Goal: Task Accomplishment & Management: Manage account settings

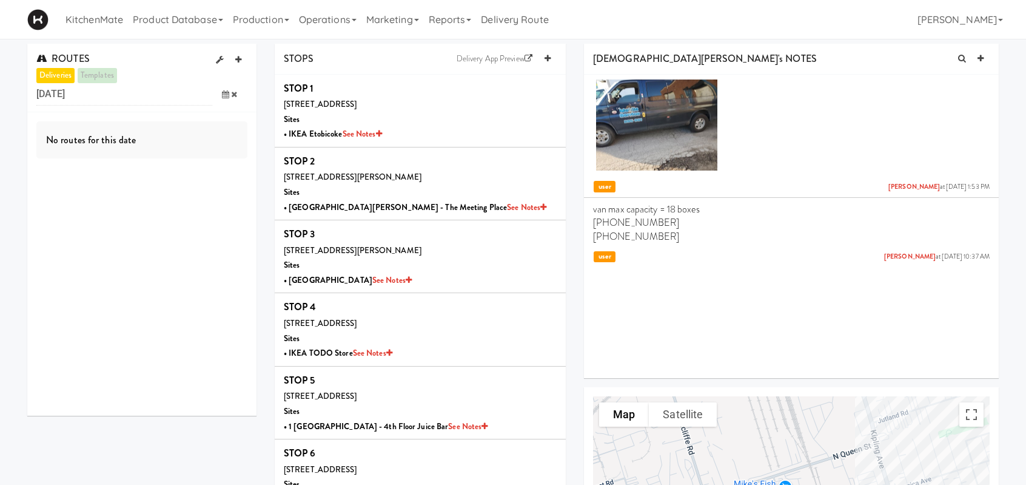
click at [223, 95] on icon at bounding box center [225, 94] width 7 height 8
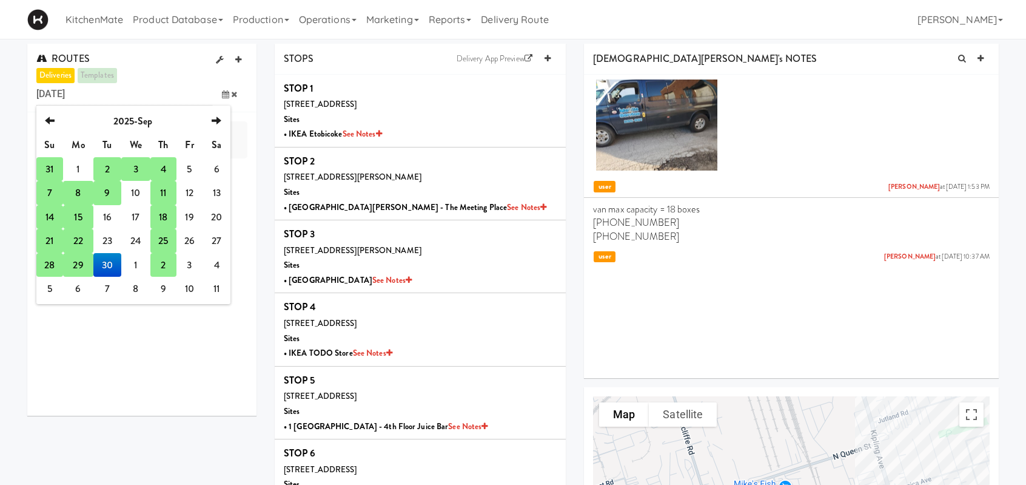
click at [164, 243] on td "25" at bounding box center [162, 241] width 25 height 24
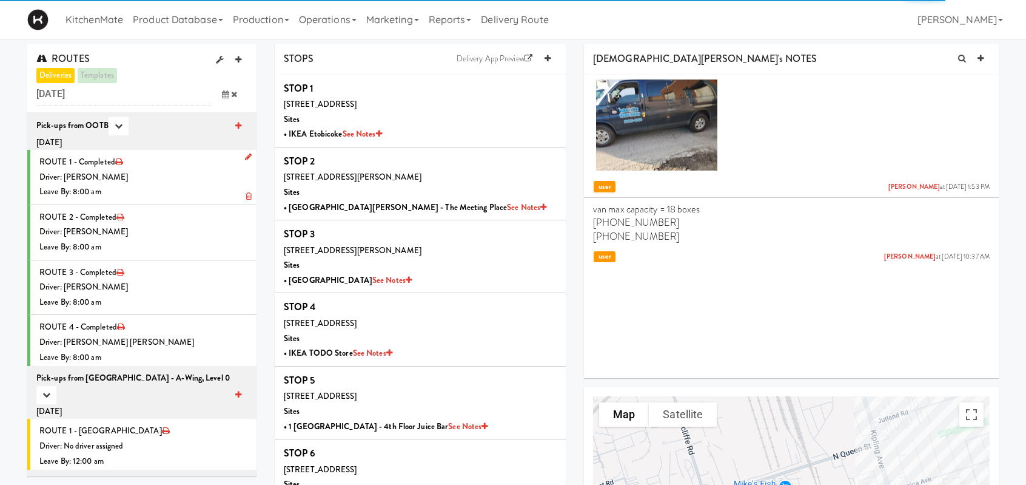
click at [191, 190] on div "Leave By: 8:00 am" at bounding box center [143, 191] width 208 height 15
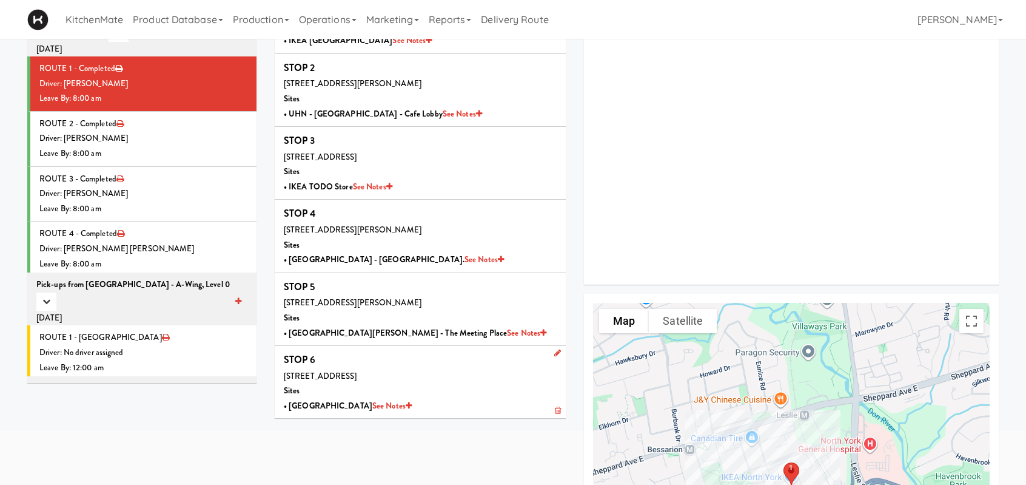
scroll to position [121, 0]
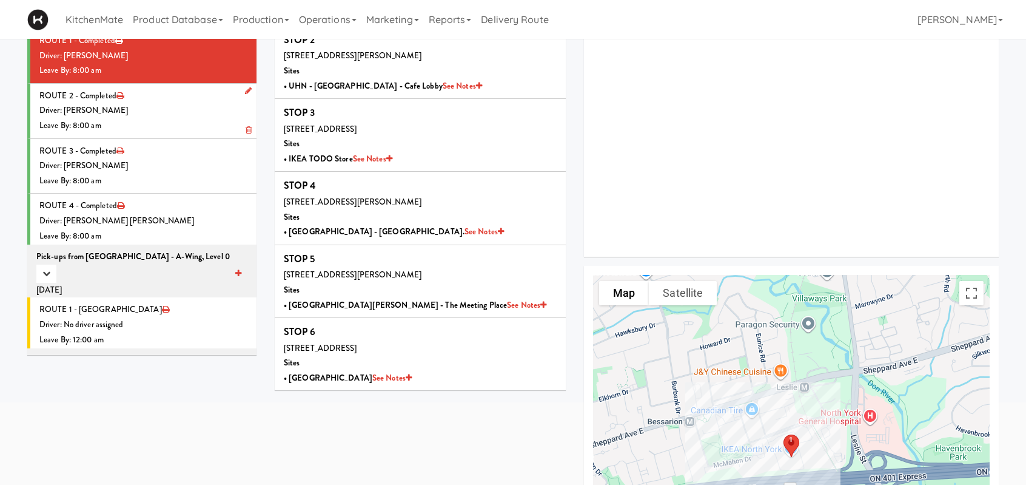
click at [166, 113] on div "Driver: [PERSON_NAME]" at bounding box center [143, 110] width 208 height 15
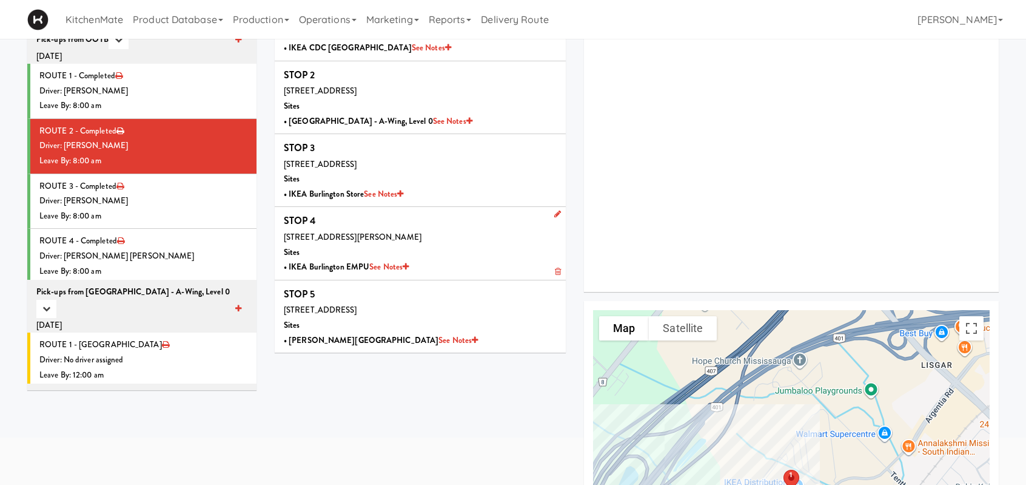
scroll to position [61, 0]
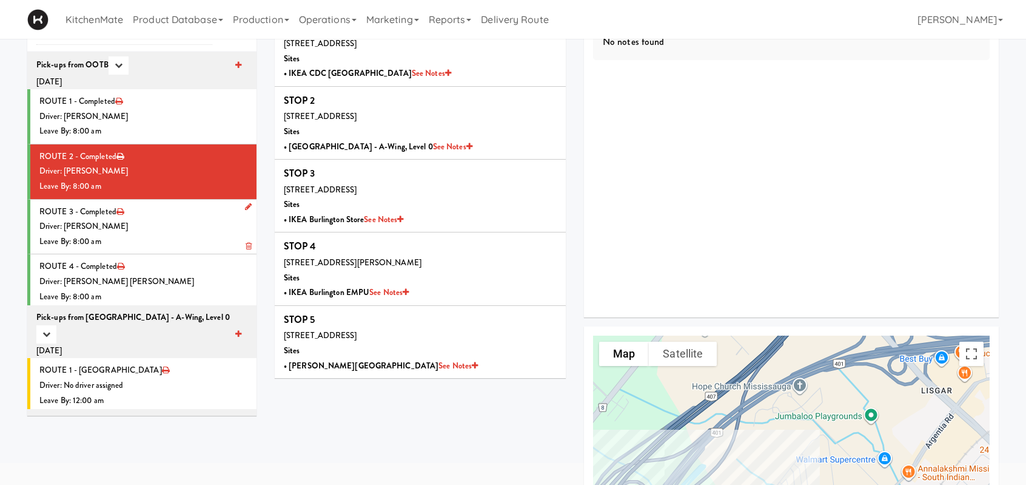
click at [154, 214] on li "ROUTE 3 - Completed Driver: [PERSON_NAME] Leave By: 8:00 am" at bounding box center [141, 227] width 229 height 55
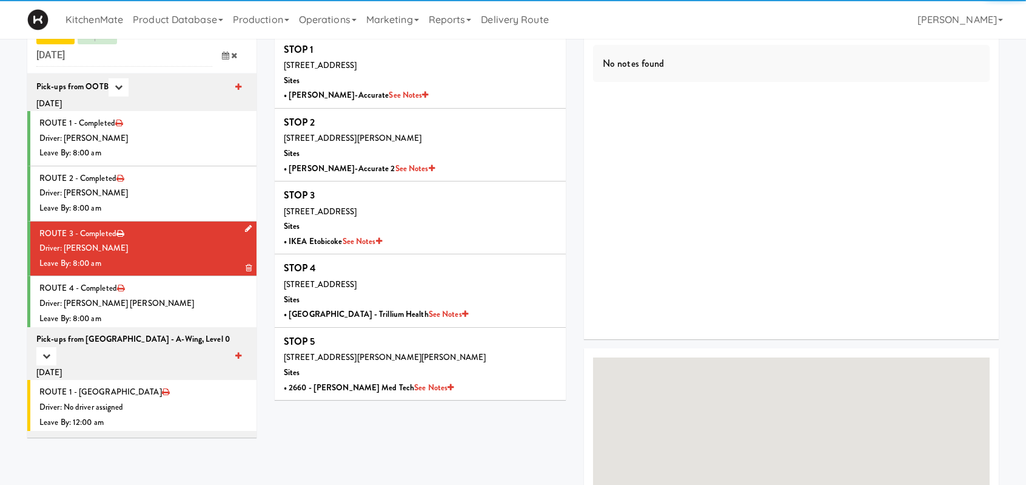
scroll to position [61, 0]
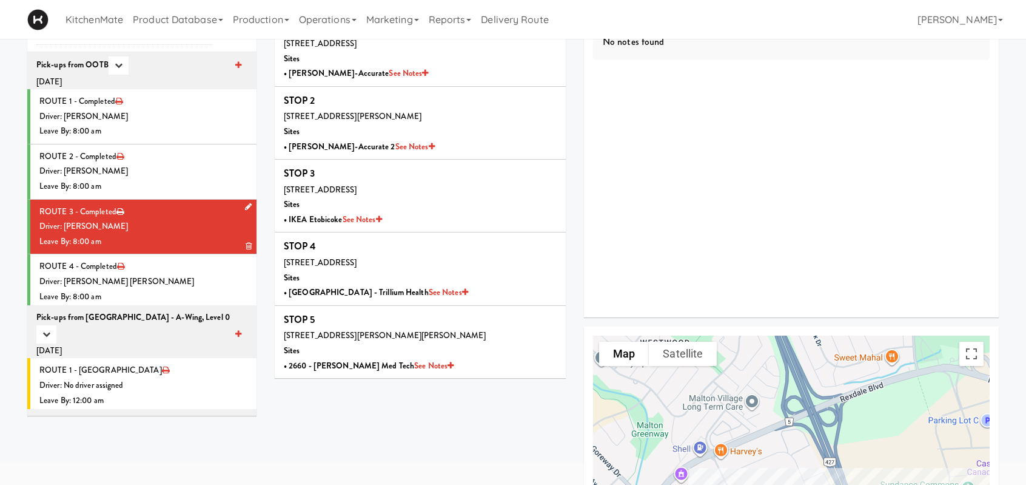
click at [141, 227] on div "Driver: [PERSON_NAME]" at bounding box center [143, 226] width 208 height 15
click at [186, 278] on div "Driver: [PERSON_NAME] [PERSON_NAME]" at bounding box center [143, 281] width 208 height 15
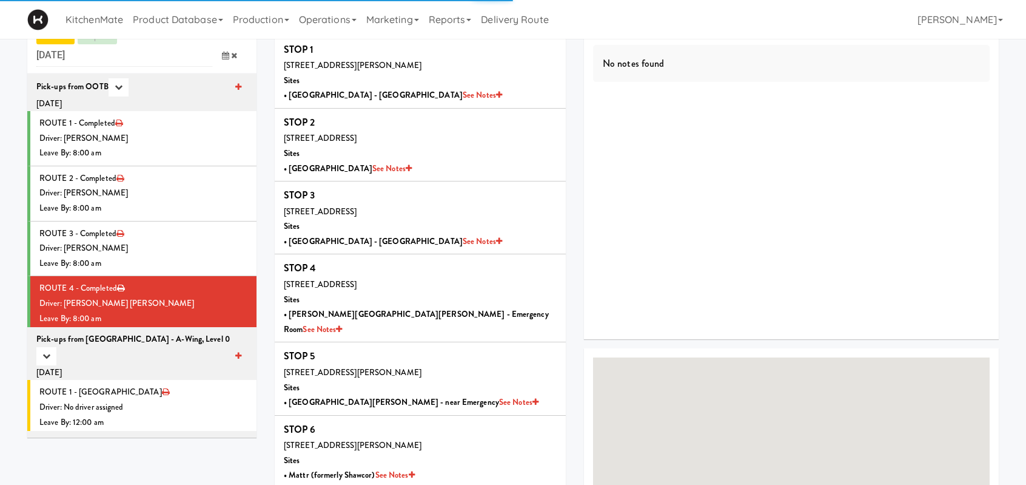
scroll to position [61, 0]
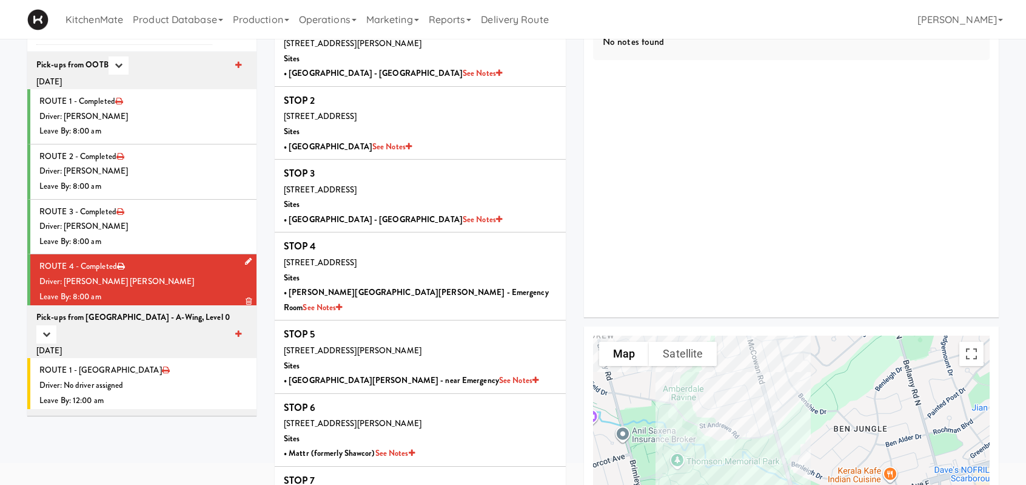
drag, startPoint x: 172, startPoint y: 268, endPoint x: 214, endPoint y: 268, distance: 41.3
click at [172, 268] on li "ROUTE 4 - Completed Driver: [PERSON_NAME] [PERSON_NAME] Leave By: 8:00 am" at bounding box center [141, 281] width 229 height 55
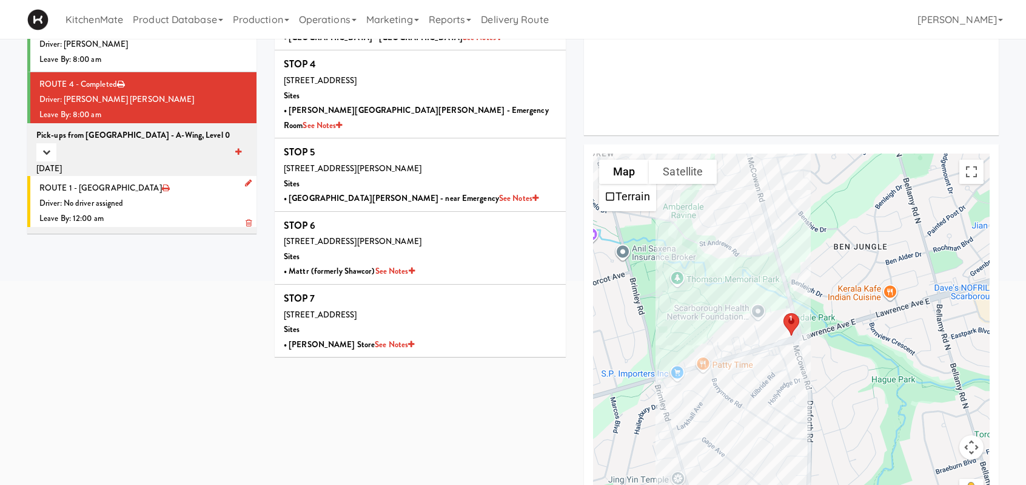
scroll to position [0, 0]
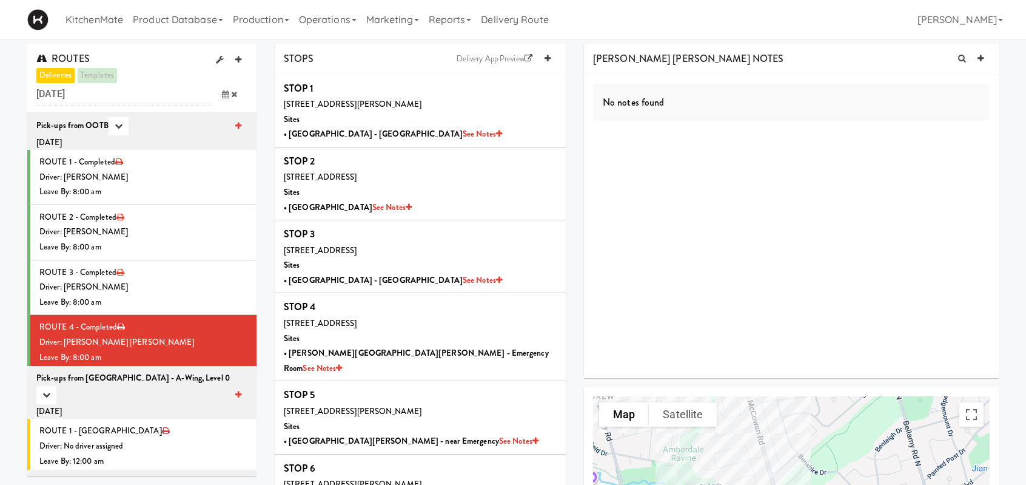
click at [688, 187] on div "No notes found" at bounding box center [791, 226] width 415 height 303
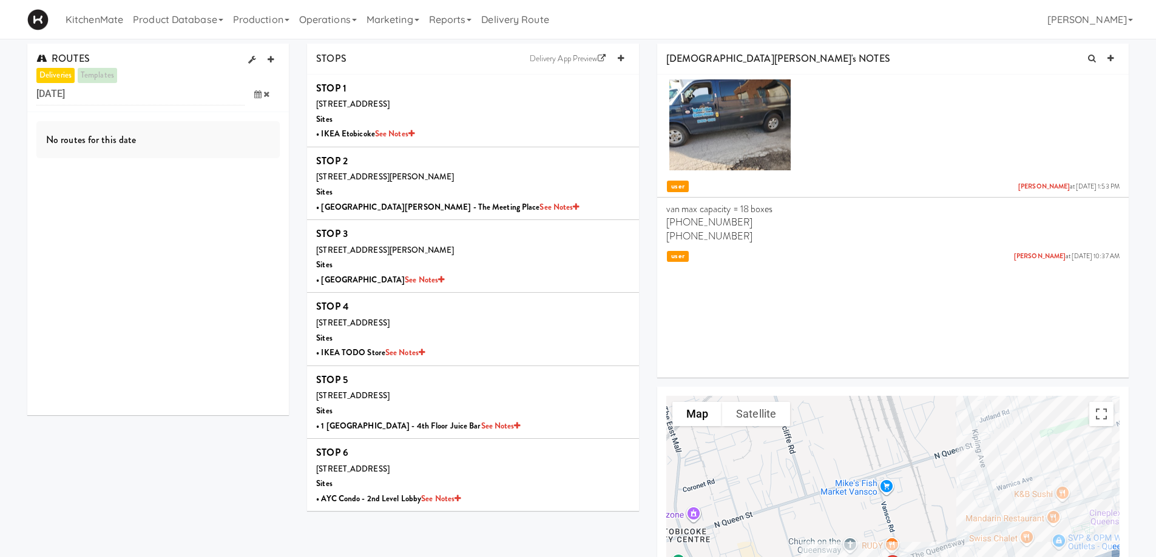
click at [256, 94] on icon at bounding box center [257, 94] width 7 height 8
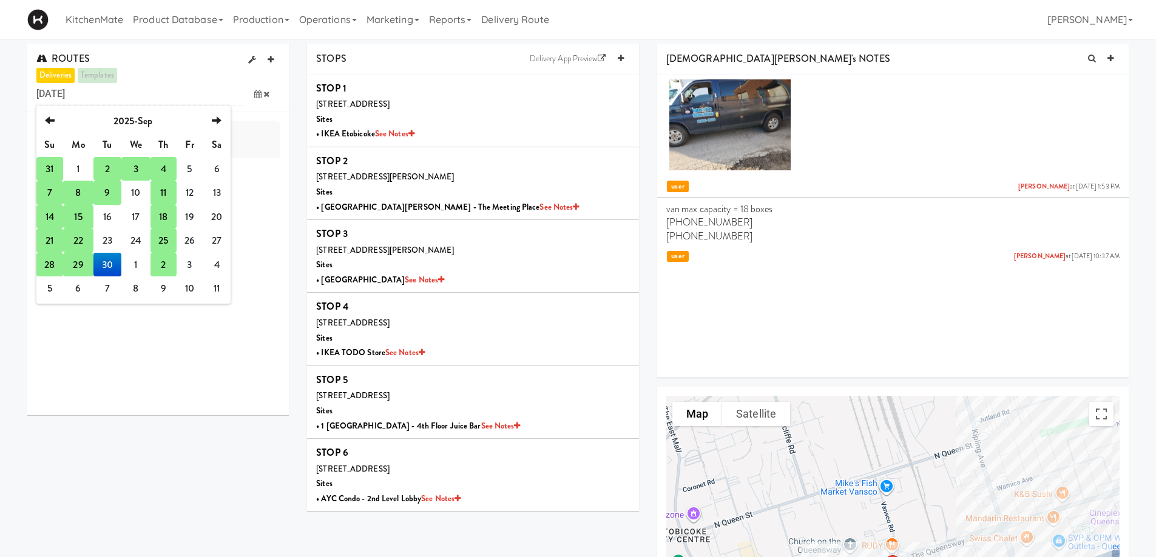
click at [158, 263] on td "2" at bounding box center [162, 265] width 25 height 24
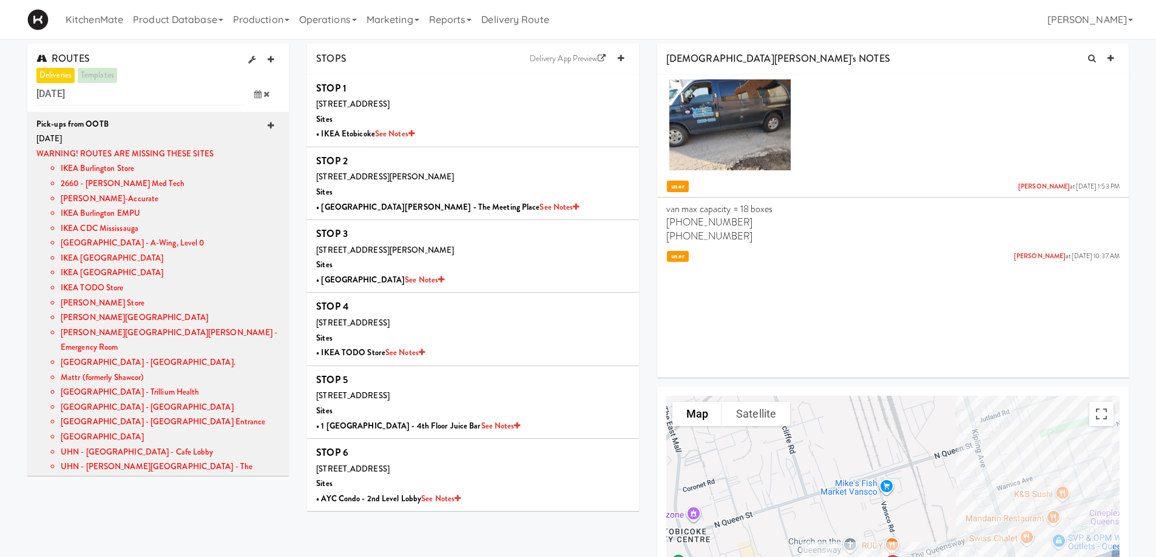
click at [268, 122] on icon at bounding box center [271, 126] width 6 height 8
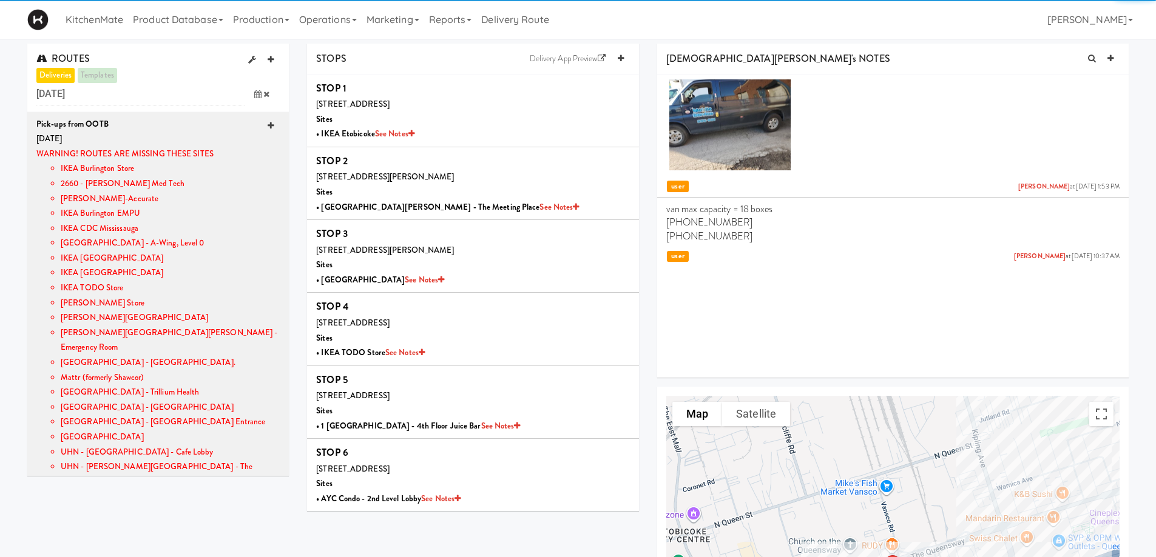
click at [268, 122] on icon at bounding box center [271, 126] width 6 height 8
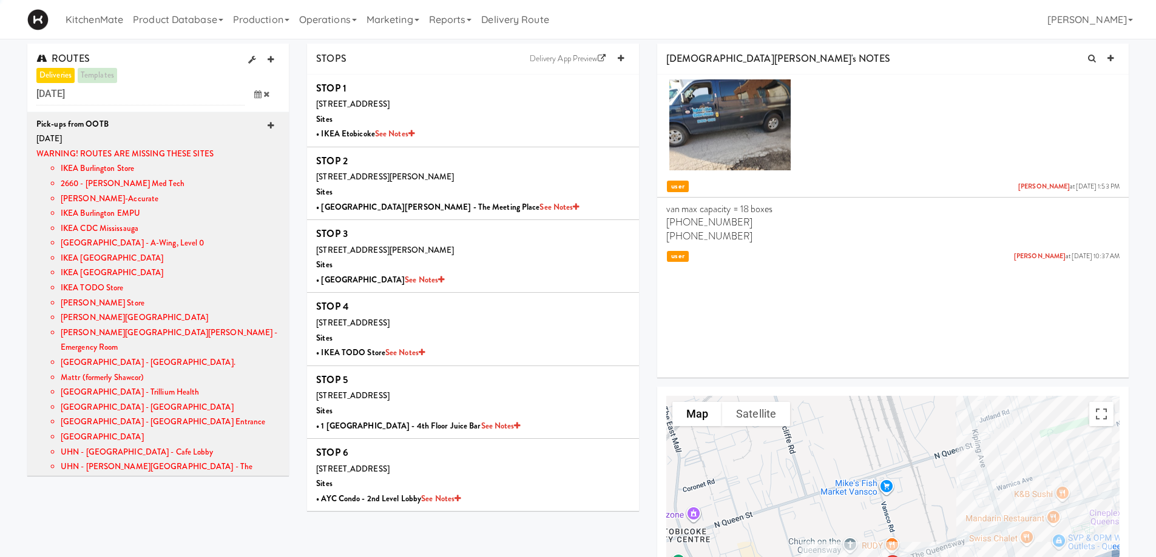
click at [268, 122] on icon at bounding box center [271, 126] width 6 height 8
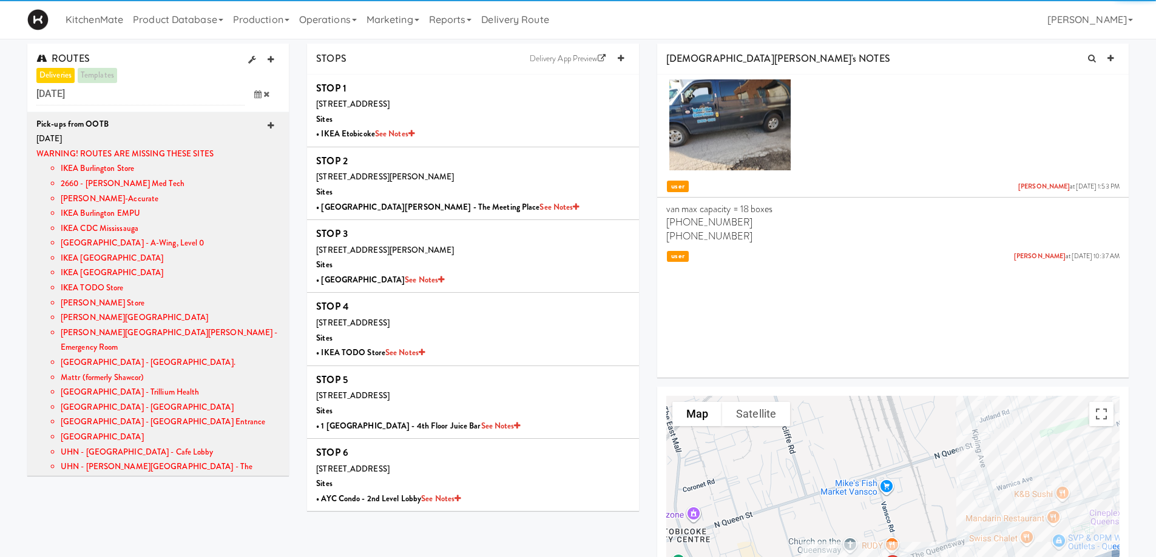
click at [268, 122] on icon at bounding box center [271, 126] width 6 height 8
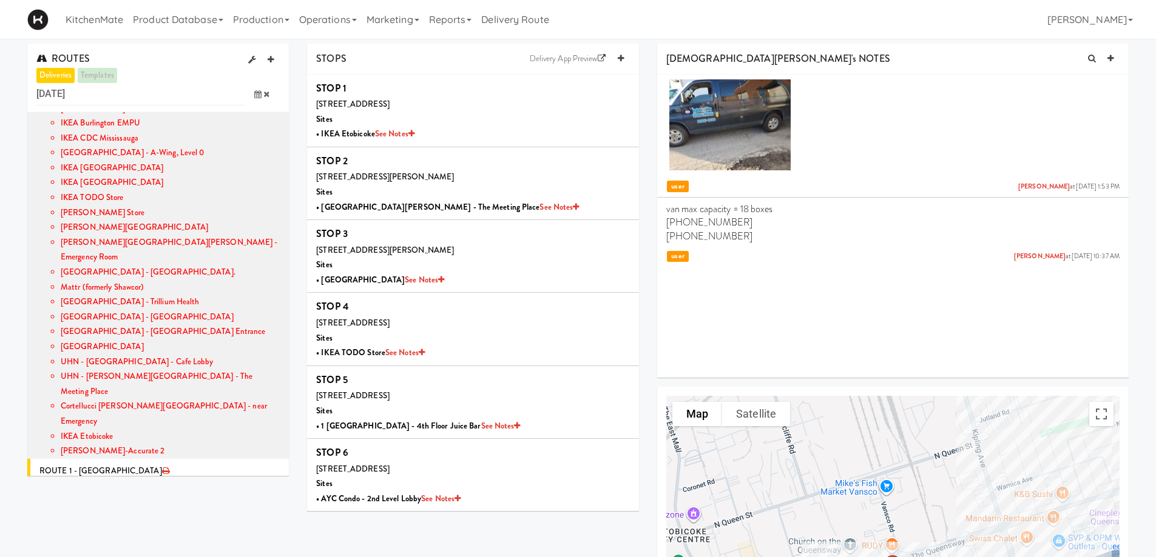
scroll to position [248, 0]
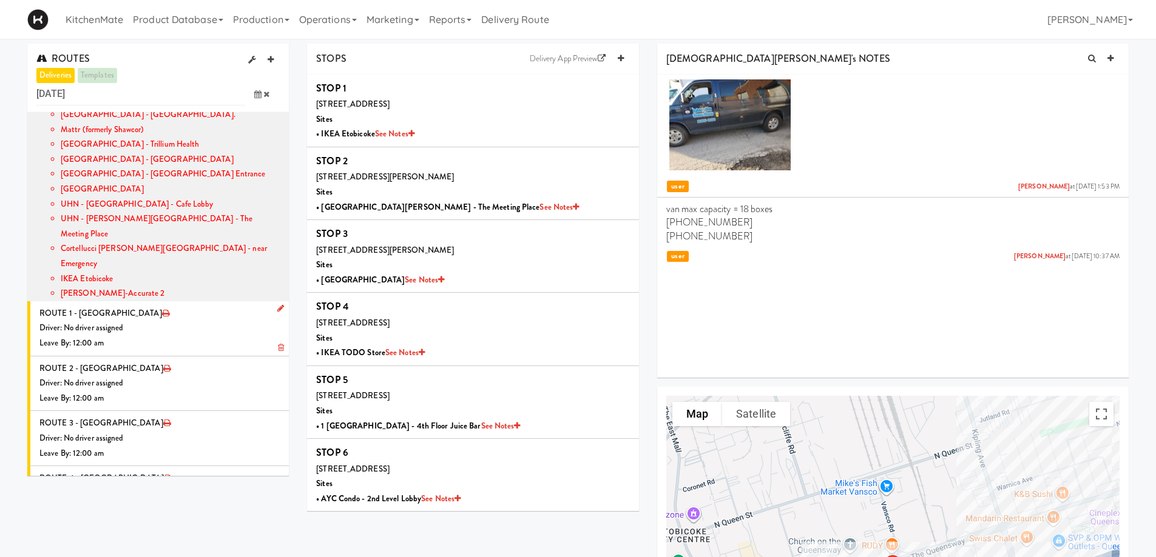
click at [272, 301] on link at bounding box center [278, 308] width 12 height 15
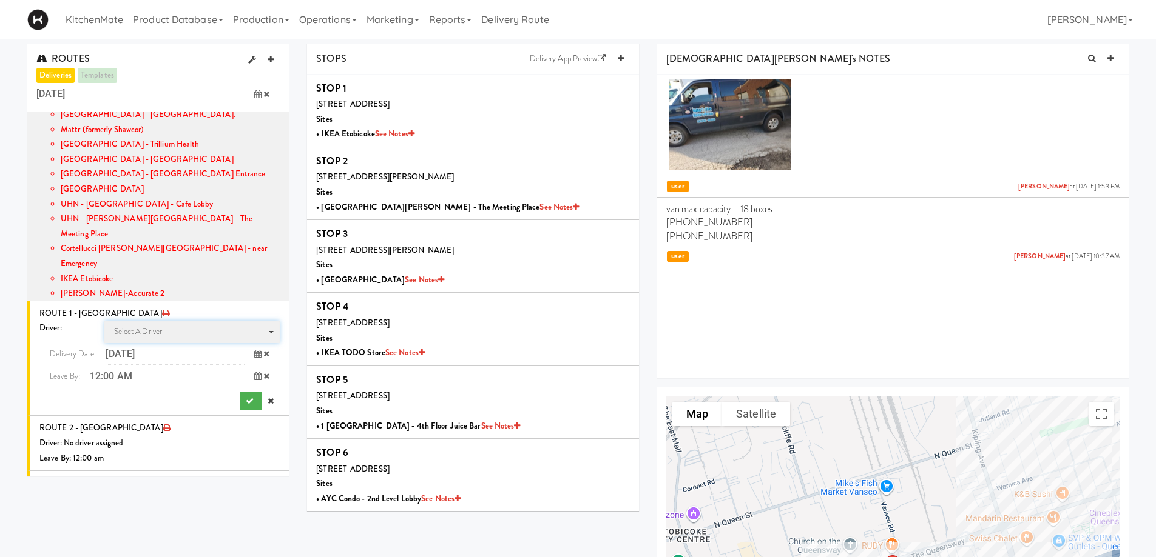
click at [185, 321] on span "Select a driver Select a driver" at bounding box center [192, 332] width 176 height 22
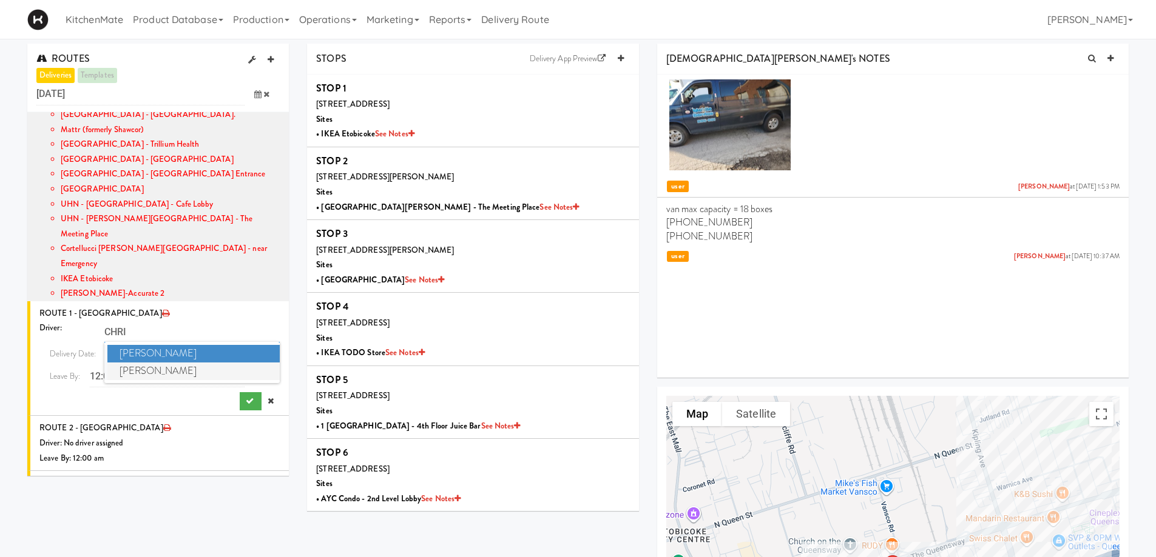
type input "CHRI"
click at [182, 363] on span "Christopher Solomon" at bounding box center [193, 372] width 173 height 18
click at [254, 372] on icon at bounding box center [257, 376] width 7 height 8
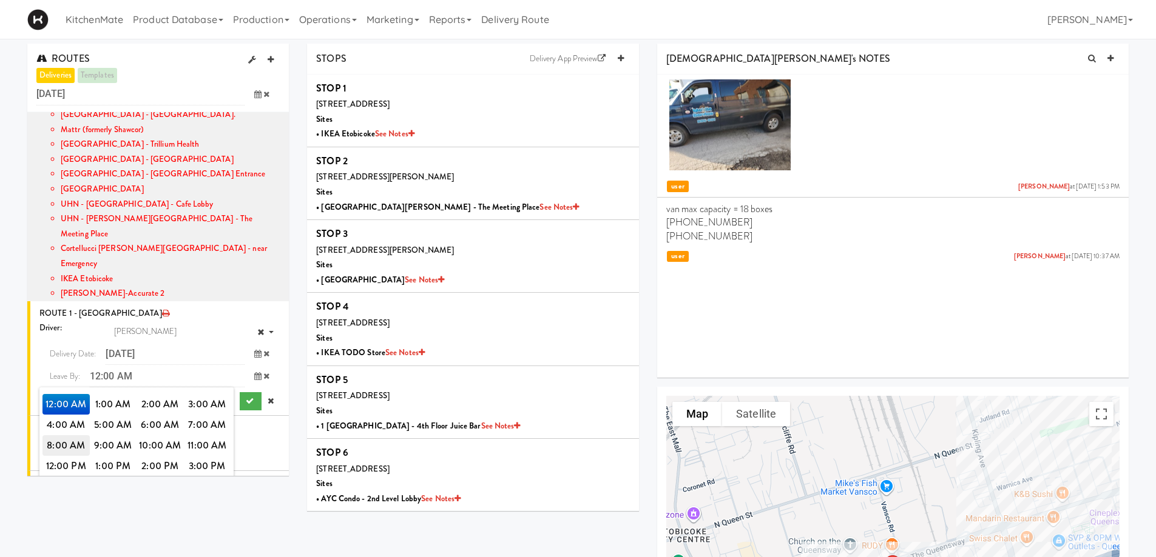
click at [62, 436] on span "8:00 AM" at bounding box center [65, 446] width 47 height 21
click at [59, 394] on span "8:00 AM" at bounding box center [65, 404] width 47 height 21
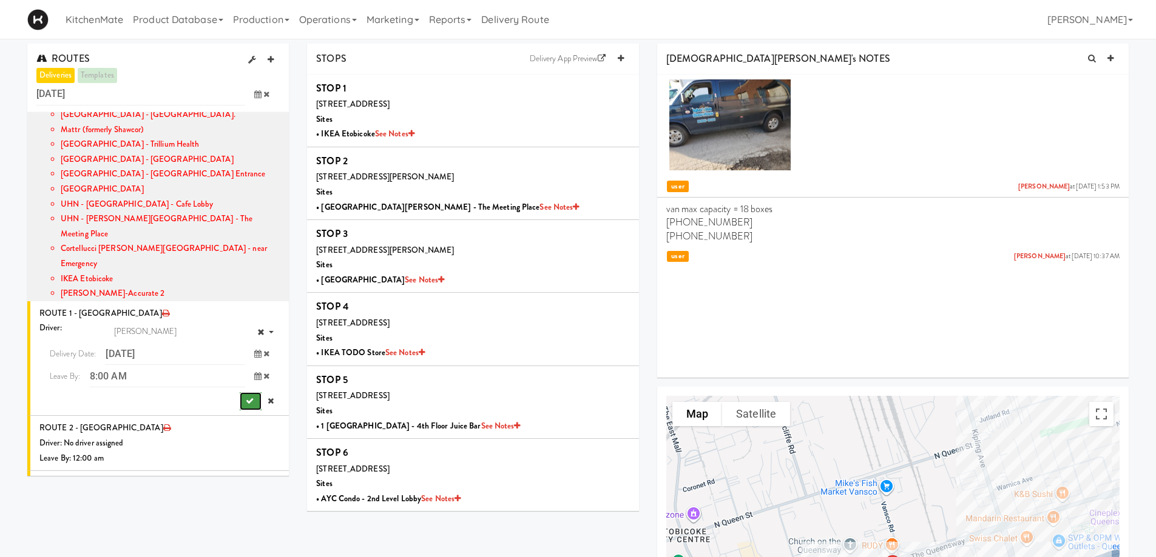
click at [246, 397] on icon "submit" at bounding box center [250, 401] width 8 height 8
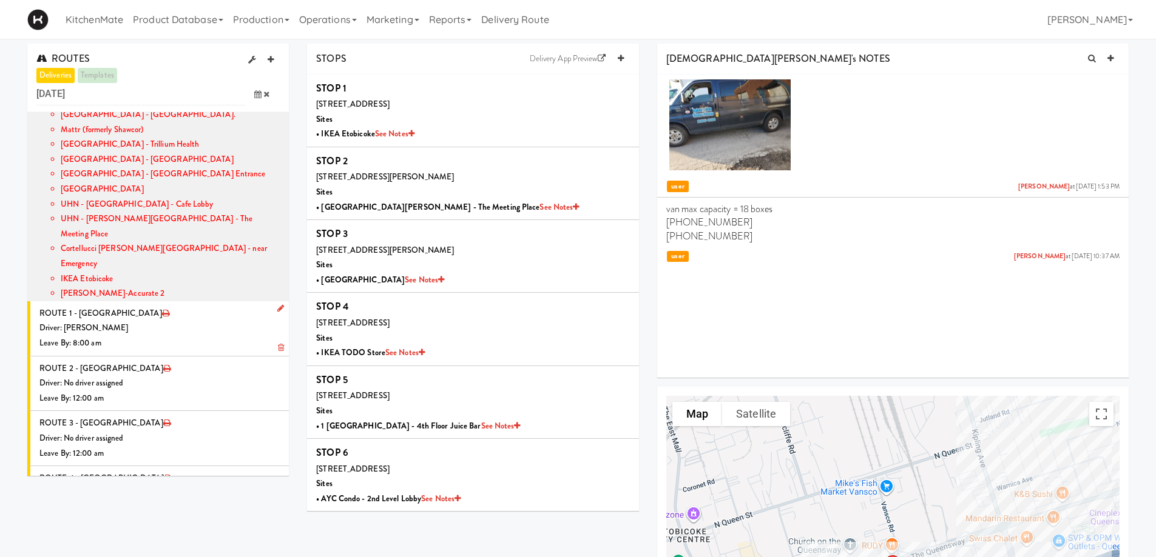
click at [145, 321] on div "Driver: [PERSON_NAME]" at bounding box center [159, 328] width 240 height 15
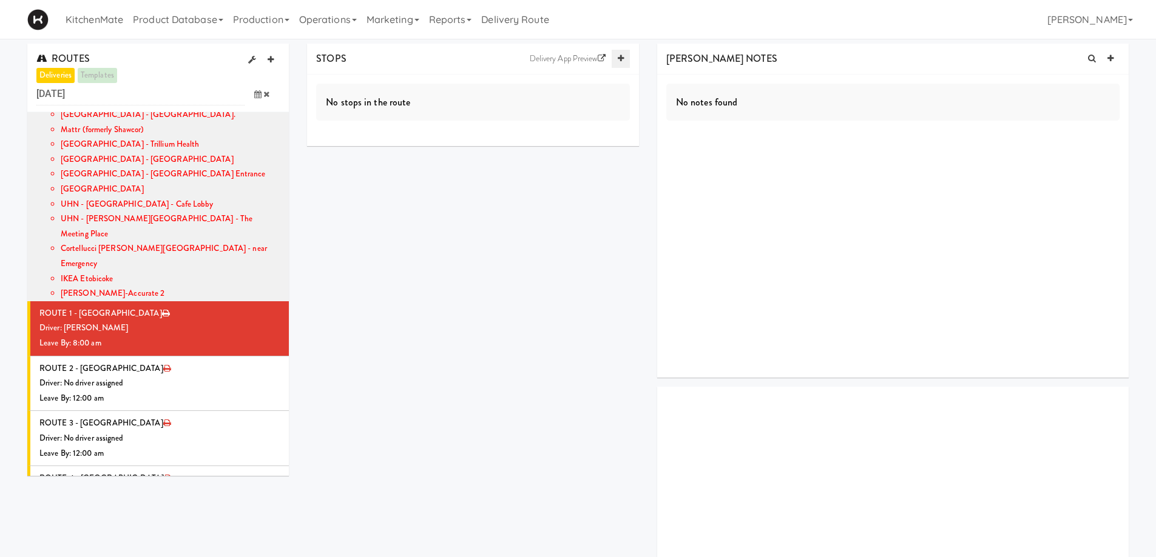
click at [618, 64] on link at bounding box center [620, 59] width 18 height 18
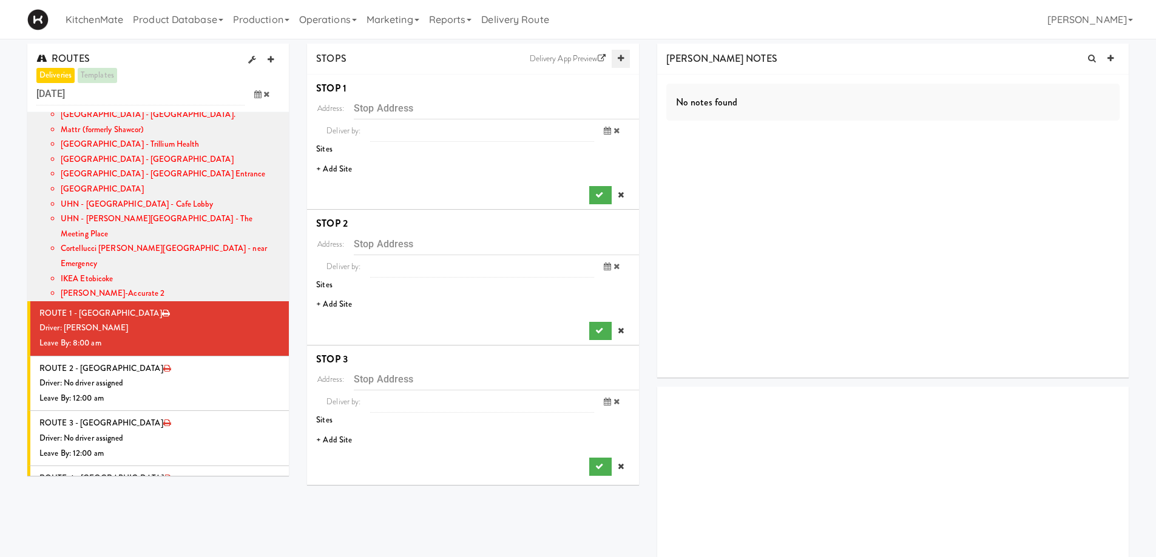
click at [618, 64] on link at bounding box center [620, 59] width 18 height 18
click at [339, 173] on li "+ Add Site" at bounding box center [473, 169] width 332 height 25
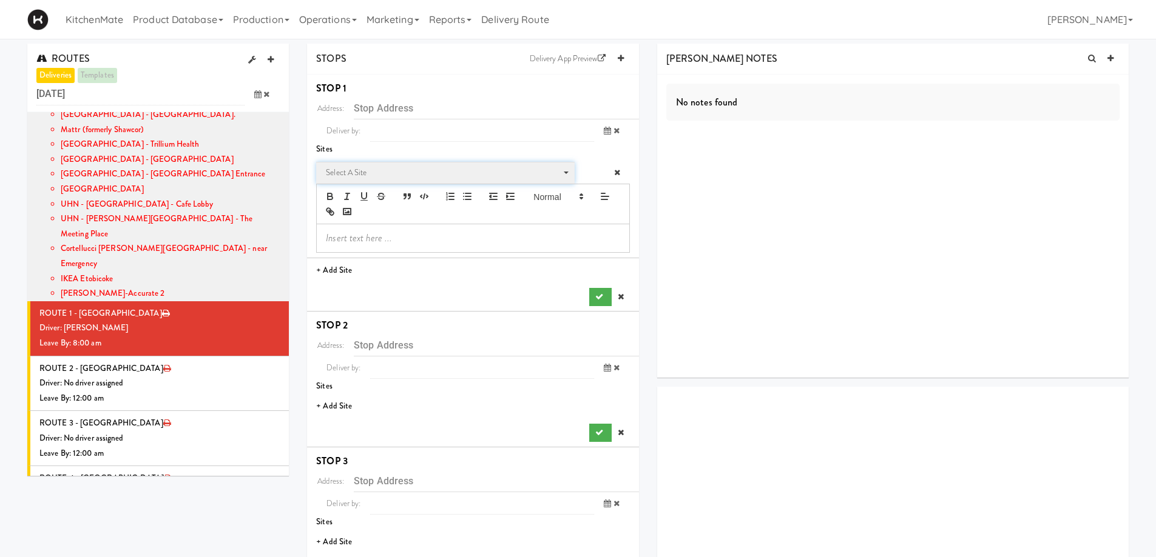
click at [370, 177] on span "Select a site" at bounding box center [441, 173] width 231 height 15
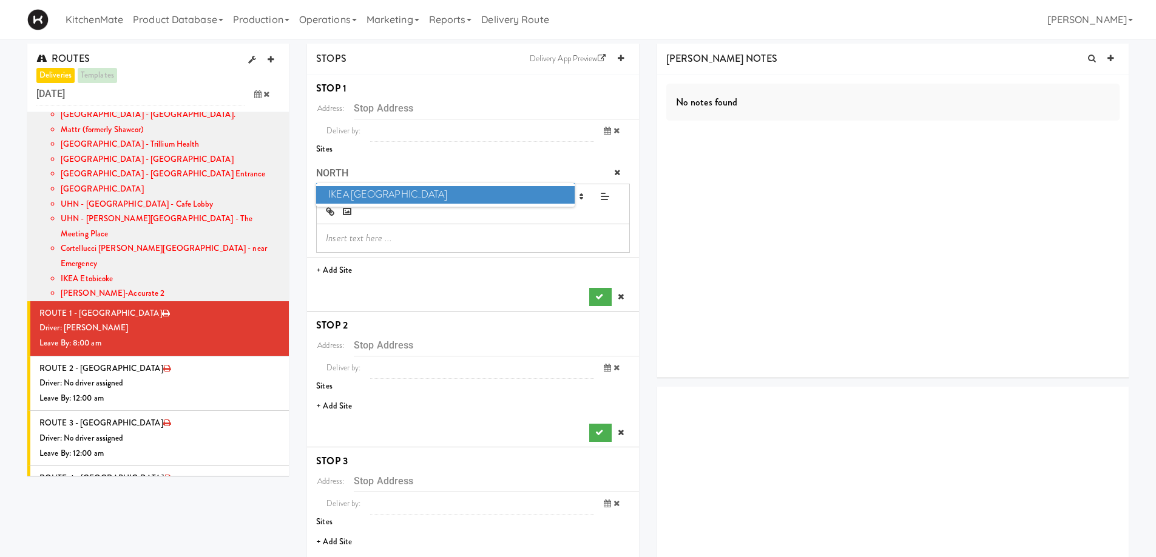
type input "NORTH"
click at [405, 190] on span "IKEA North York Store" at bounding box center [445, 195] width 258 height 18
type input "[STREET_ADDRESS][PERSON_NAME]"
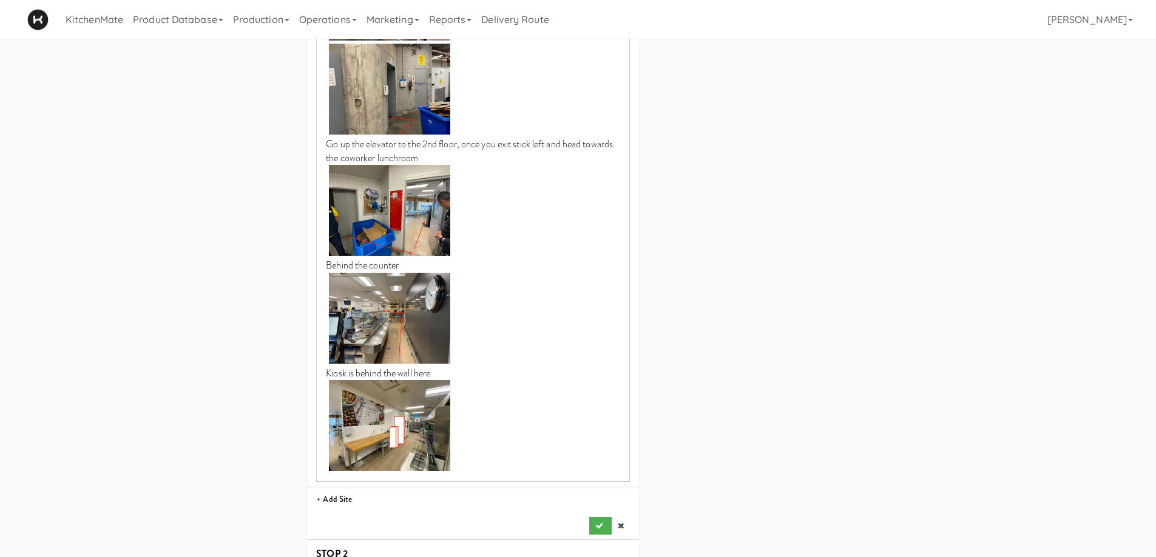
scroll to position [789, 0]
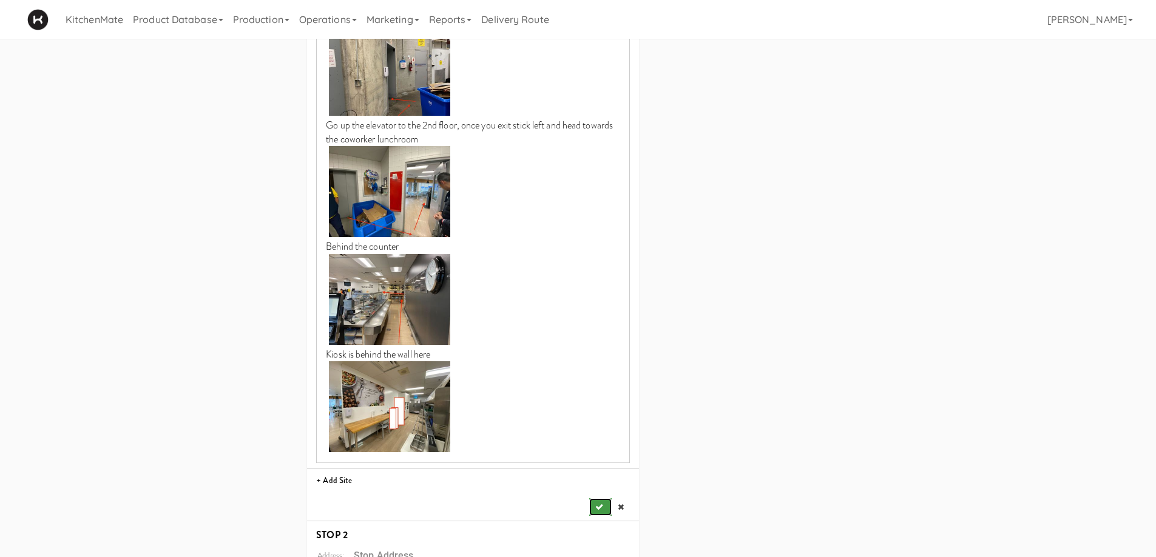
click at [608, 500] on button "submit" at bounding box center [600, 508] width 22 height 18
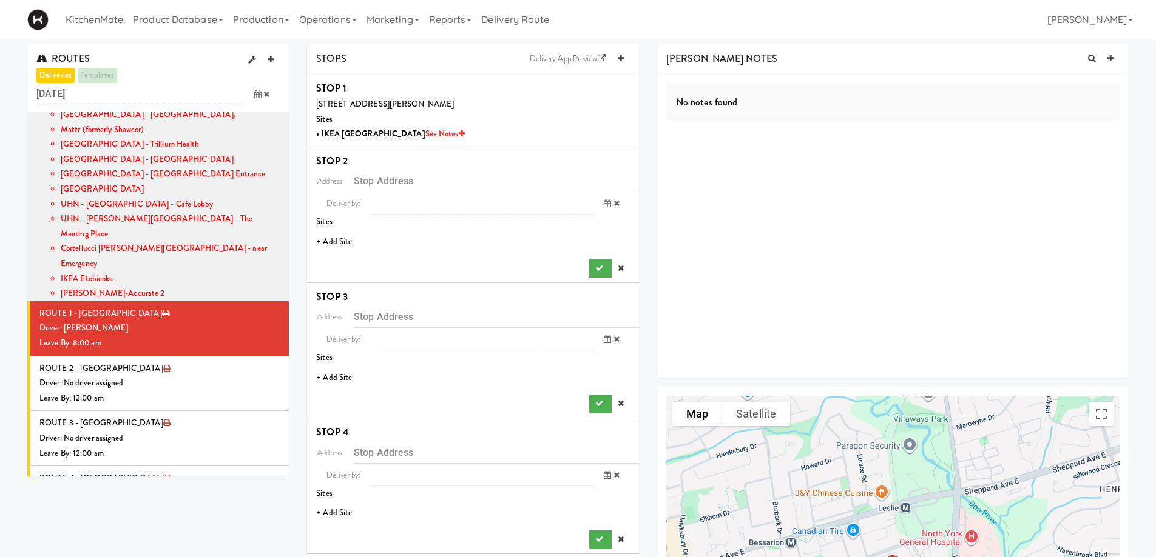
click at [337, 243] on li "+ Add Site" at bounding box center [473, 242] width 332 height 25
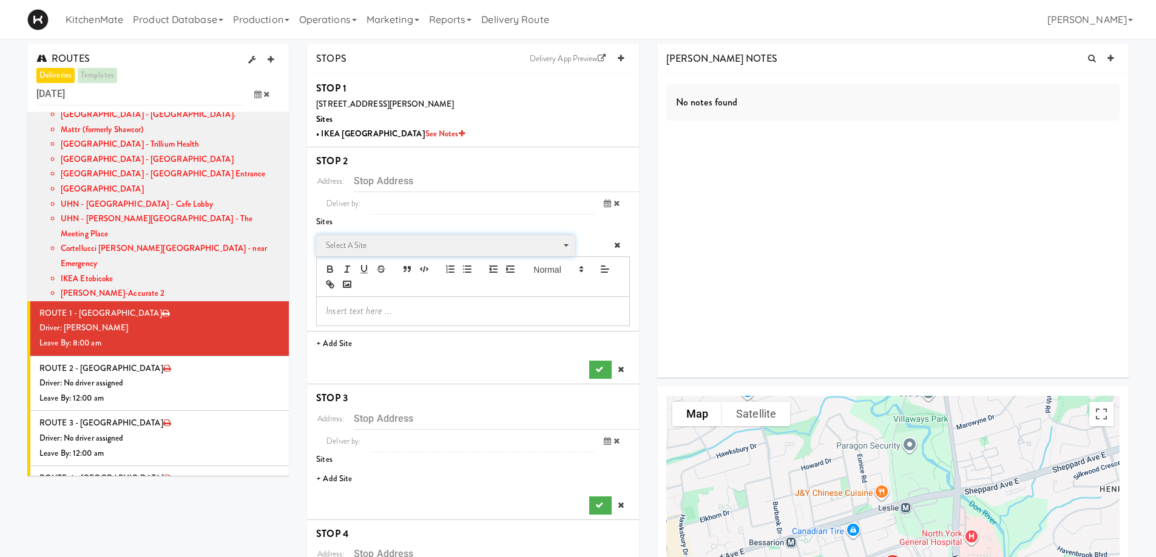
click at [352, 238] on span "Select a site" at bounding box center [441, 245] width 231 height 15
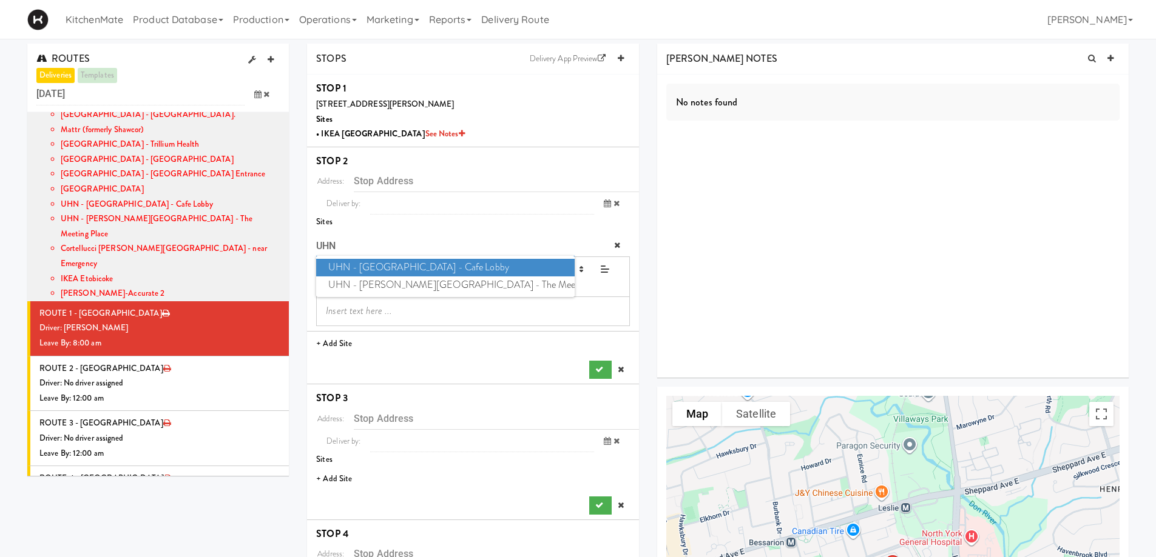
type input "UHN"
click at [505, 268] on span "UHN - Lyndhurst Centre - Cafe Lobby" at bounding box center [445, 268] width 258 height 18
type input "[STREET_ADDRESS][PERSON_NAME]"
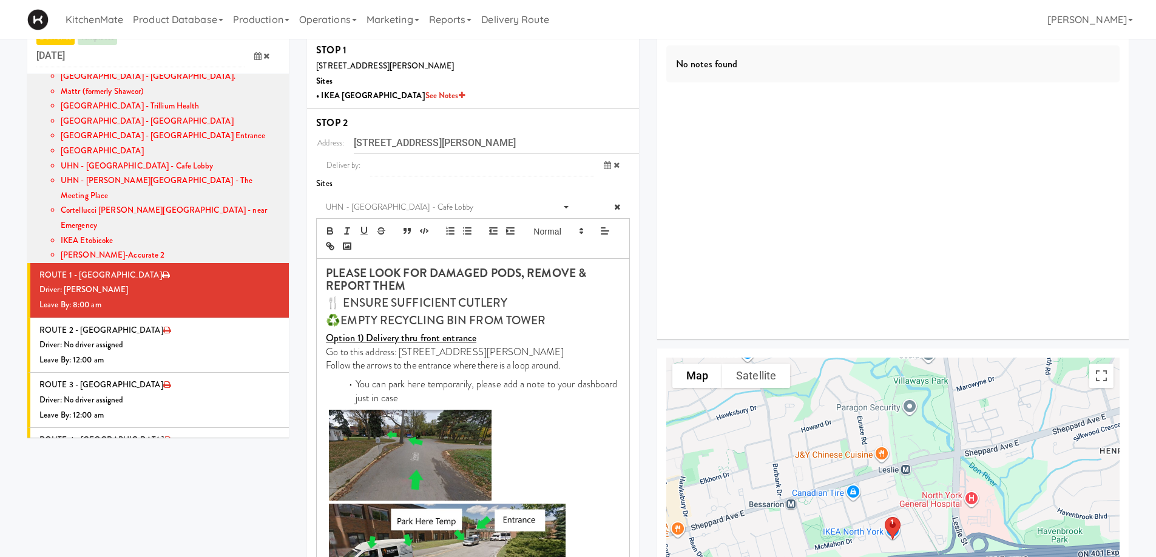
scroll to position [485, 0]
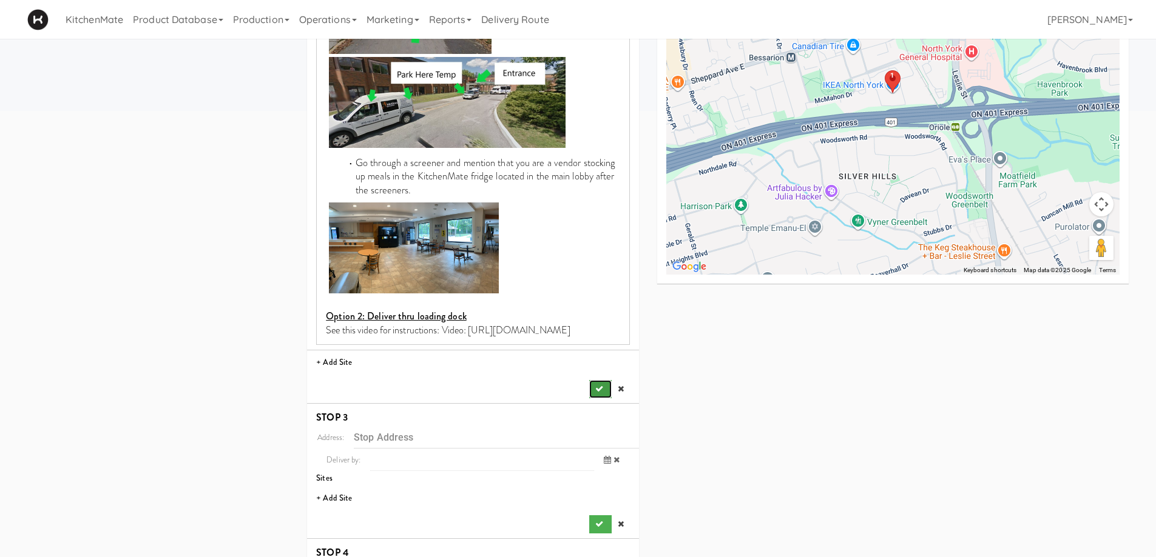
click at [595, 388] on icon "submit" at bounding box center [599, 389] width 8 height 8
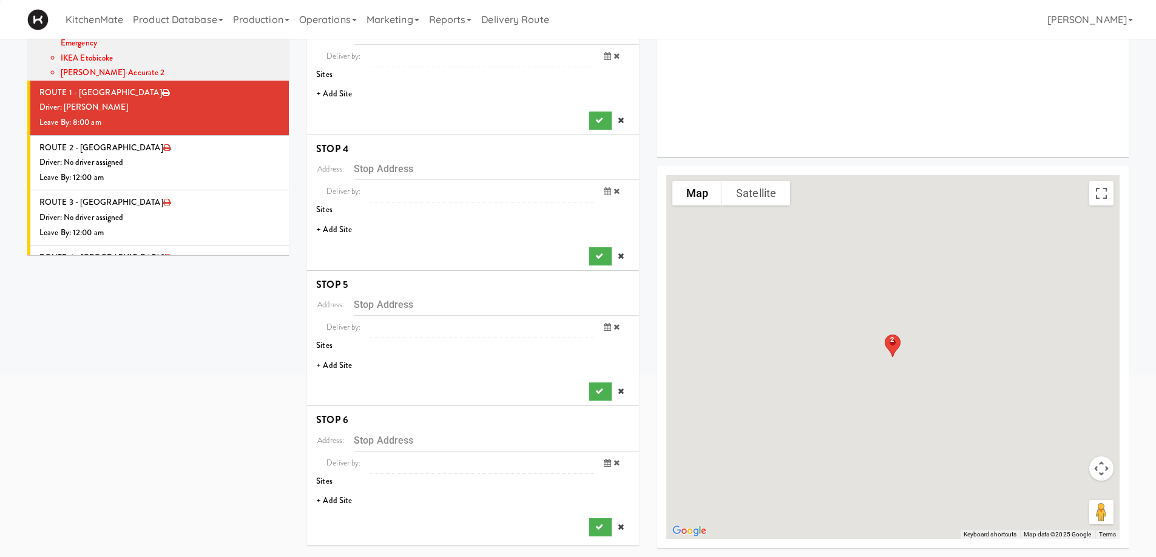
scroll to position [221, 0]
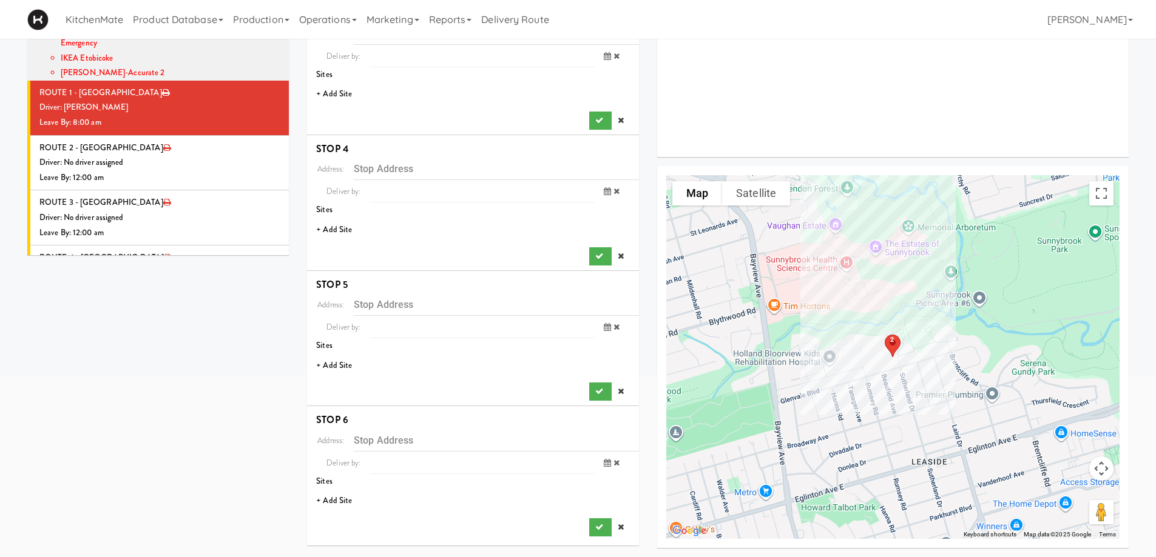
click at [344, 95] on li "+ Add Site" at bounding box center [473, 94] width 332 height 25
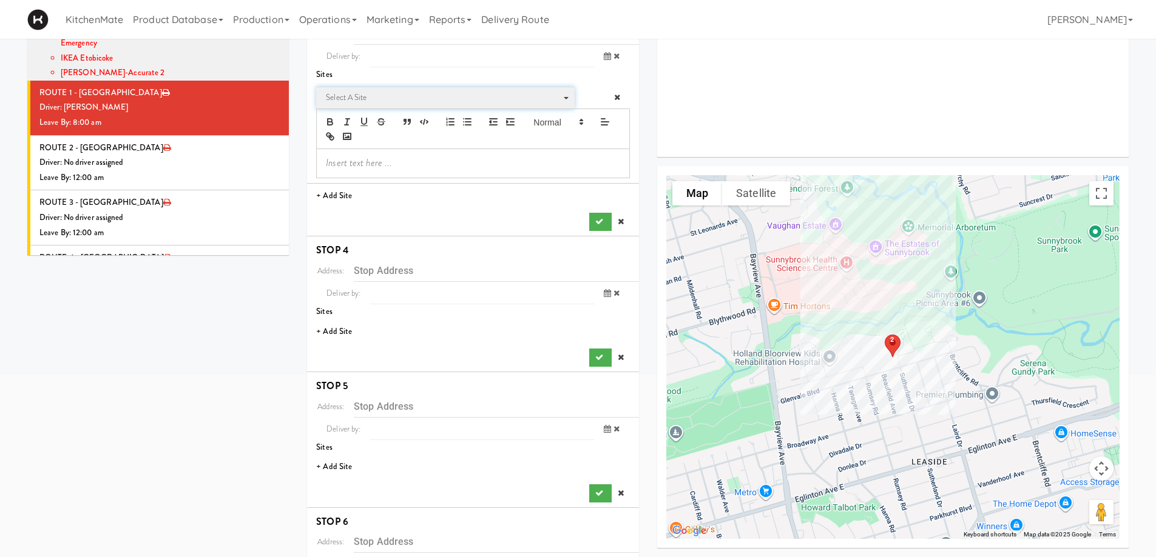
click at [396, 96] on span "Select a site" at bounding box center [441, 97] width 231 height 15
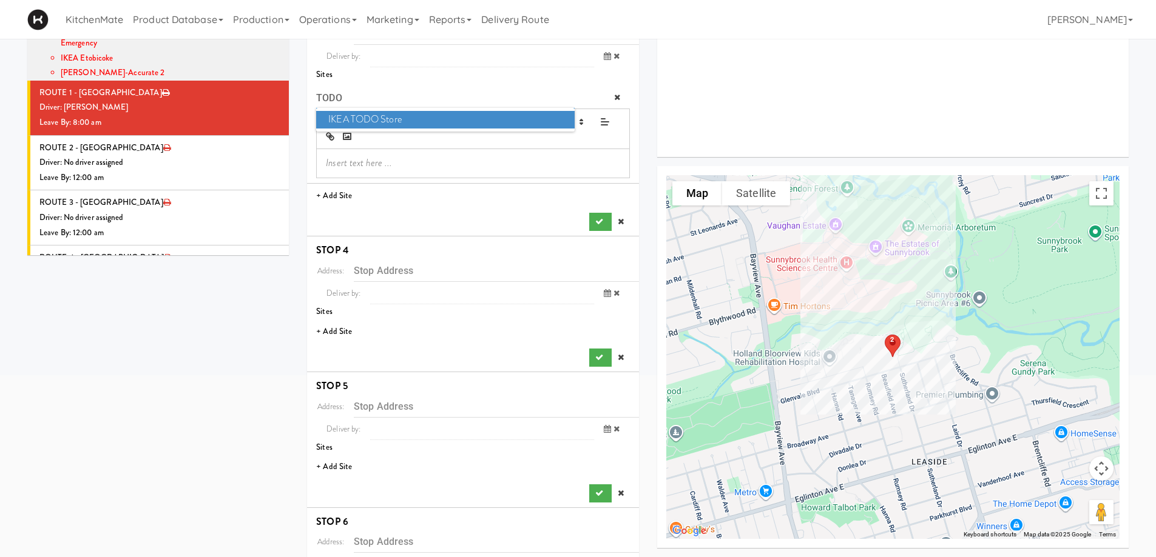
type input "TODO"
click at [347, 115] on span "IKEA TODO Store" at bounding box center [445, 120] width 258 height 18
type input "[STREET_ADDRESS]"
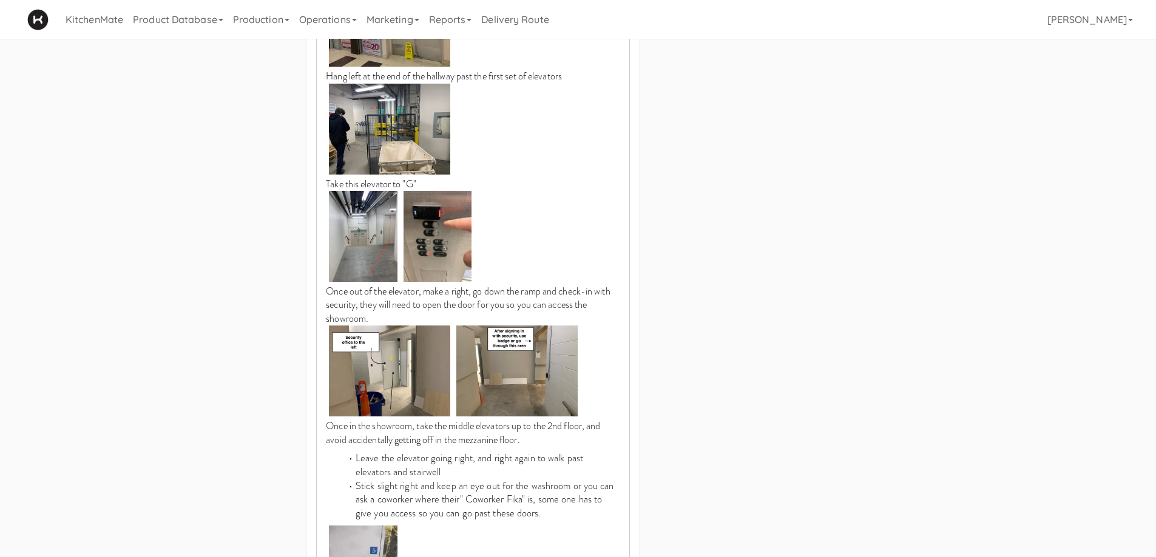
scroll to position [1313, 0]
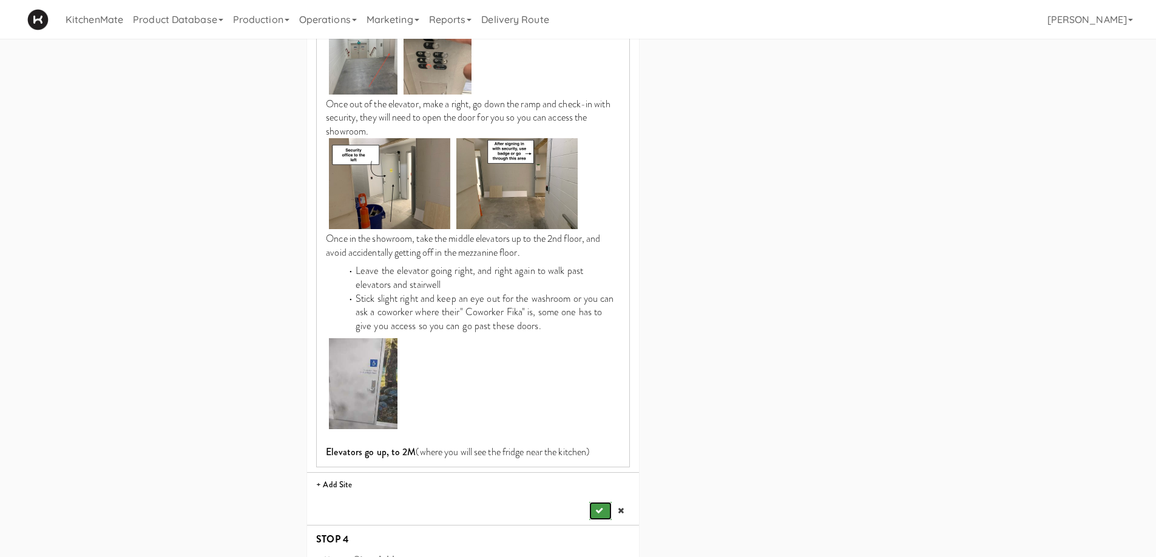
click at [595, 507] on icon "submit" at bounding box center [599, 511] width 8 height 8
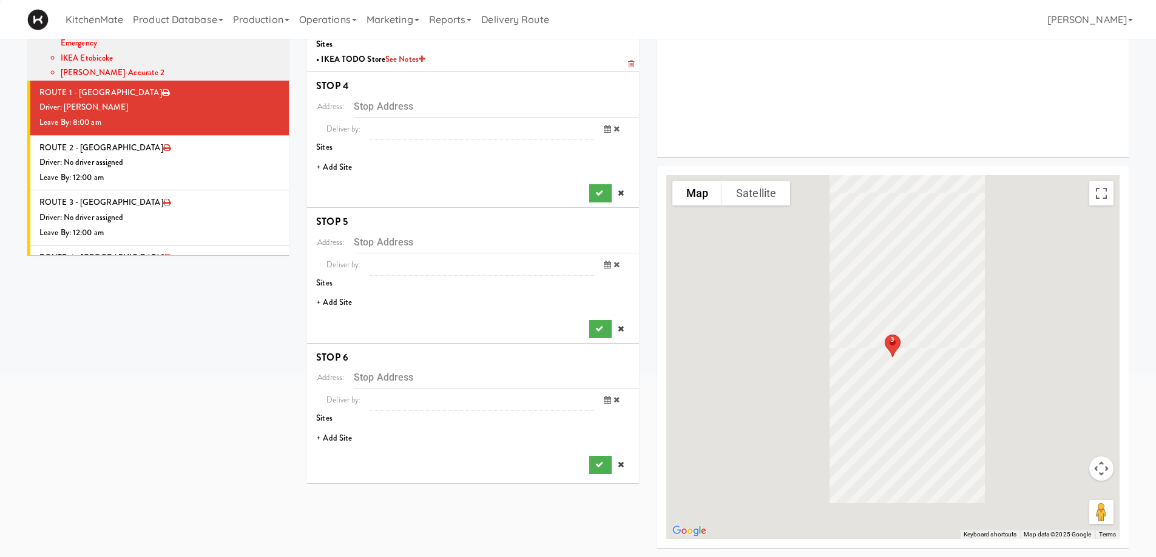
scroll to position [221, 0]
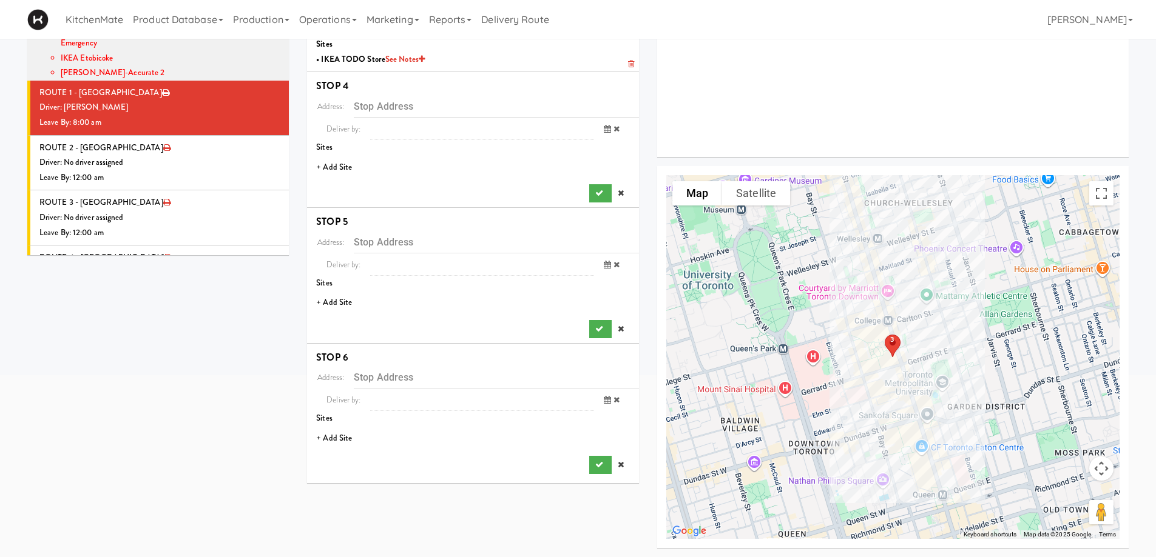
click at [340, 168] on li "+ Add Site" at bounding box center [473, 167] width 332 height 25
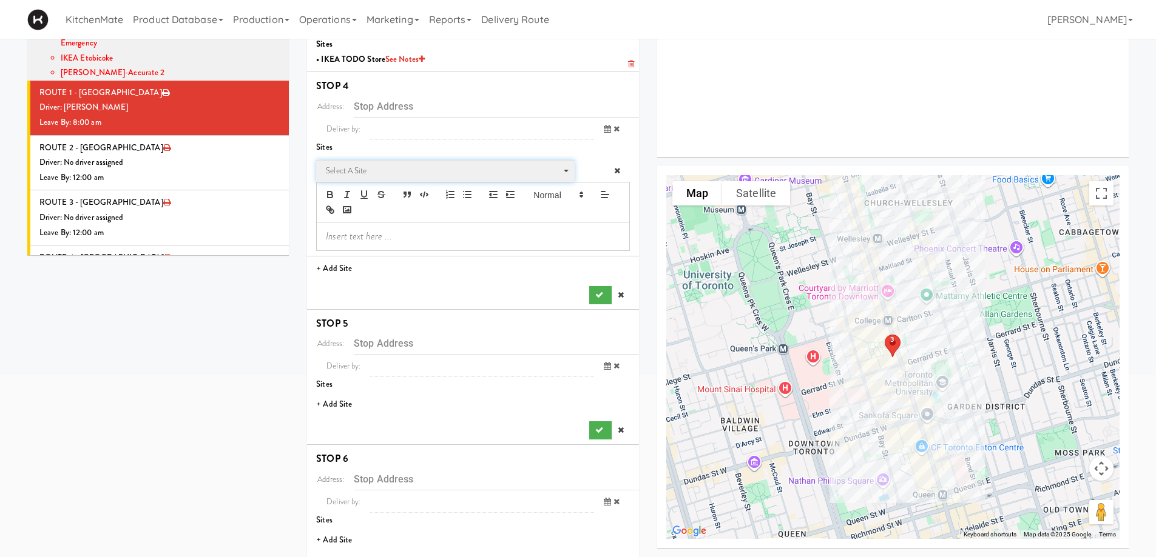
click at [416, 172] on span "Select a site" at bounding box center [441, 171] width 231 height 15
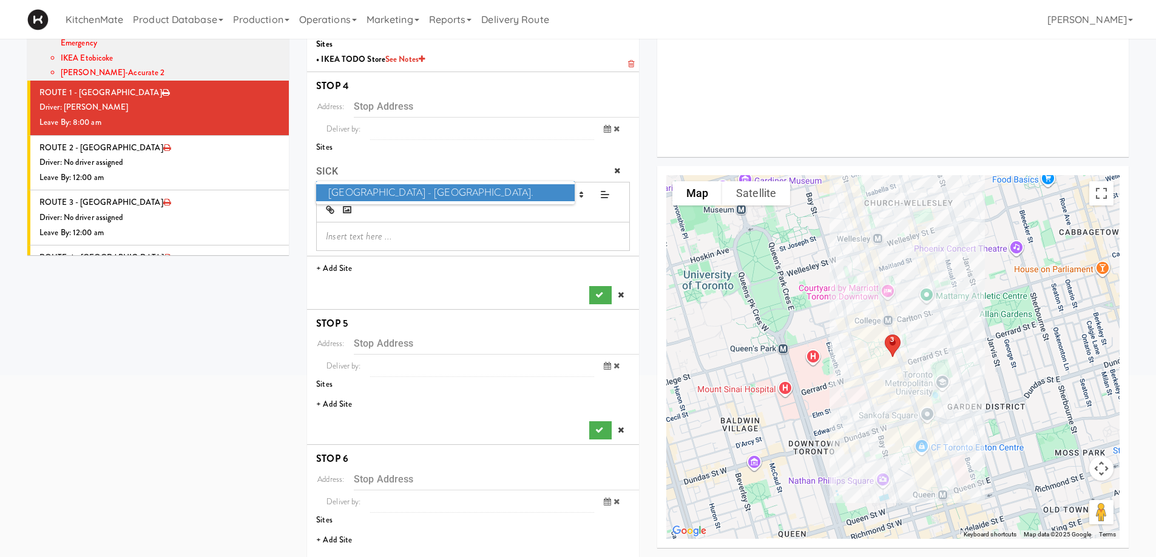
type input "SICK"
click at [438, 189] on span "SickKids Hospital - Main St." at bounding box center [445, 193] width 258 height 18
type input "[STREET_ADDRESS][PERSON_NAME]"
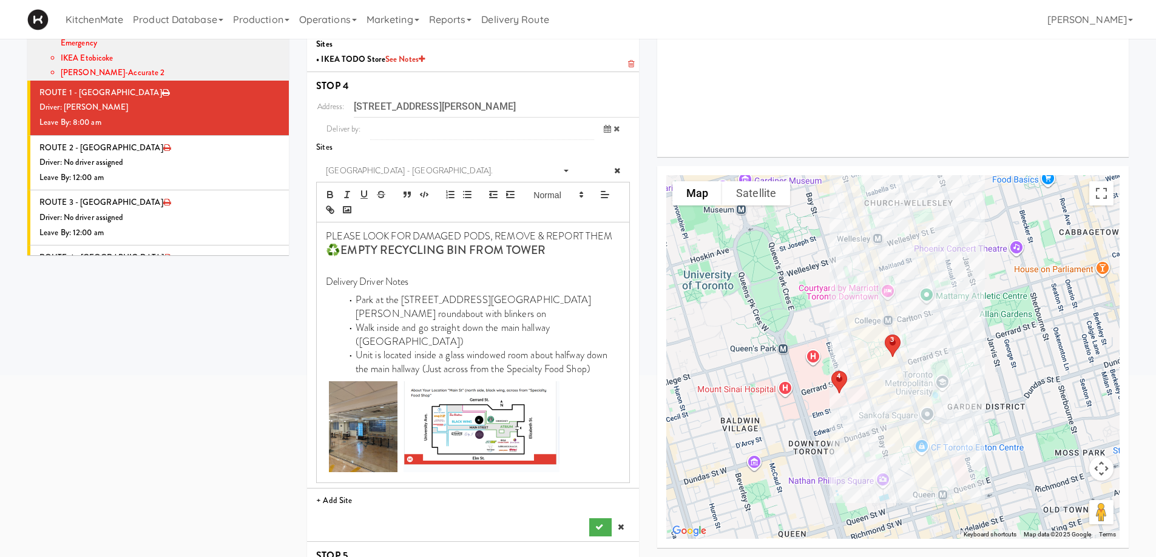
click at [587, 497] on div "Address: 170 Elizabeth St, Toronto, ON, CA Deliver by: previous Sep 30, 2025 ne…" at bounding box center [473, 316] width 314 height 442
drag, startPoint x: 592, startPoint y: 497, endPoint x: 608, endPoint y: 500, distance: 16.1
click at [593, 519] on button "submit" at bounding box center [600, 528] width 22 height 18
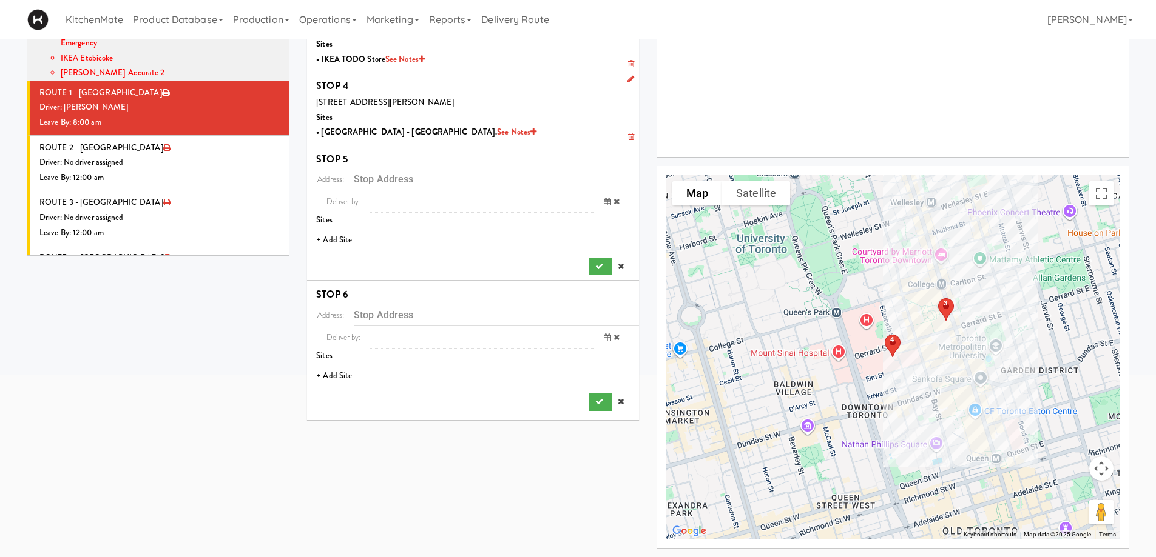
click at [340, 235] on li "+ Add Site" at bounding box center [473, 240] width 332 height 25
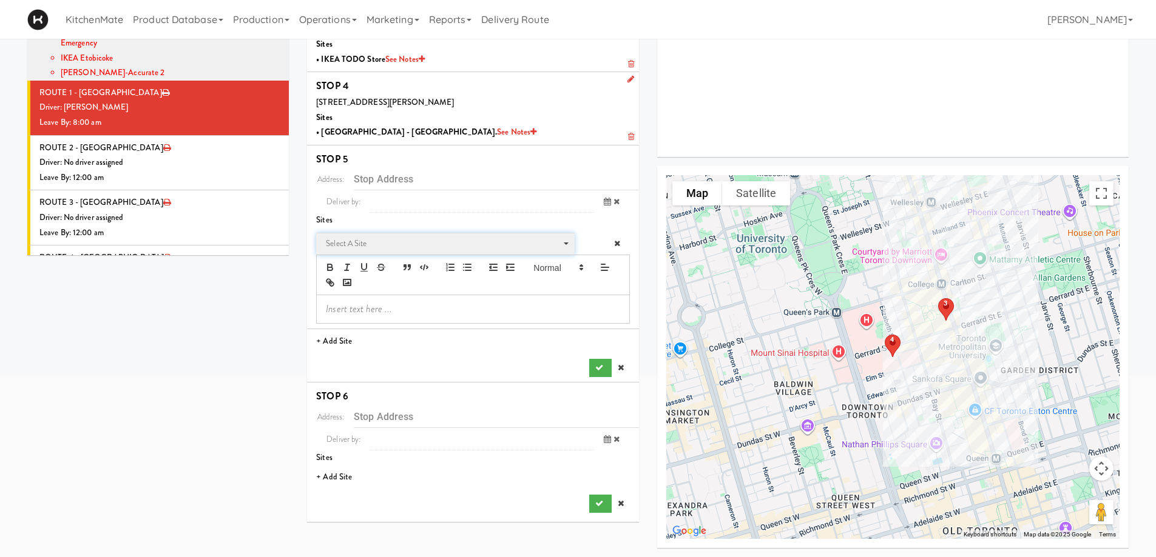
click at [362, 241] on span "Select a site" at bounding box center [441, 244] width 231 height 15
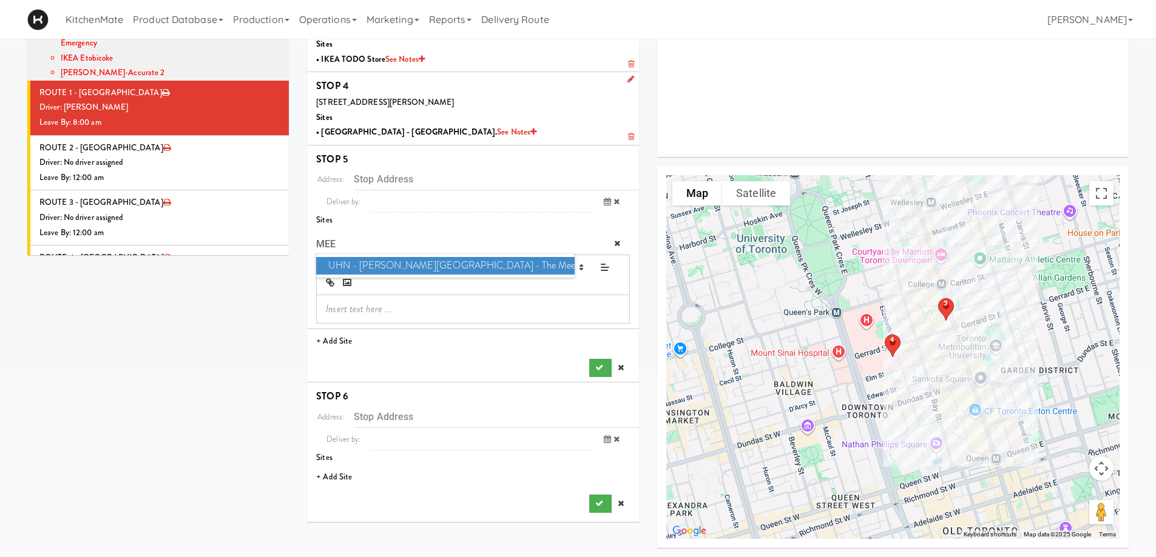
type input "MEE"
click at [461, 263] on span "UHN - Bickle Center - The Meeting Place" at bounding box center [445, 266] width 258 height 18
type input "[STREET_ADDRESS][PERSON_NAME]"
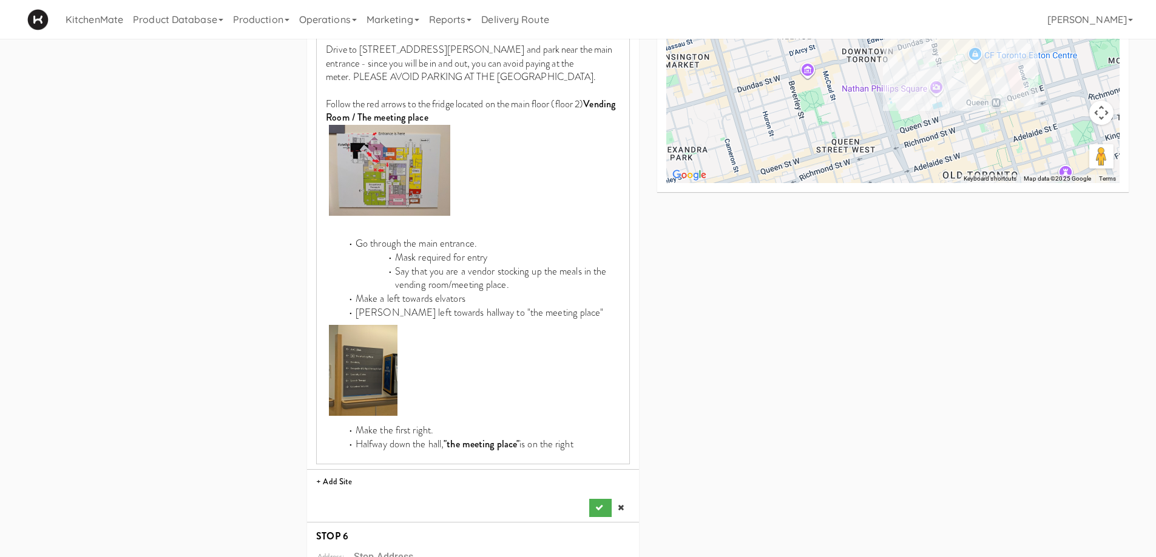
scroll to position [691, 0]
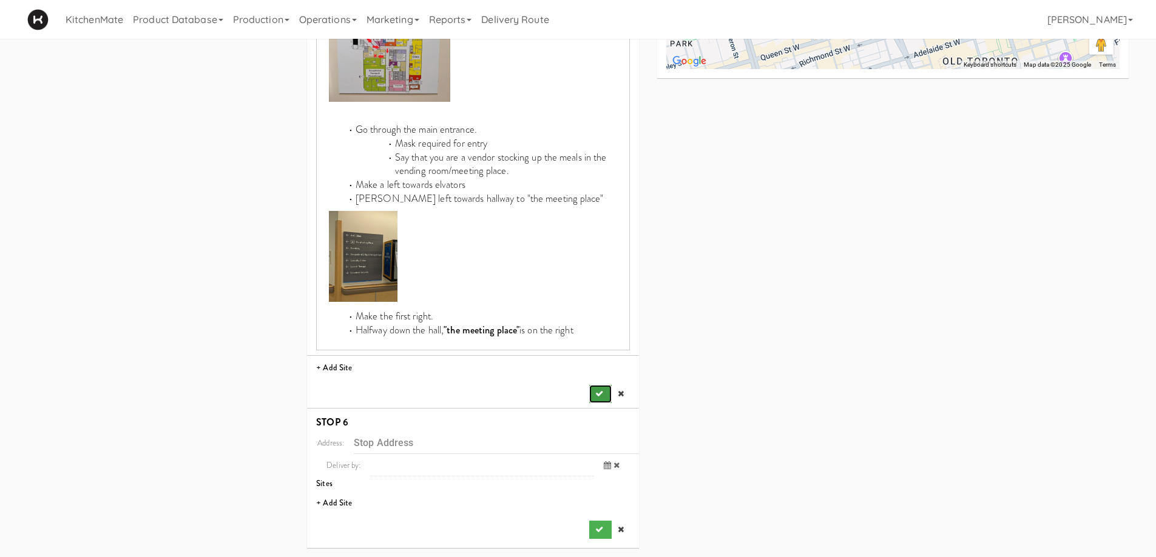
click at [593, 393] on button "submit" at bounding box center [600, 394] width 22 height 18
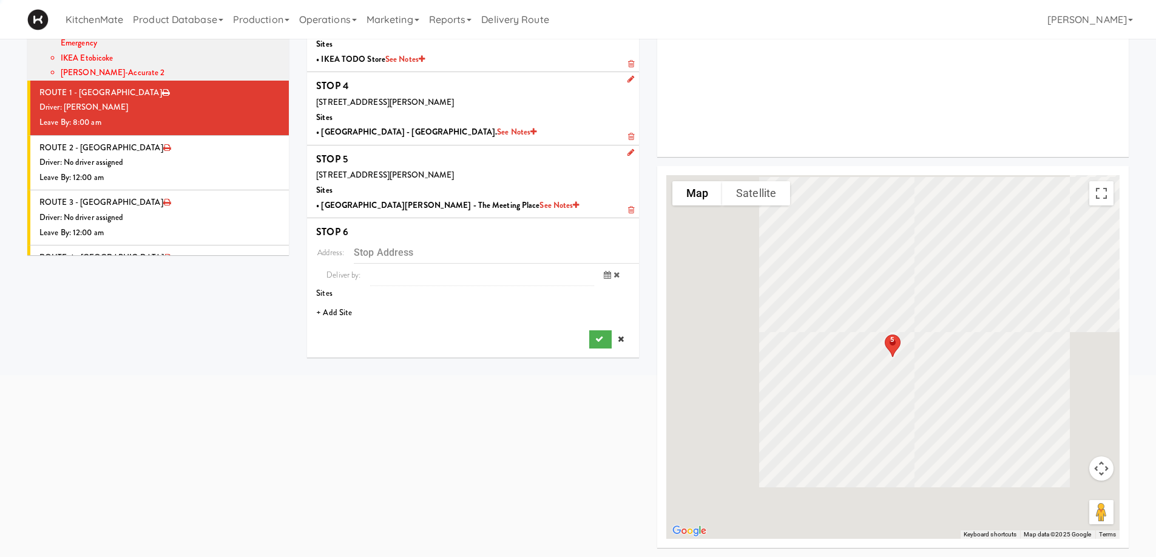
scroll to position [221, 0]
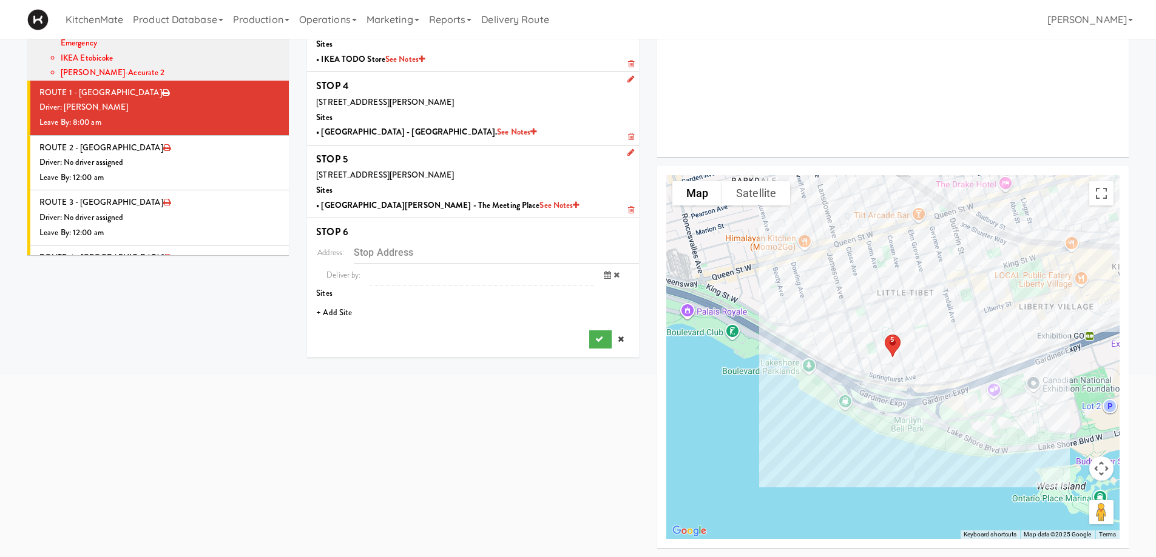
click at [338, 312] on li "+ Add Site" at bounding box center [473, 313] width 332 height 25
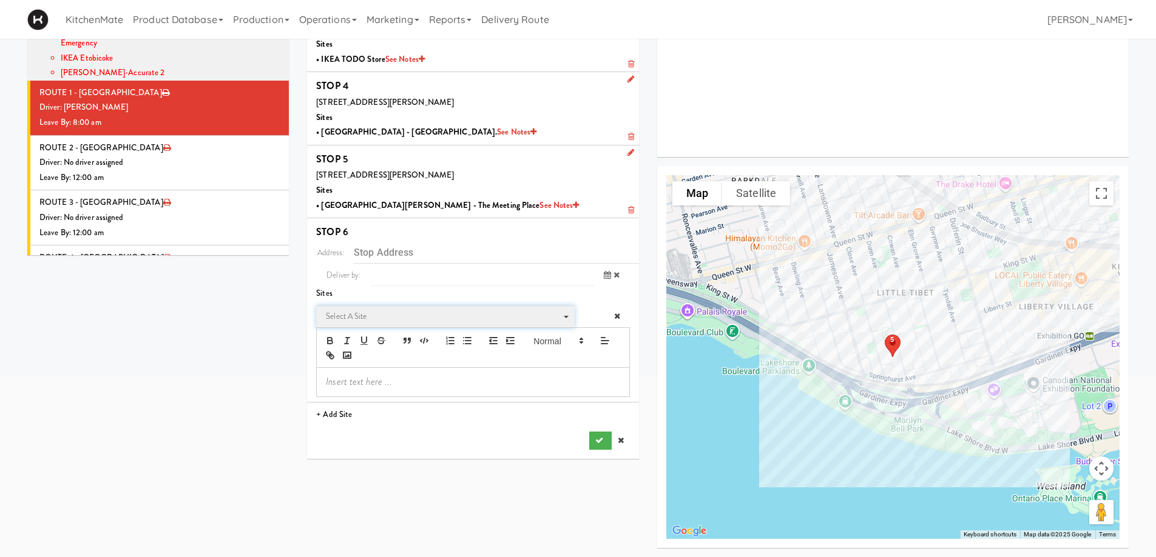
click at [402, 320] on span "Select a site" at bounding box center [441, 316] width 231 height 15
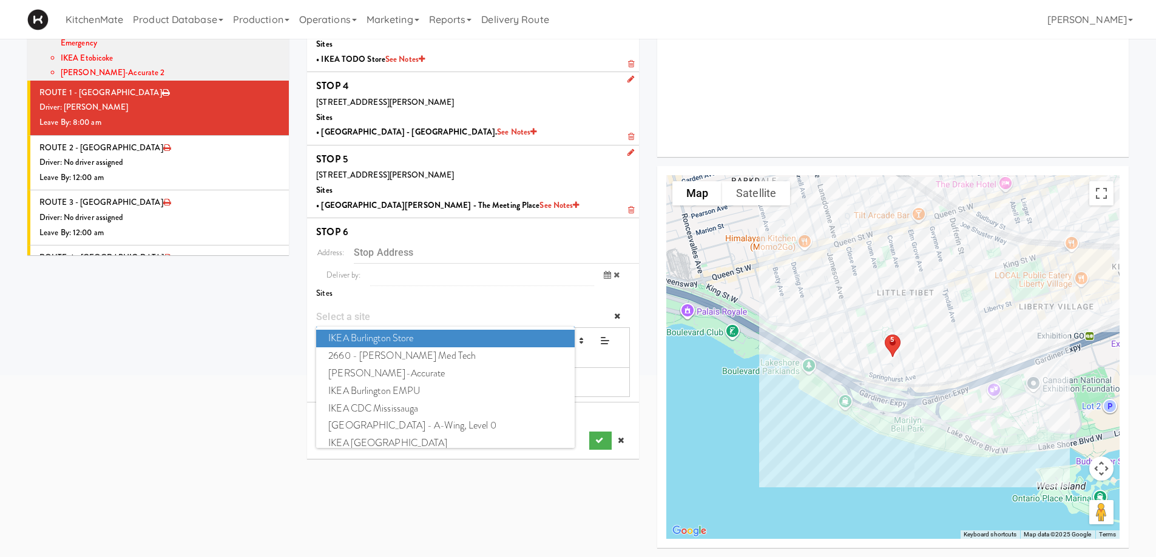
type input "H"
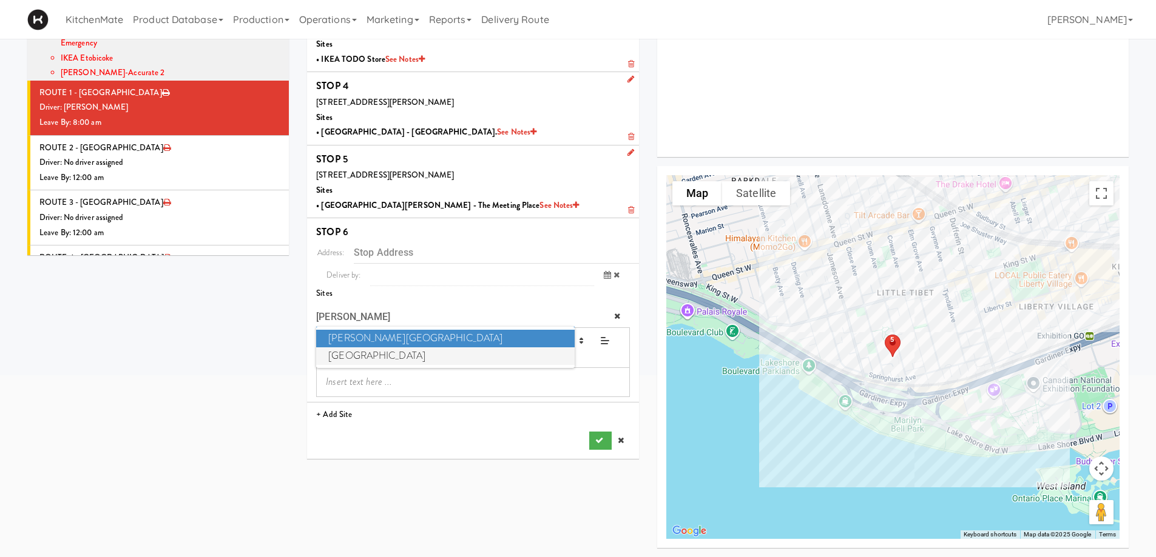
type input "JOSEP"
click at [429, 355] on span "St. Joseph's Health Centre" at bounding box center [445, 357] width 258 height 18
type input "[STREET_ADDRESS]"
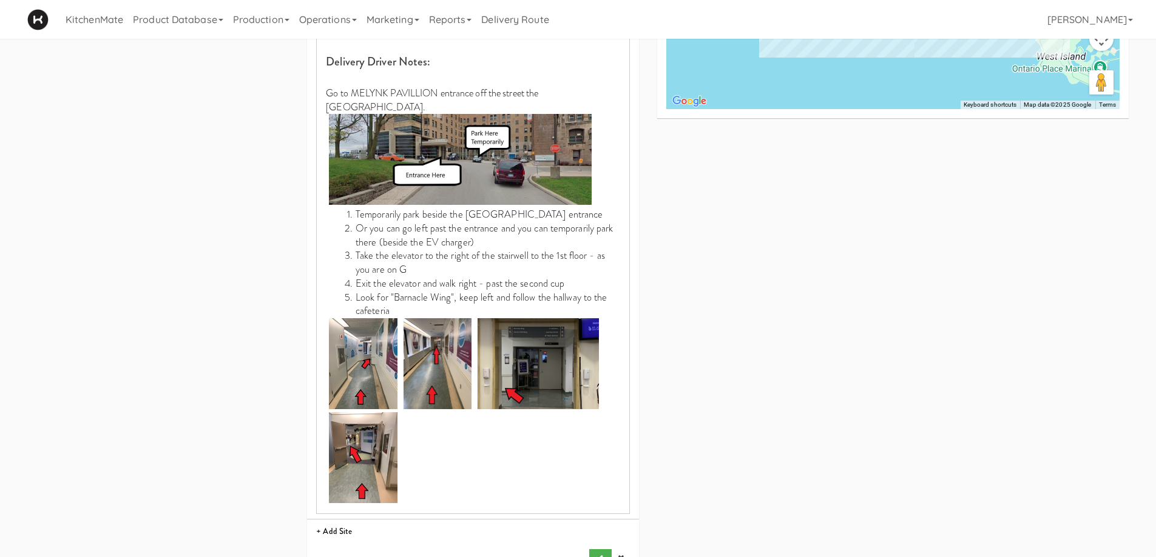
scroll to position [653, 0]
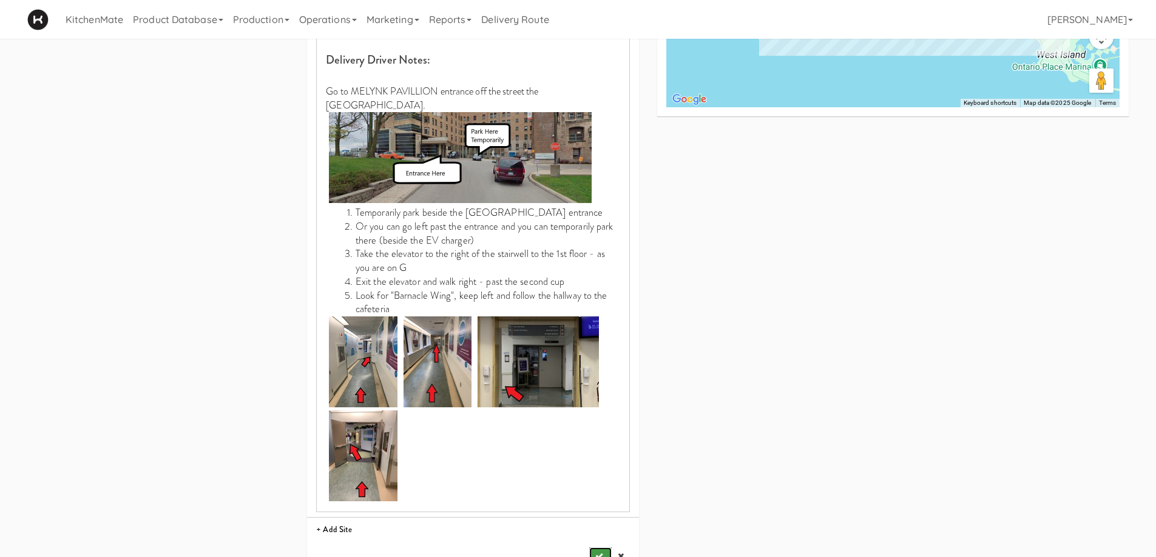
click at [591, 548] on button "submit" at bounding box center [600, 557] width 22 height 18
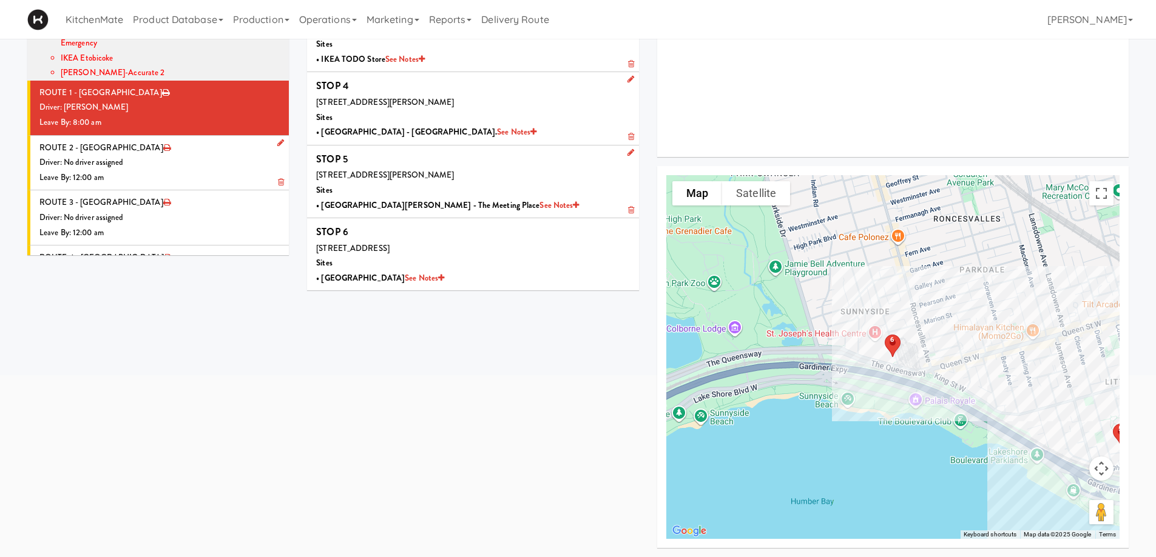
click at [210, 170] on div "Leave By: 12:00 am" at bounding box center [159, 177] width 240 height 15
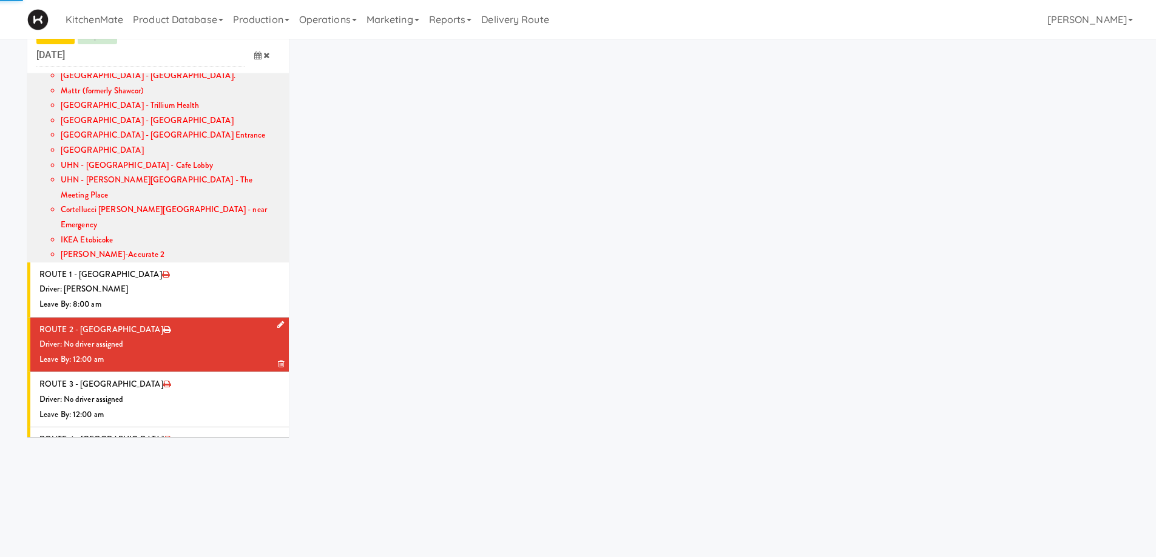
scroll to position [39, 0]
click at [277, 321] on icon at bounding box center [280, 325] width 7 height 8
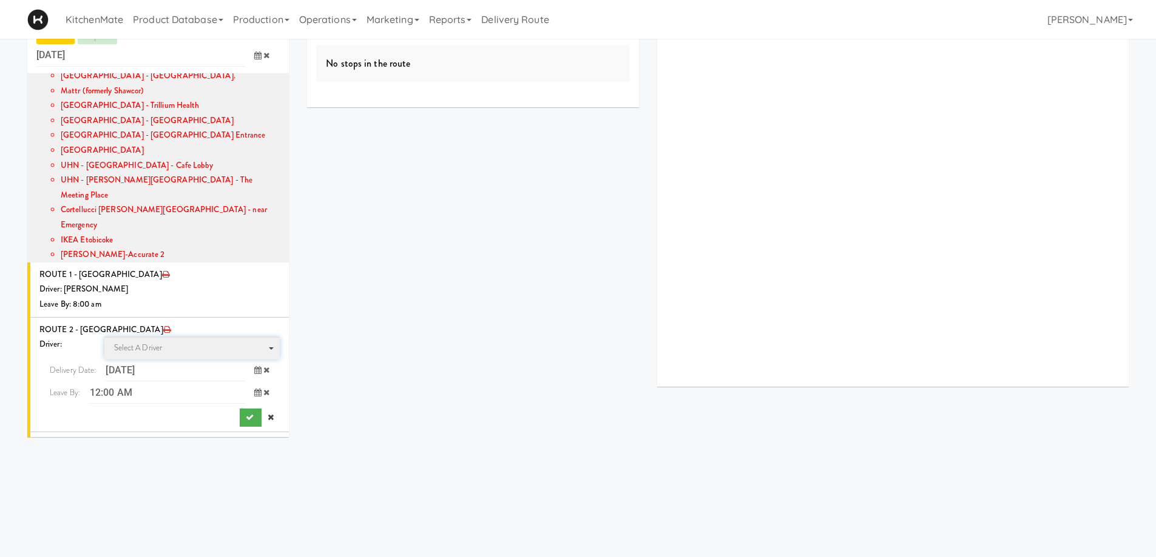
click at [153, 342] on span "Select a driver" at bounding box center [138, 348] width 49 height 12
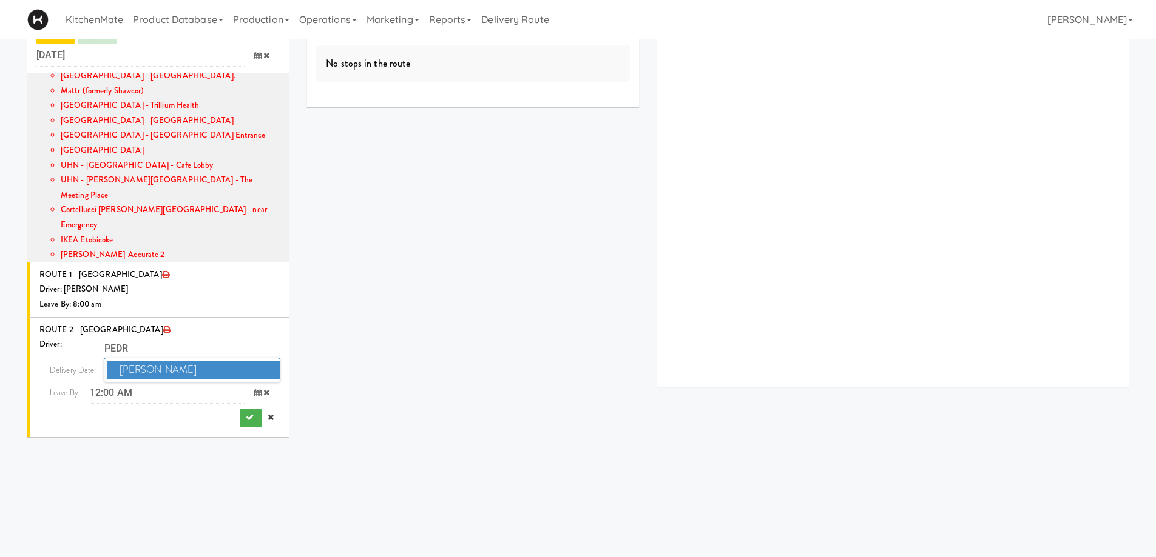
type input "PEDR"
click at [160, 362] on span "Pedro Herrera" at bounding box center [193, 371] width 173 height 18
click at [254, 389] on icon at bounding box center [257, 393] width 7 height 8
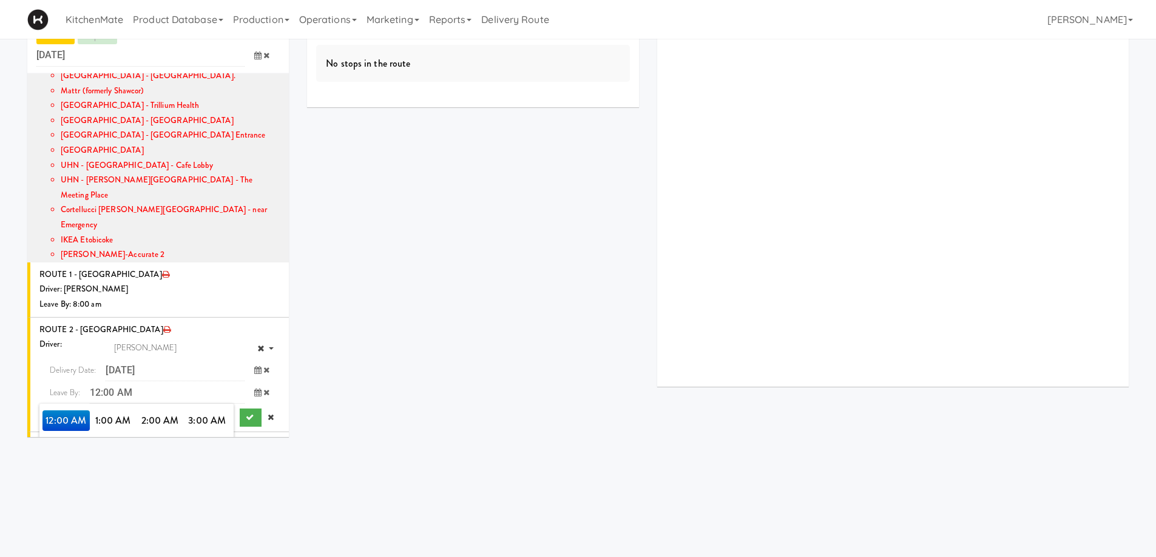
click at [61, 452] on span "8:00 AM" at bounding box center [65, 462] width 47 height 21
click at [56, 411] on span "8:00 AM" at bounding box center [65, 421] width 47 height 21
click at [246, 409] on button "submit" at bounding box center [251, 418] width 22 height 18
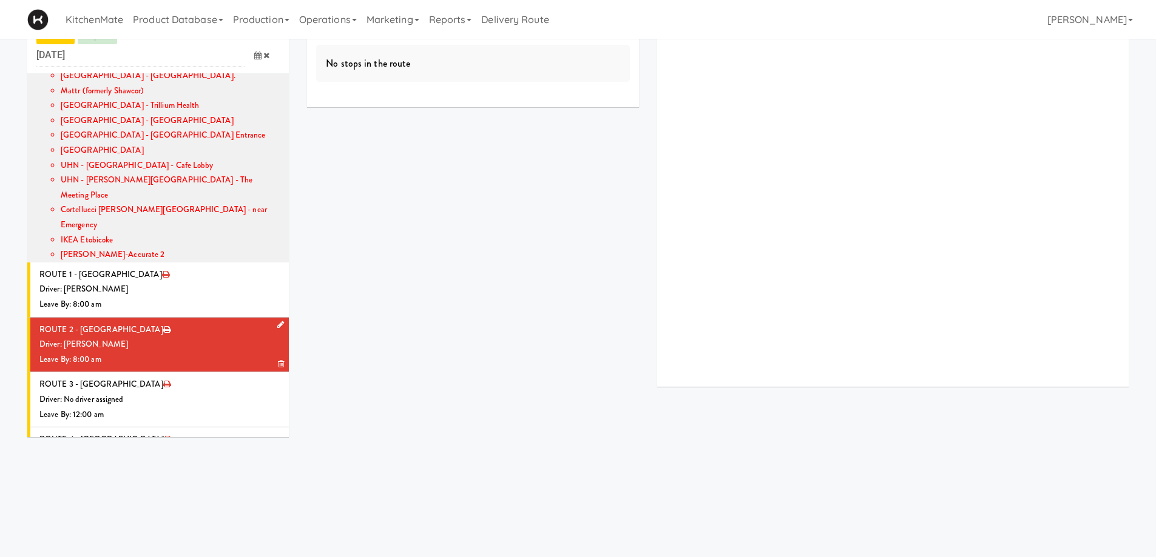
click at [191, 352] on div "Leave By: 8:00 am" at bounding box center [159, 359] width 240 height 15
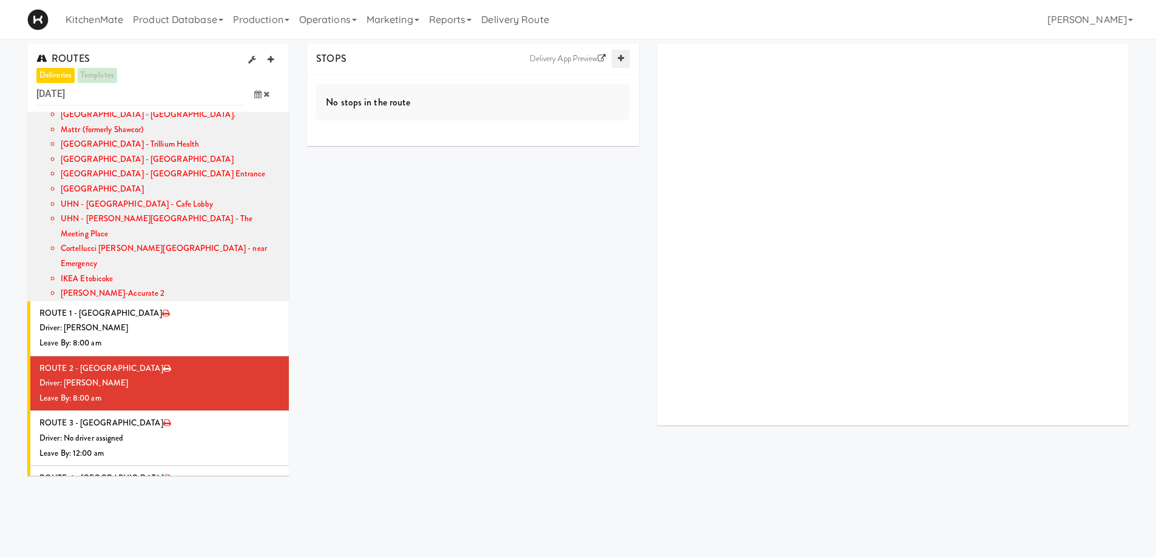
click at [619, 60] on icon at bounding box center [621, 59] width 6 height 8
click at [619, 59] on icon at bounding box center [621, 59] width 6 height 8
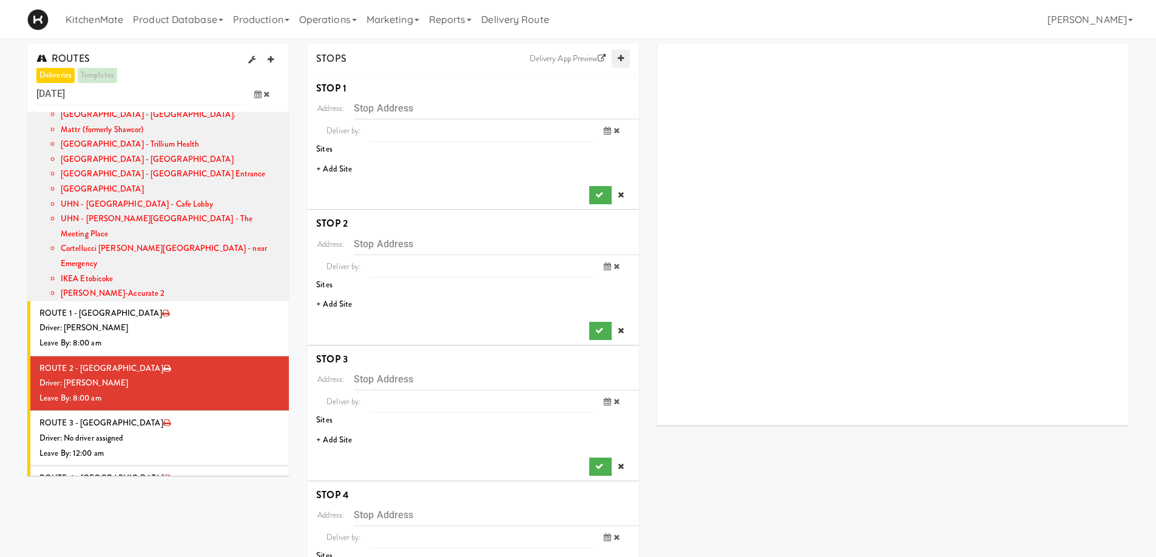
click at [619, 59] on icon at bounding box center [621, 59] width 6 height 8
click at [344, 172] on li "+ Add Site" at bounding box center [473, 169] width 332 height 25
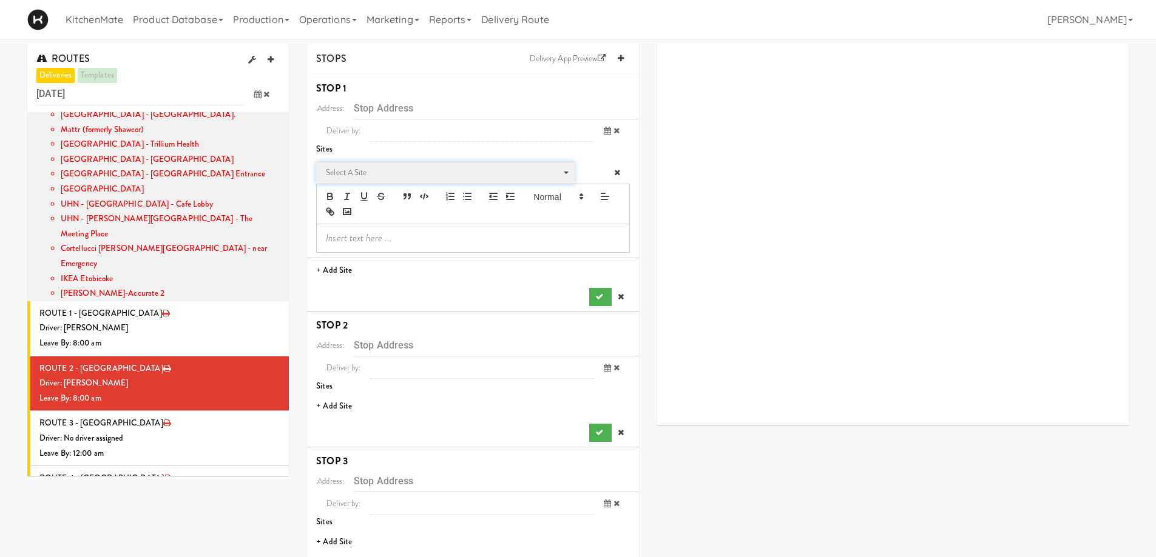
click at [384, 176] on span "Select a site" at bounding box center [441, 173] width 231 height 15
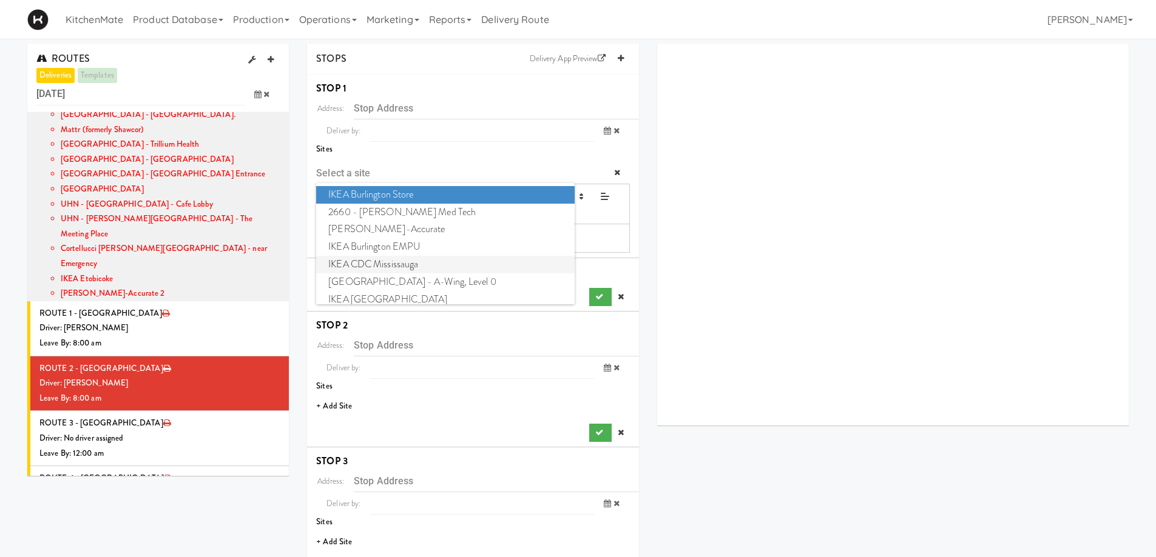
click at [374, 268] on span "IKEA CDC Mississauga" at bounding box center [445, 265] width 258 height 18
type input "[STREET_ADDRESS]"
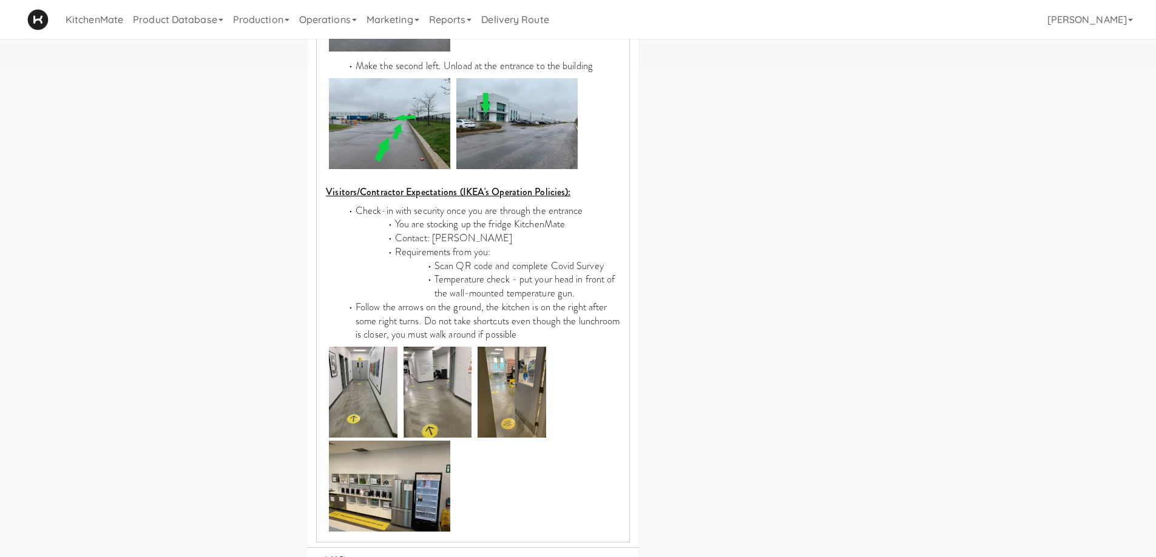
scroll to position [607, 0]
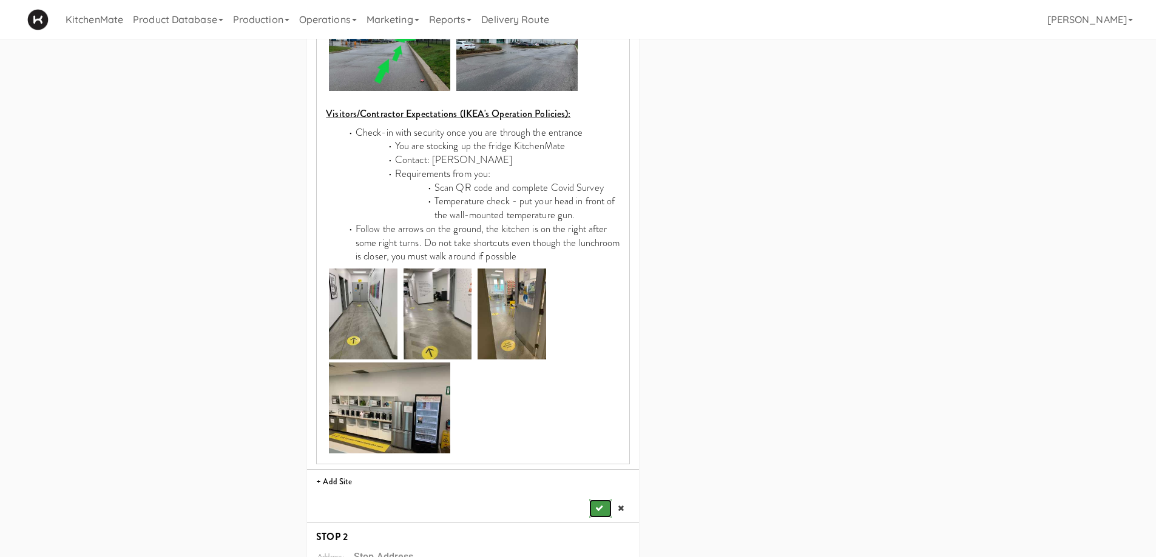
click at [599, 505] on icon "submit" at bounding box center [599, 509] width 8 height 8
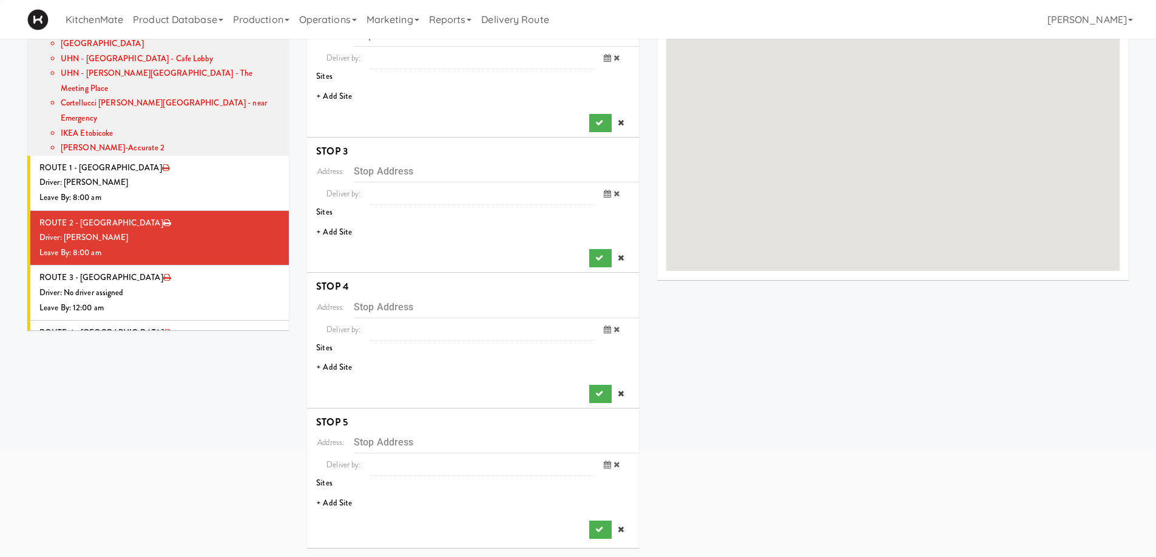
scroll to position [0, 0]
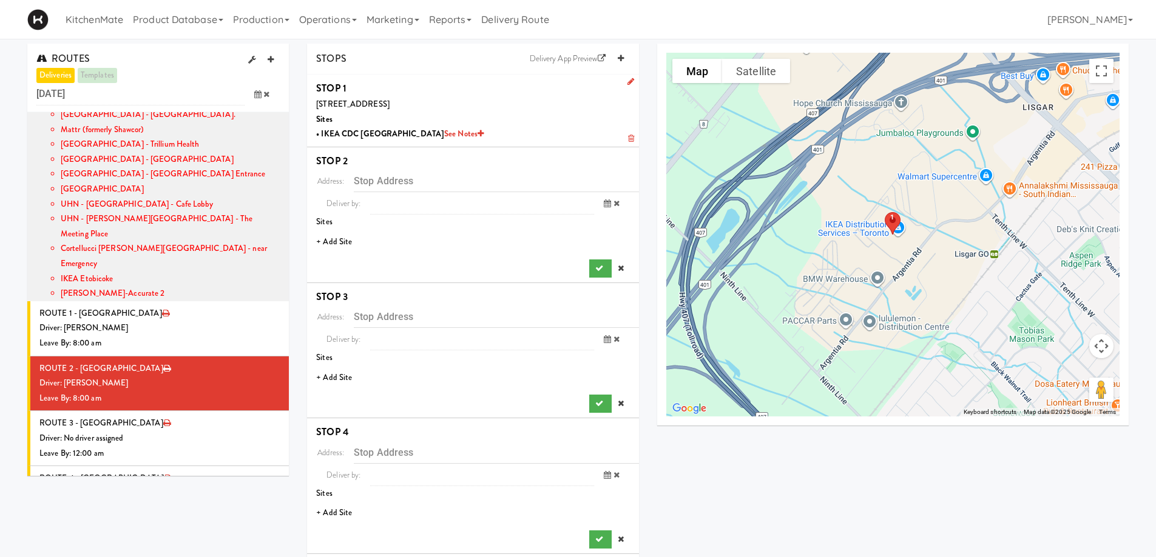
click at [341, 243] on li "+ Add Site" at bounding box center [473, 242] width 332 height 25
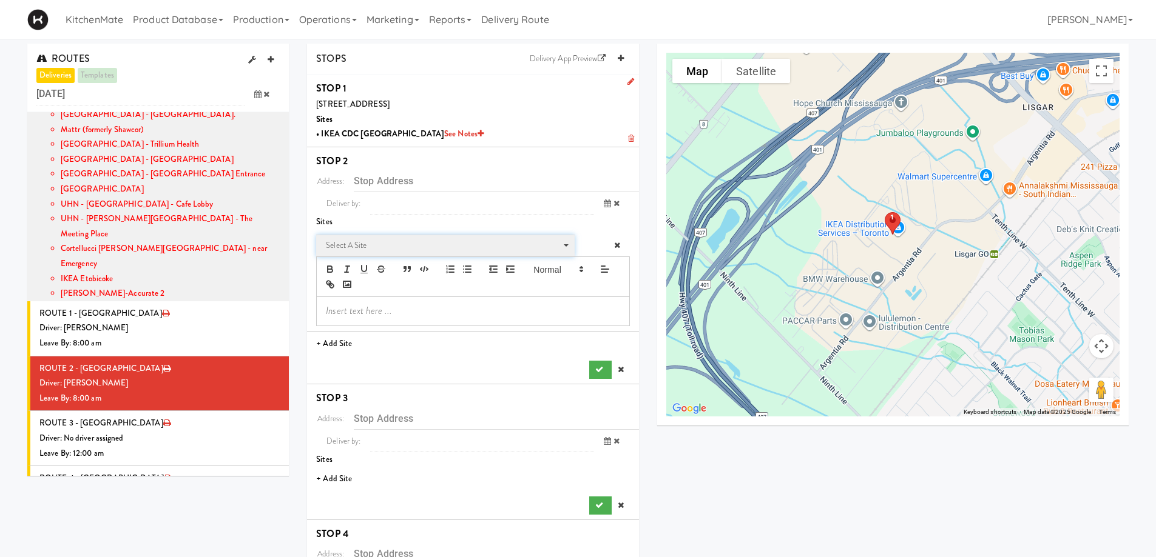
click at [396, 246] on span "Select a site" at bounding box center [441, 245] width 231 height 15
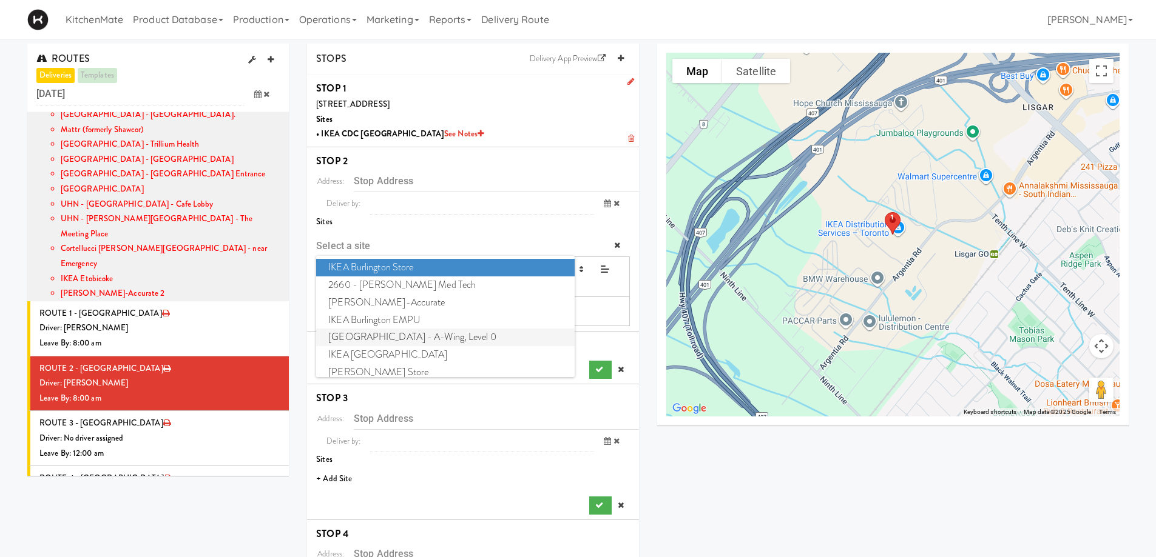
click at [441, 334] on span "Cambridge Memorial Hospital - A-Wing, Level 0" at bounding box center [445, 338] width 258 height 18
type input "[STREET_ADDRESS]"
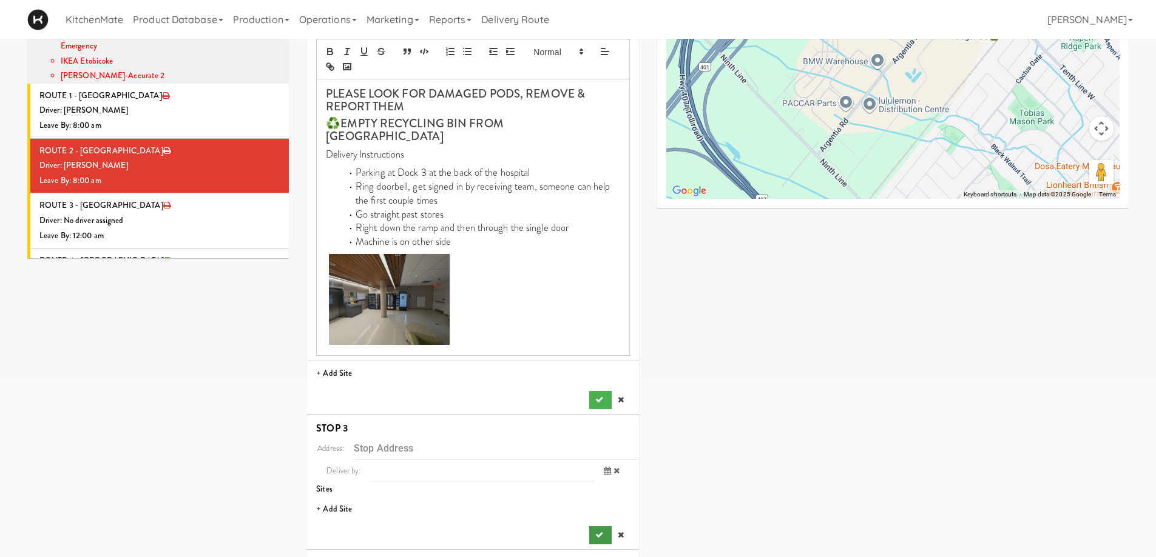
scroll to position [243, 0]
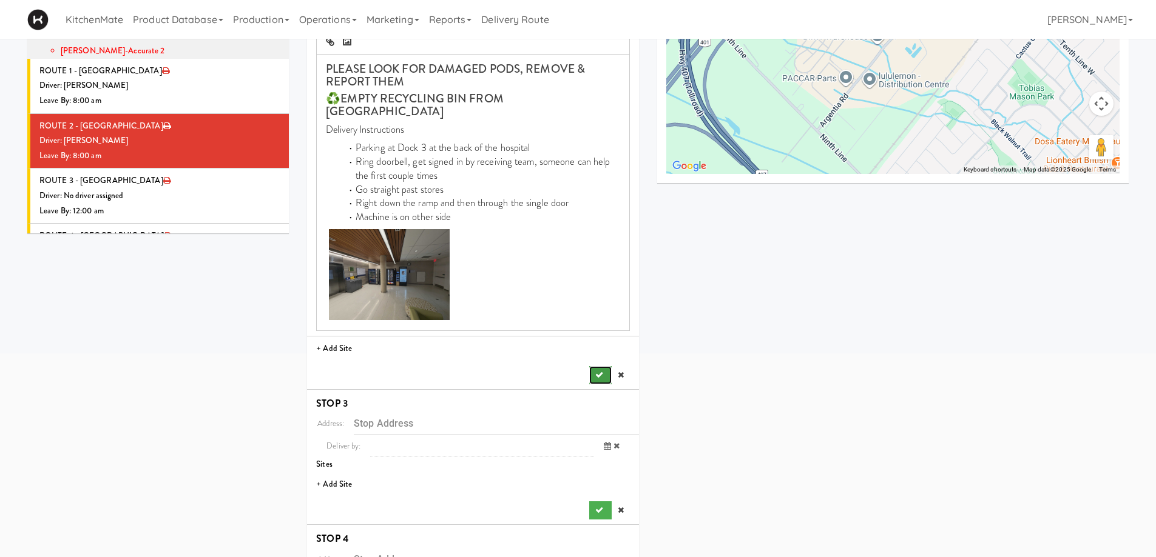
click at [602, 366] on button "submit" at bounding box center [600, 375] width 22 height 18
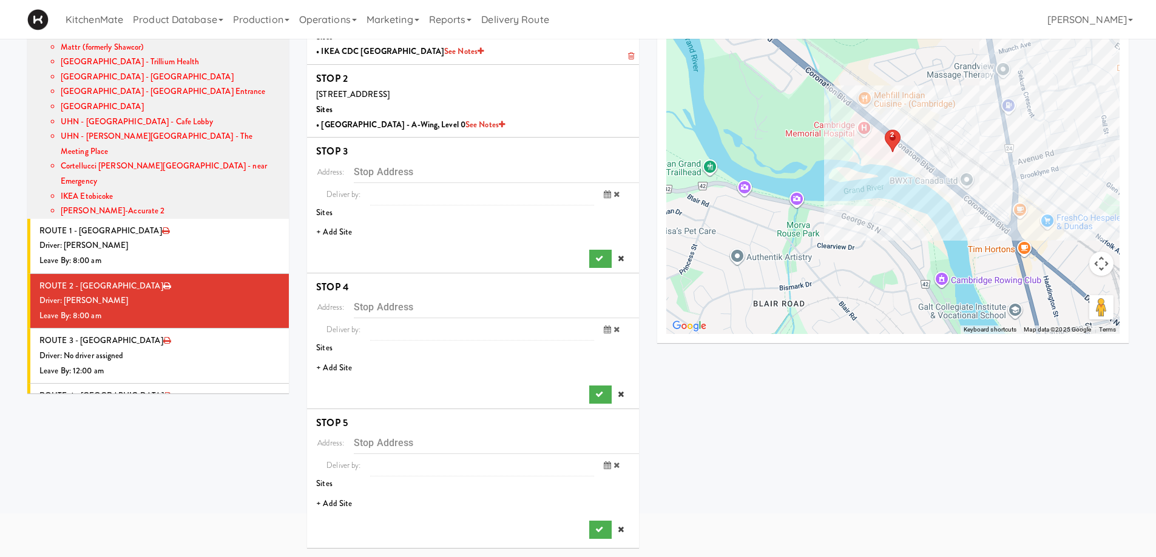
click at [327, 232] on li "+ Add Site" at bounding box center [473, 232] width 332 height 25
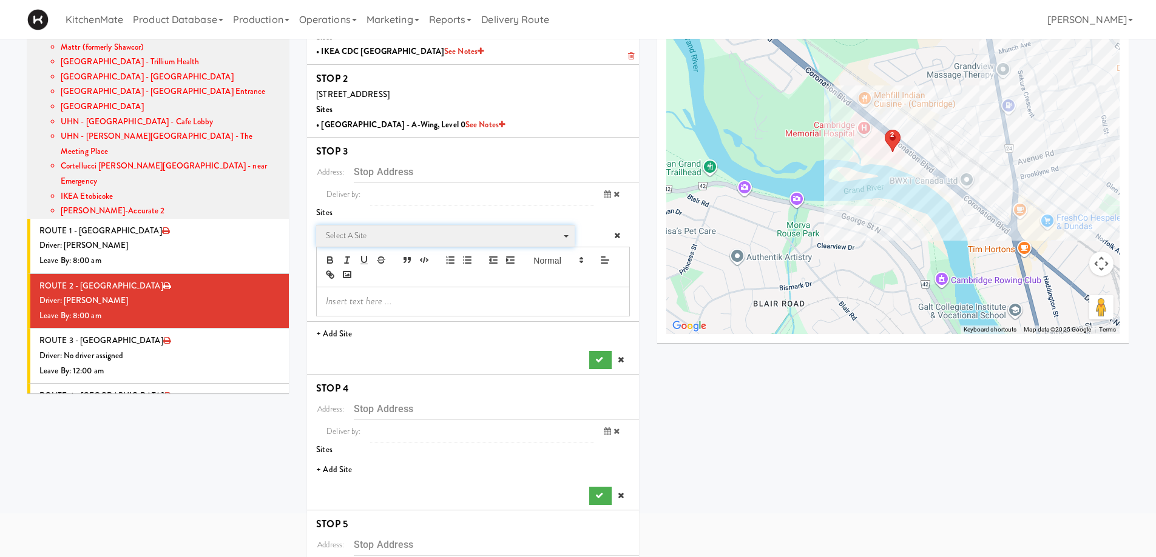
click at [380, 238] on span "Select a site" at bounding box center [441, 236] width 231 height 15
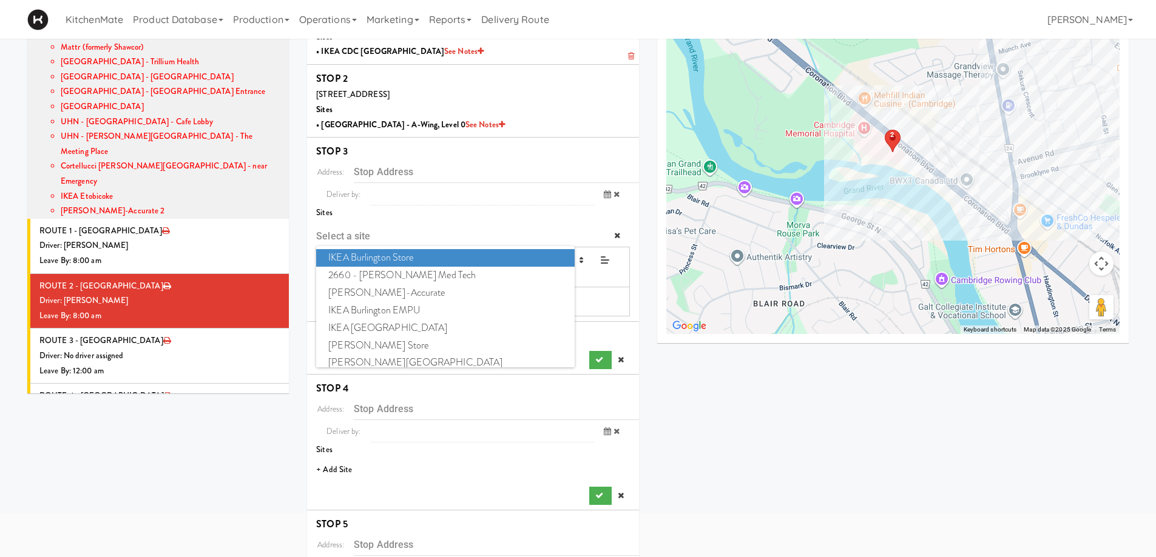
click at [385, 255] on span "IKEA Burlington Store" at bounding box center [445, 258] width 258 height 18
type input "[STREET_ADDRESS]"
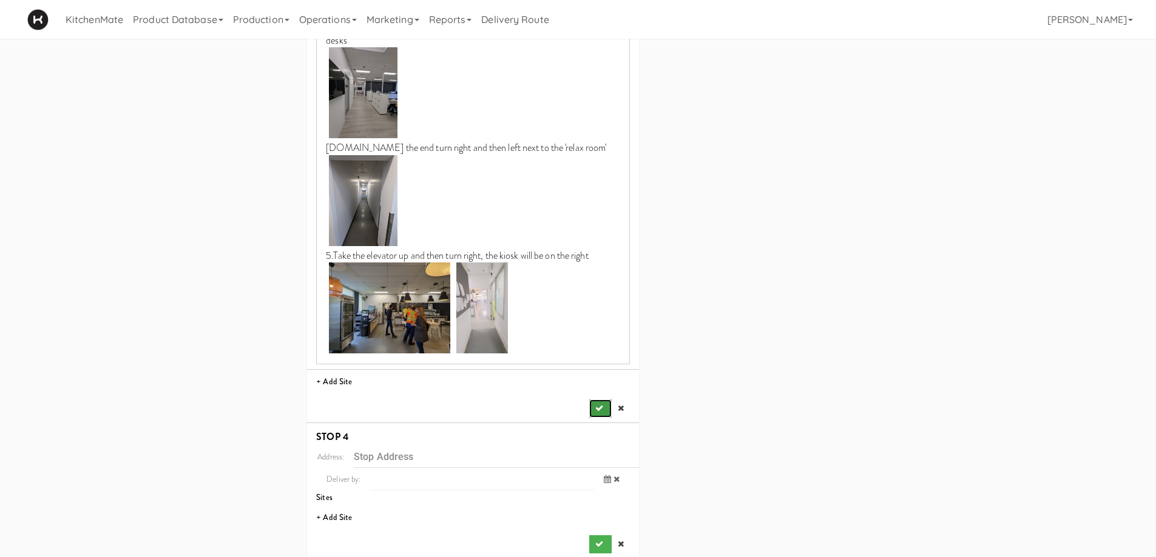
click at [601, 402] on button "submit" at bounding box center [600, 409] width 22 height 18
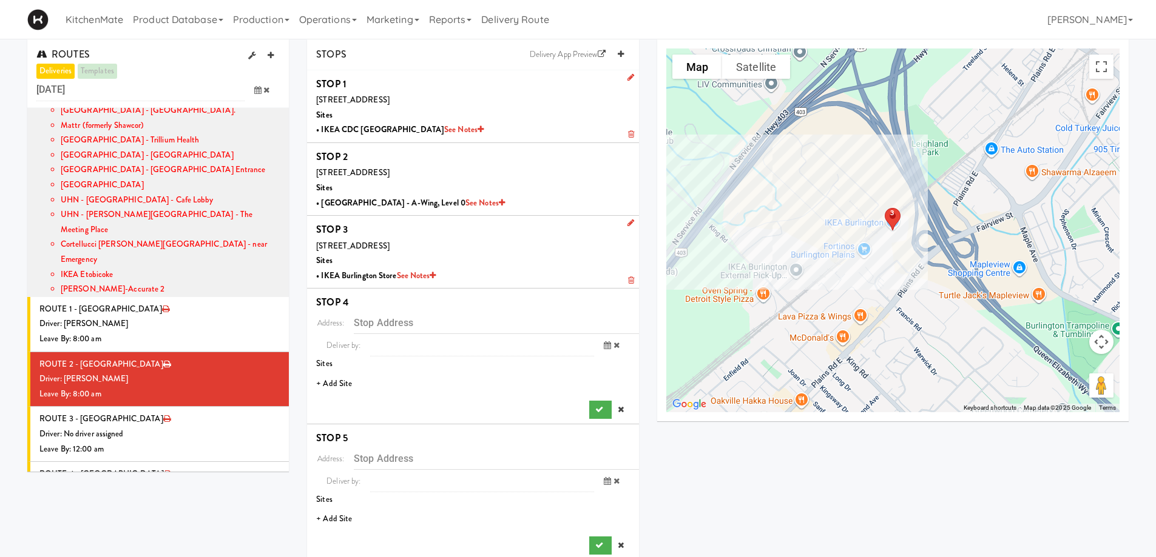
scroll to position [0, 0]
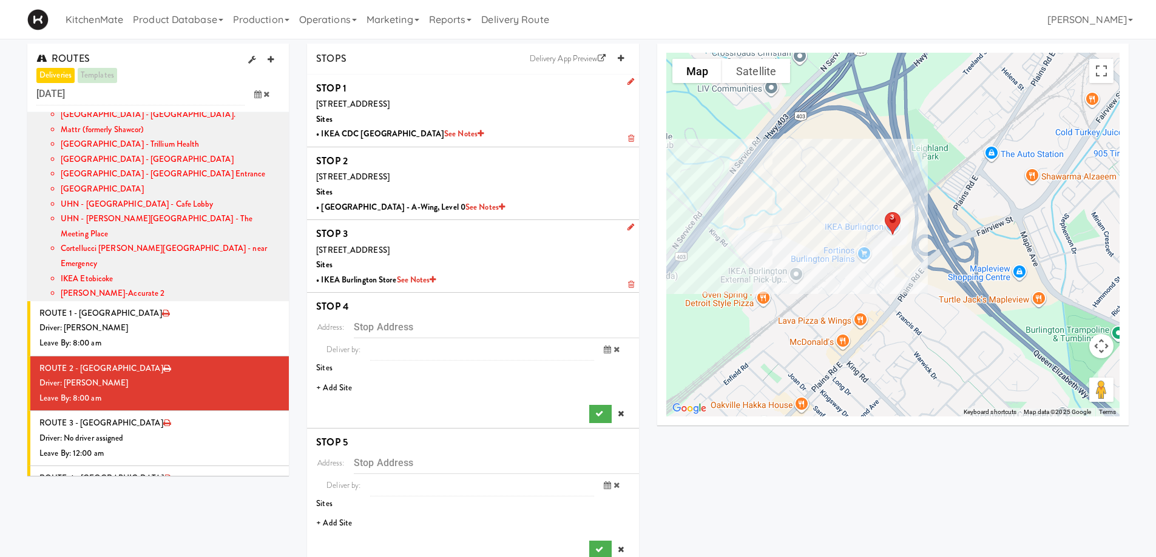
click at [346, 386] on li "+ Add Site" at bounding box center [473, 388] width 332 height 25
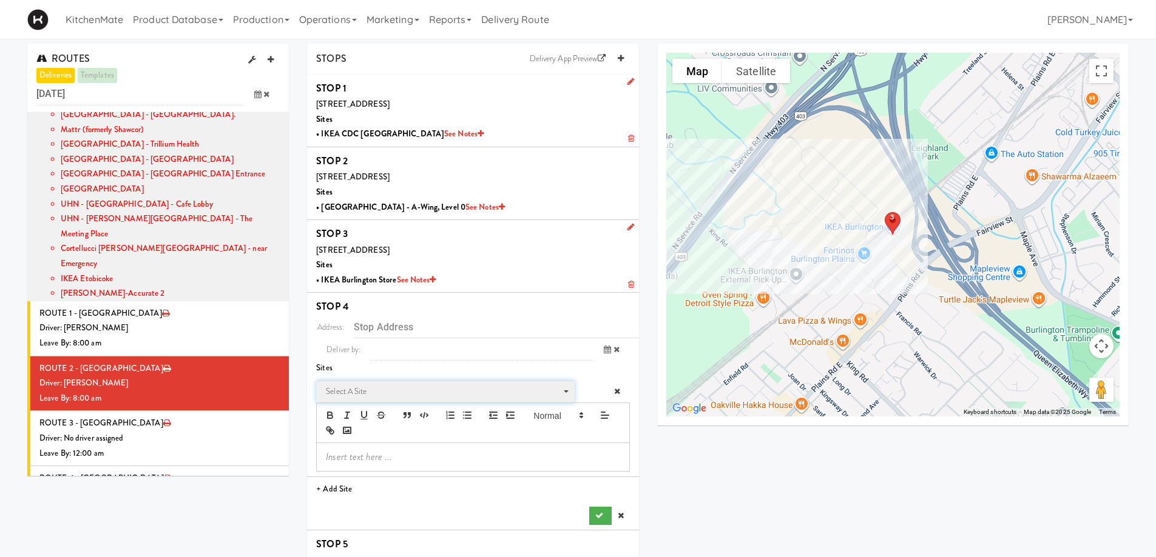
click at [419, 390] on span "Select a site" at bounding box center [441, 392] width 231 height 15
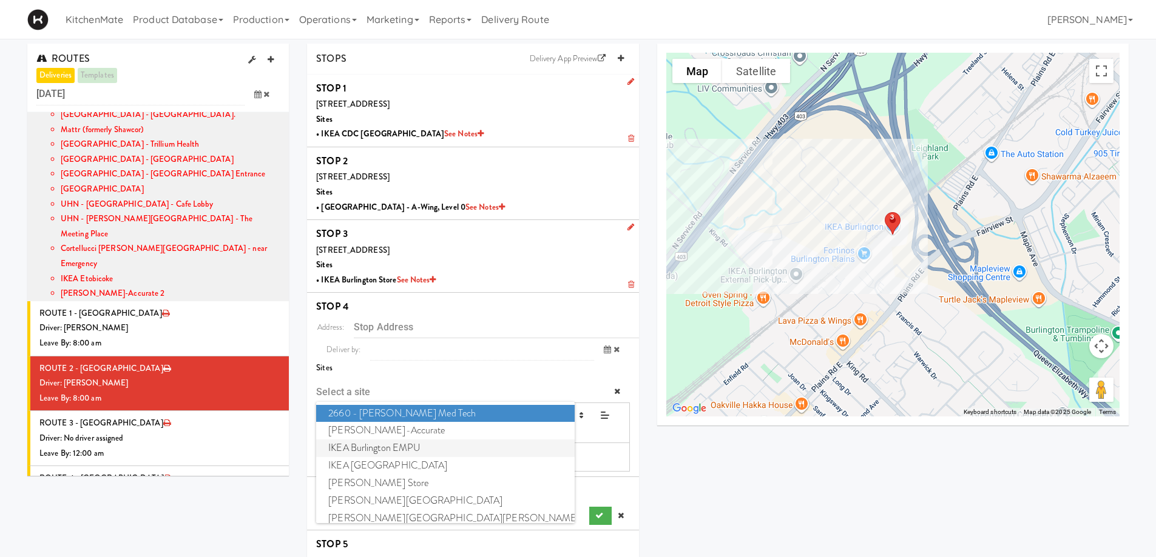
click at [396, 452] on span "IKEA Burlington EMPU" at bounding box center [445, 449] width 258 height 18
type input "[STREET_ADDRESS][PERSON_NAME]"
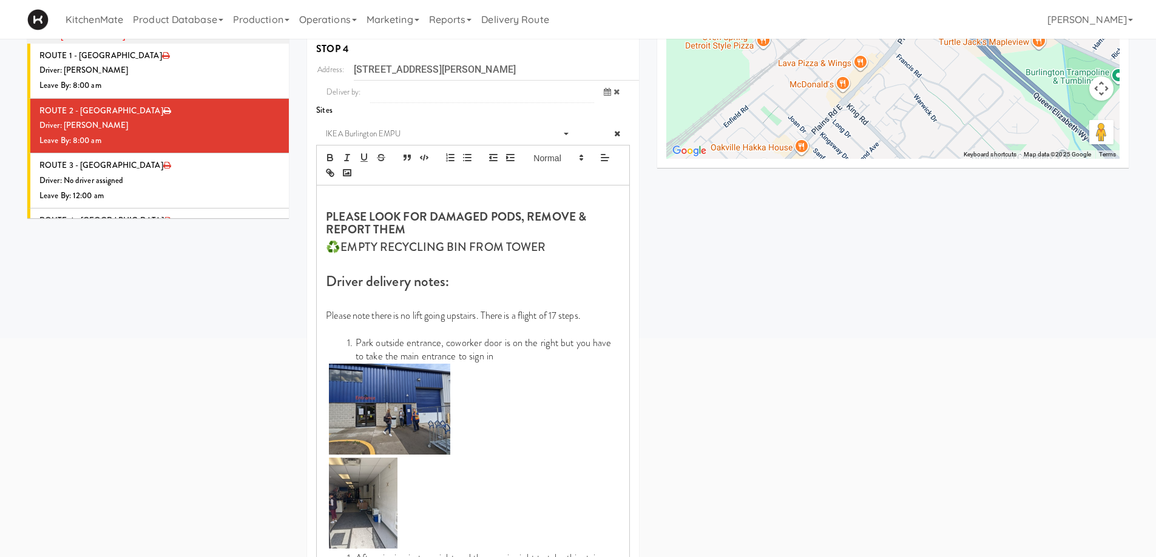
scroll to position [303, 0]
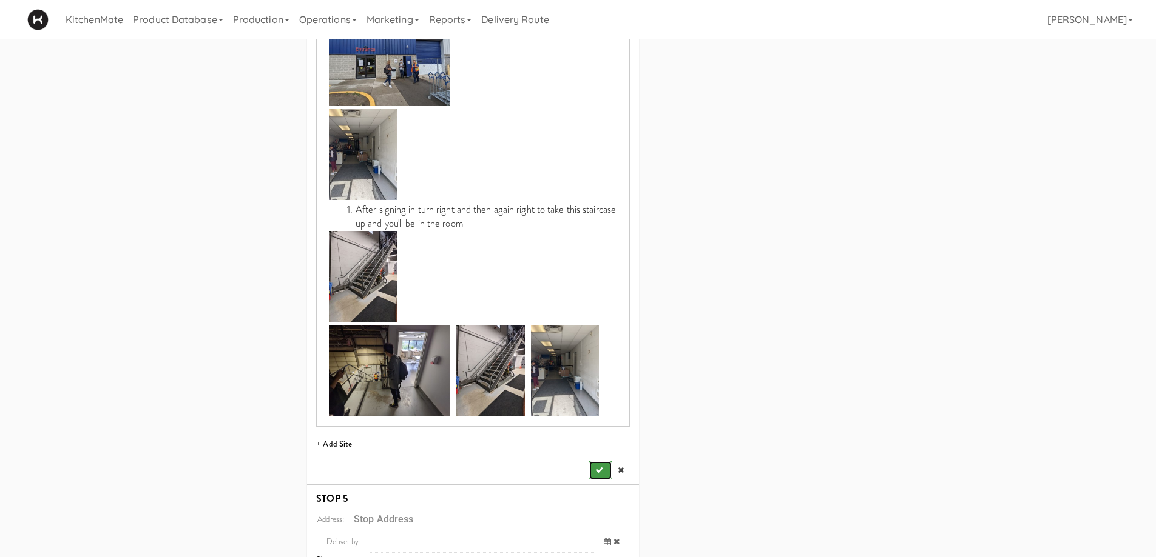
click at [601, 471] on icon "submit" at bounding box center [599, 470] width 8 height 8
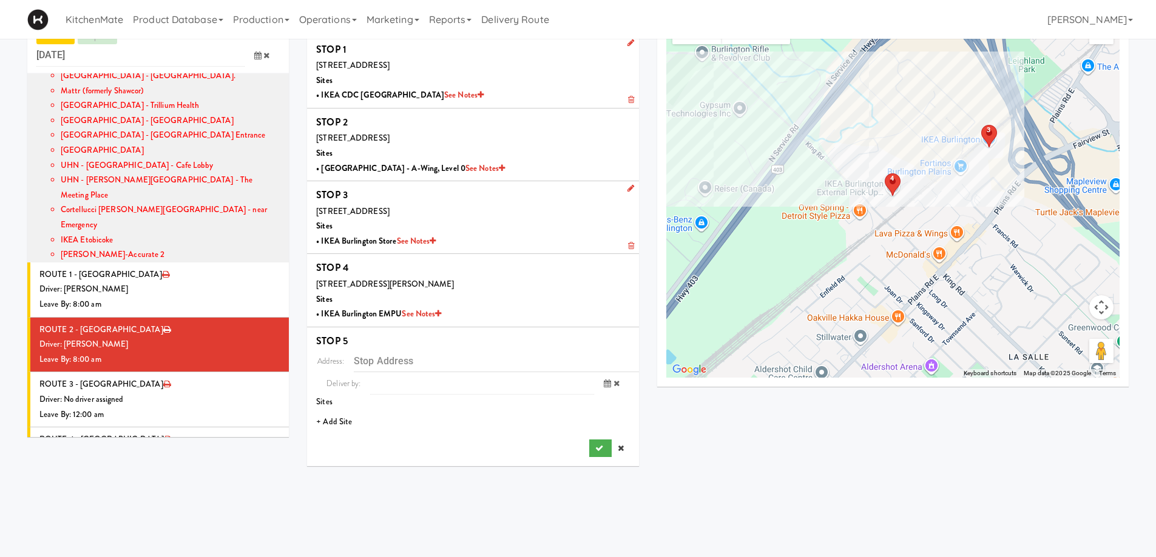
click at [341, 421] on li "+ Add Site" at bounding box center [473, 422] width 332 height 25
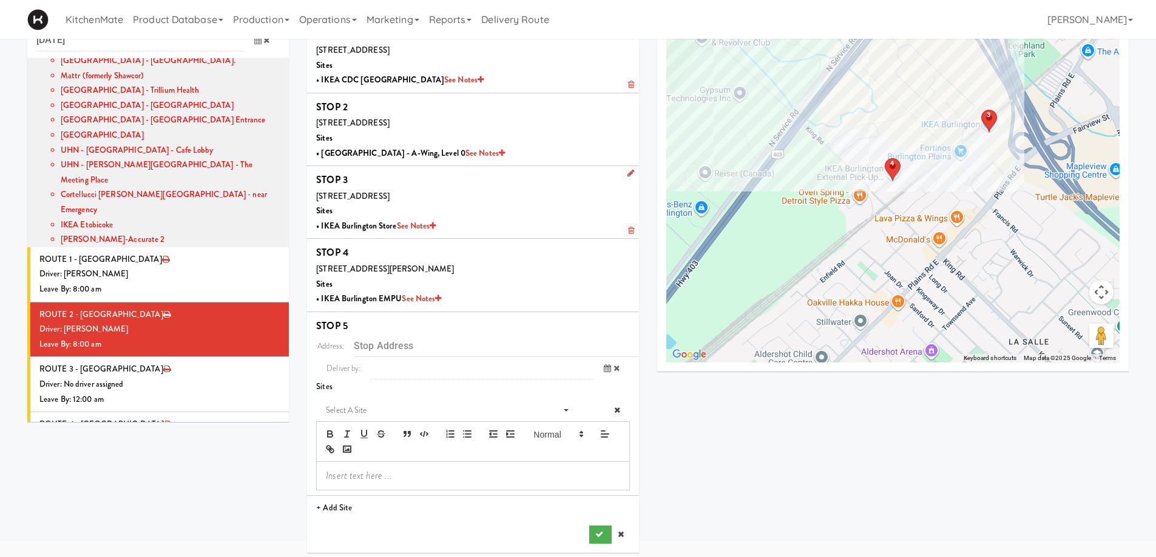
scroll to position [59, 0]
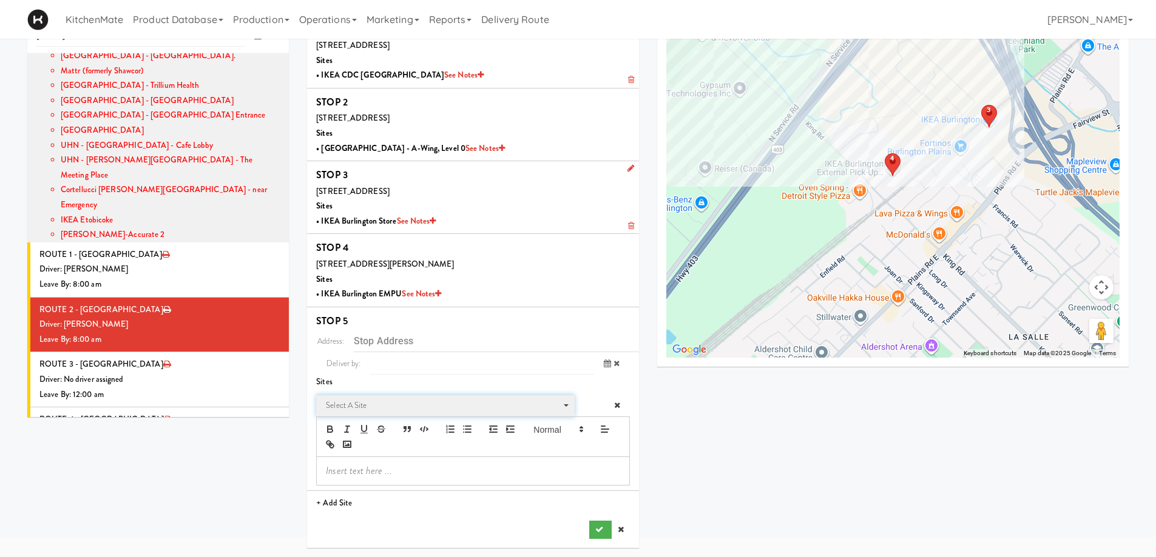
click at [360, 402] on span "Select a site" at bounding box center [441, 406] width 231 height 15
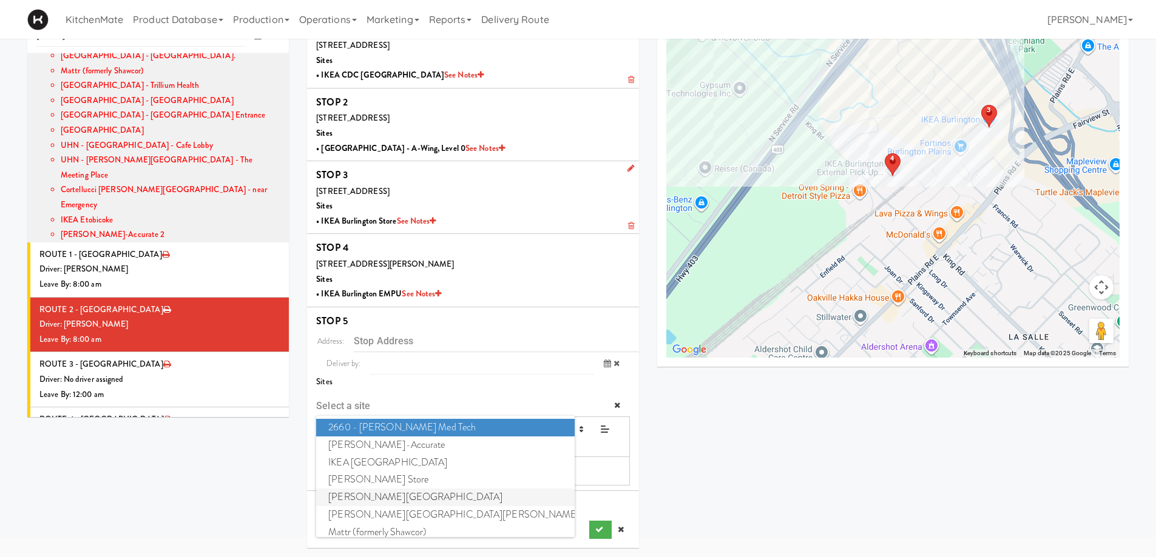
click at [396, 497] on span "Joseph Brant Hospital" at bounding box center [445, 498] width 258 height 18
type input "[STREET_ADDRESS]"
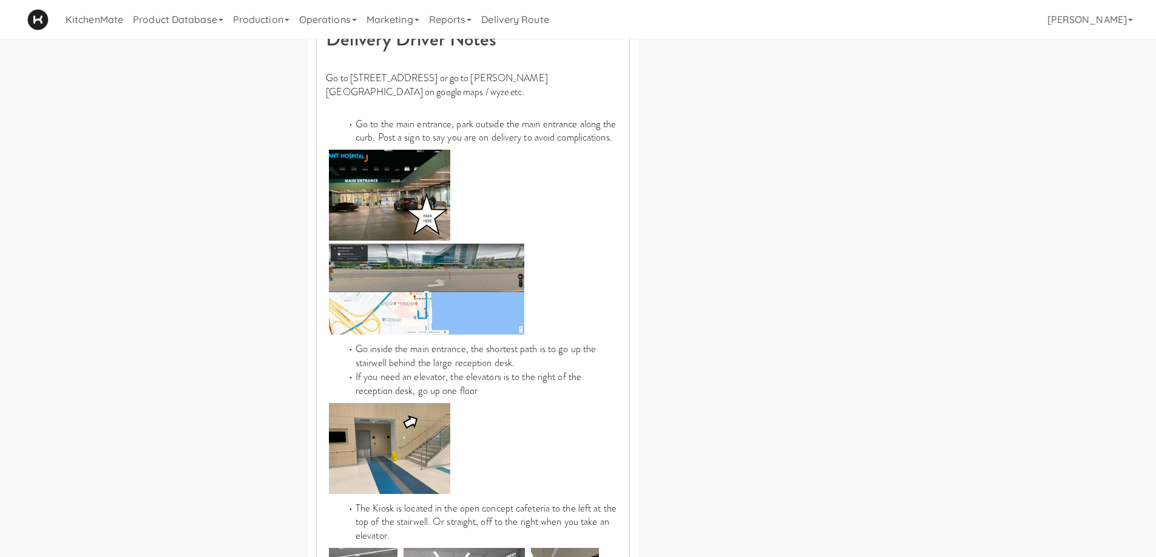
scroll to position [725, 0]
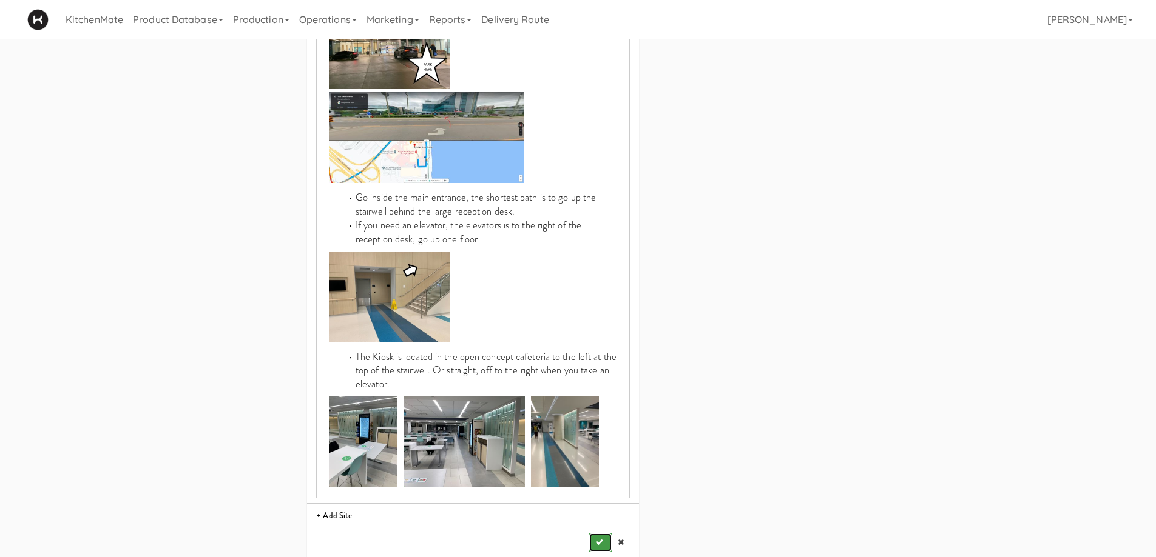
click at [591, 534] on button "submit" at bounding box center [600, 543] width 22 height 18
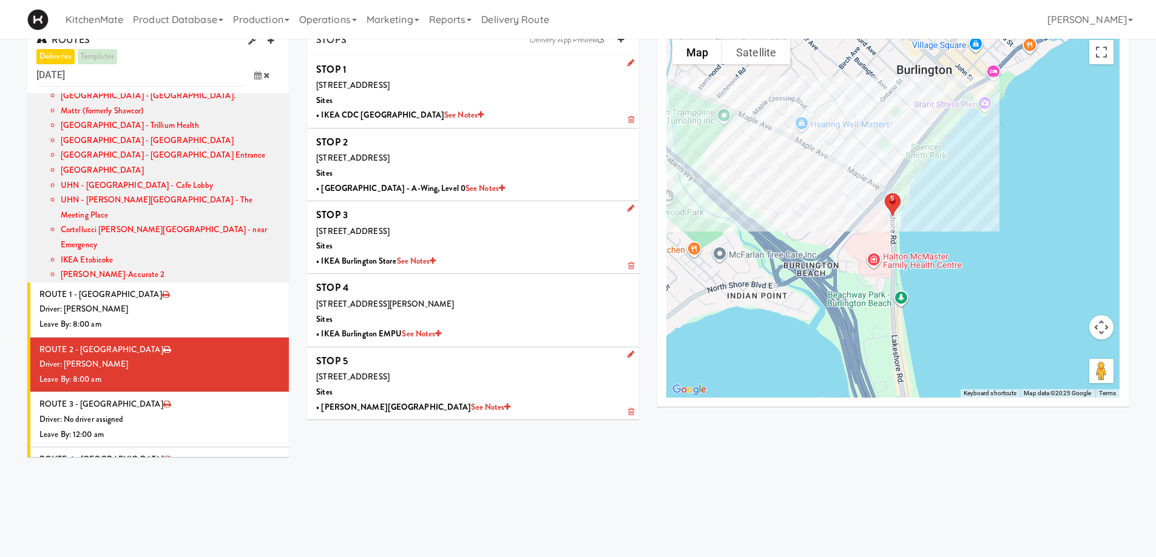
scroll to position [0, 0]
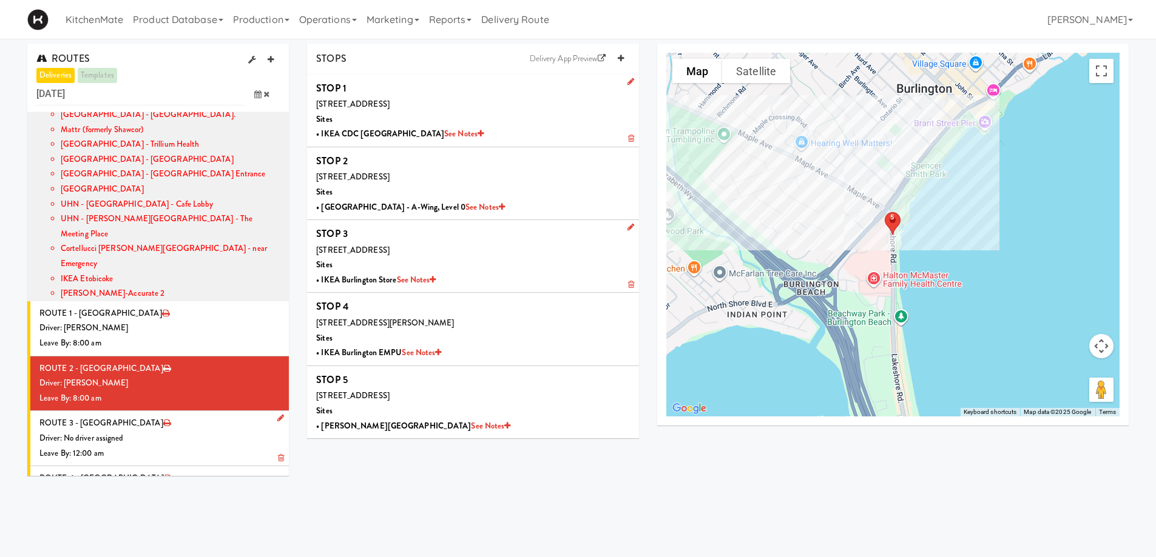
click at [152, 431] on div "Driver: No driver assigned" at bounding box center [159, 438] width 240 height 15
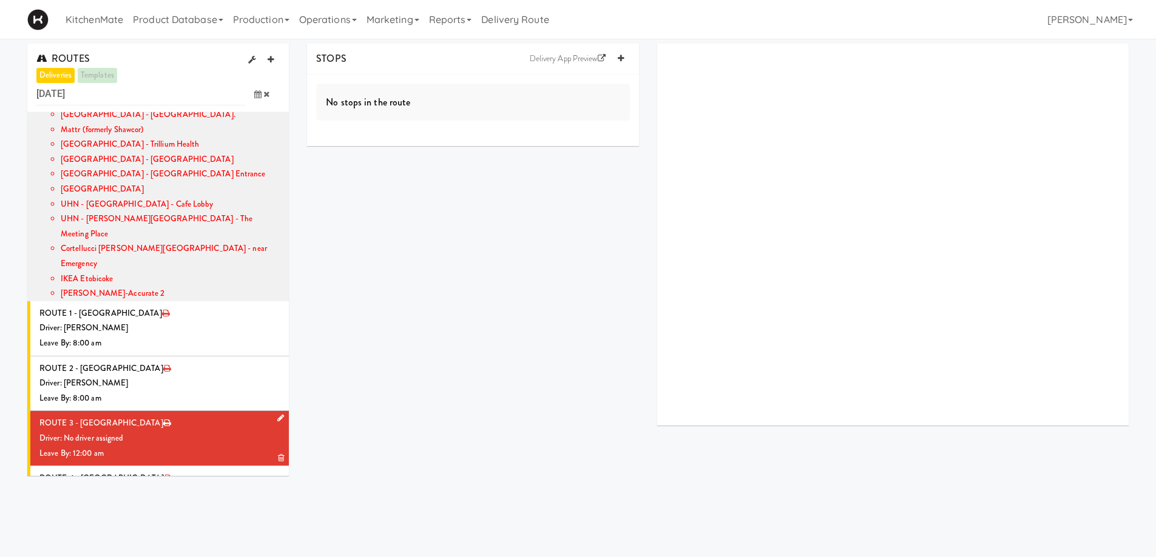
drag, startPoint x: 269, startPoint y: 372, endPoint x: 247, endPoint y: 385, distance: 25.3
click at [277, 414] on icon at bounding box center [280, 418] width 7 height 8
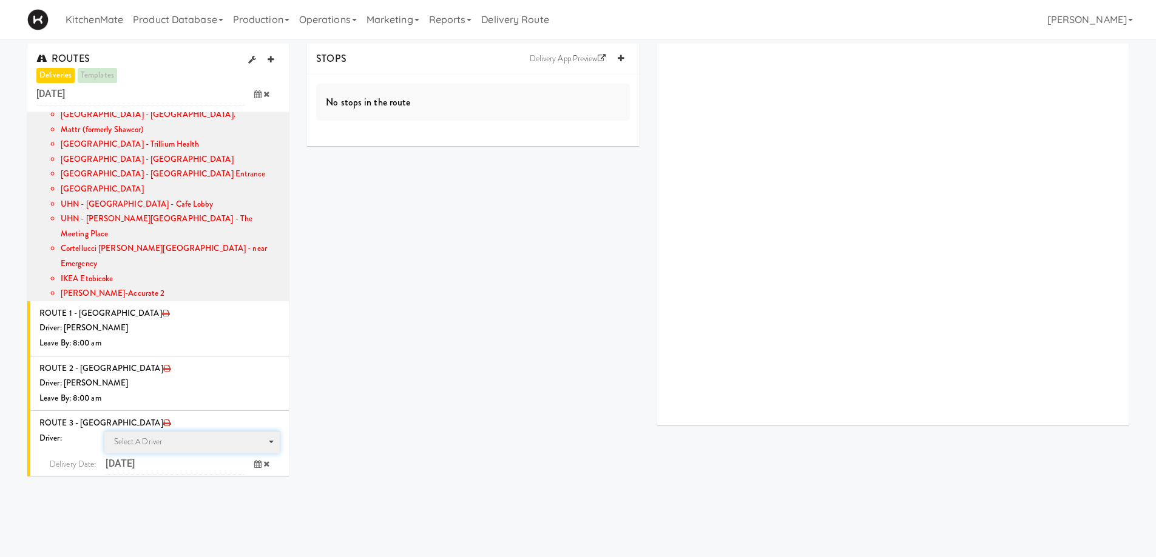
click at [172, 431] on span "Select a driver Select a driver" at bounding box center [192, 442] width 176 height 22
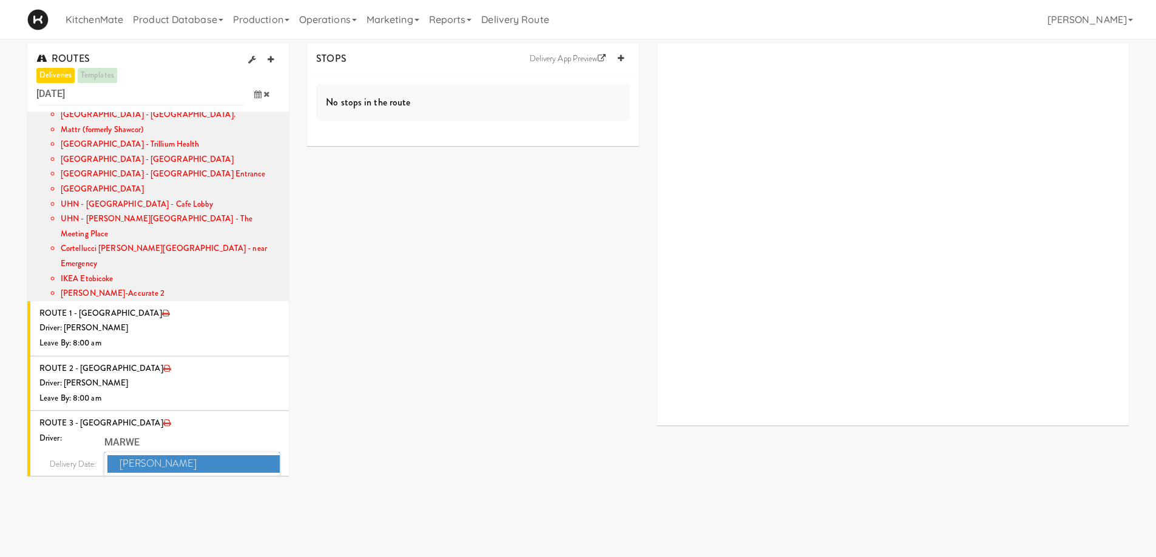
type input "MARWE"
click at [147, 456] on span "Marwen Khammassi" at bounding box center [193, 465] width 173 height 18
click at [254, 483] on icon at bounding box center [257, 487] width 7 height 8
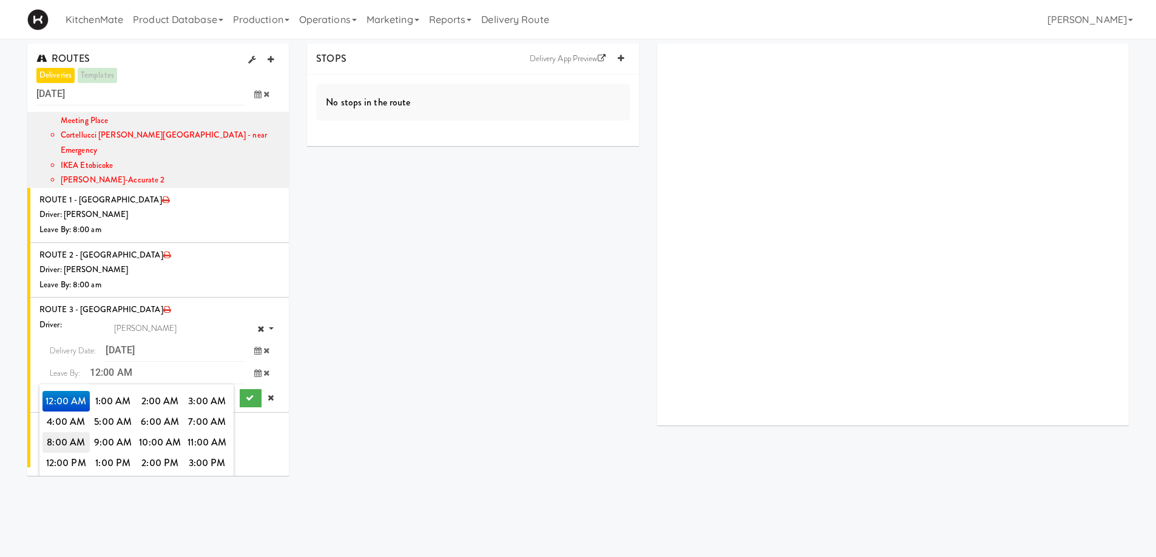
click at [61, 433] on span "8:00 AM" at bounding box center [65, 443] width 47 height 21
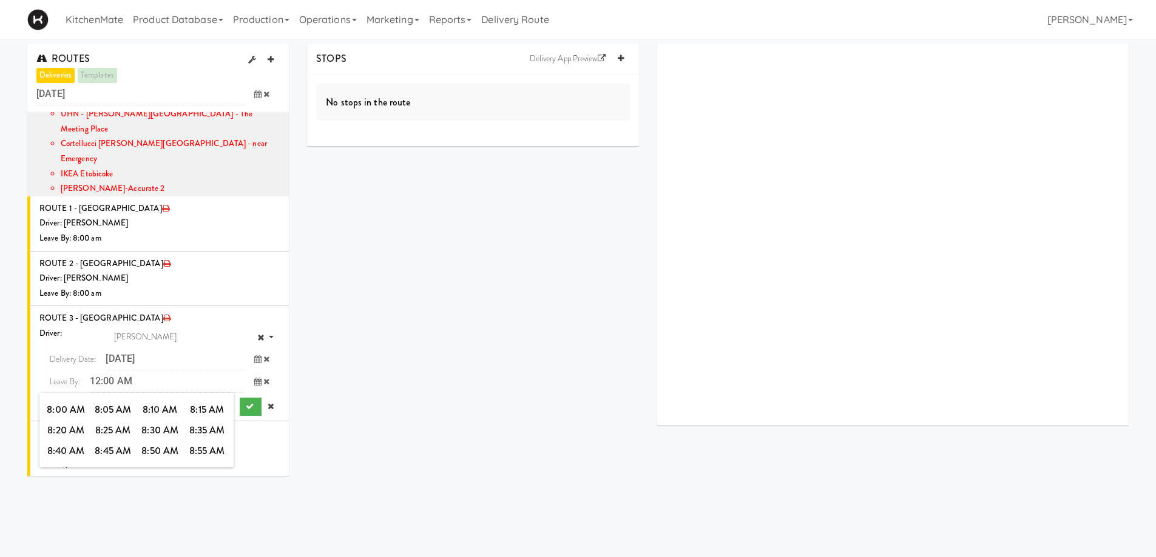
scroll to position [308, 0]
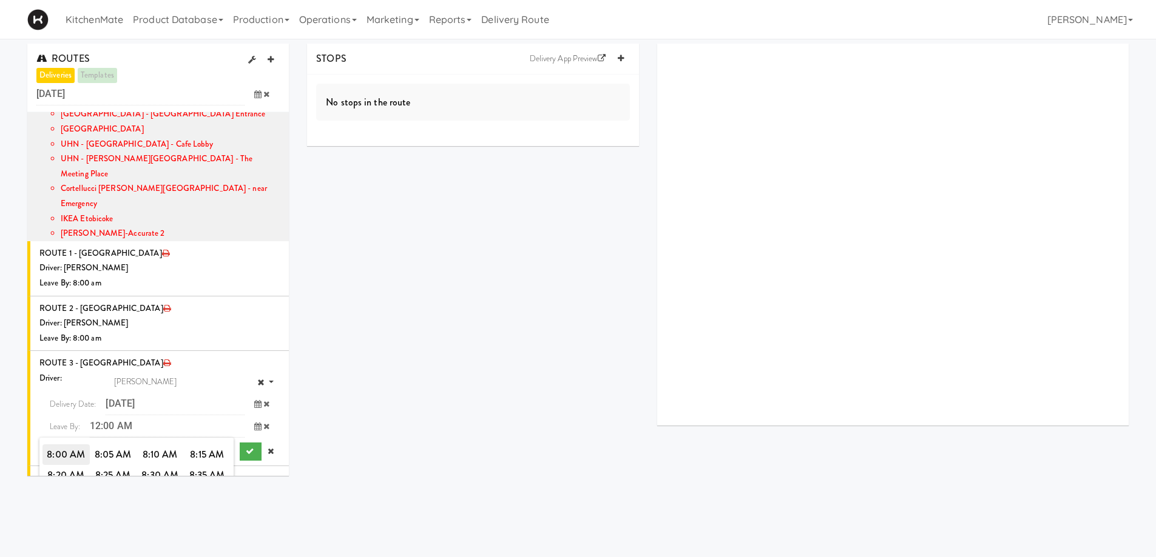
click at [66, 445] on span "8:00 AM" at bounding box center [65, 455] width 47 height 21
click at [246, 448] on icon "submit" at bounding box center [250, 452] width 8 height 8
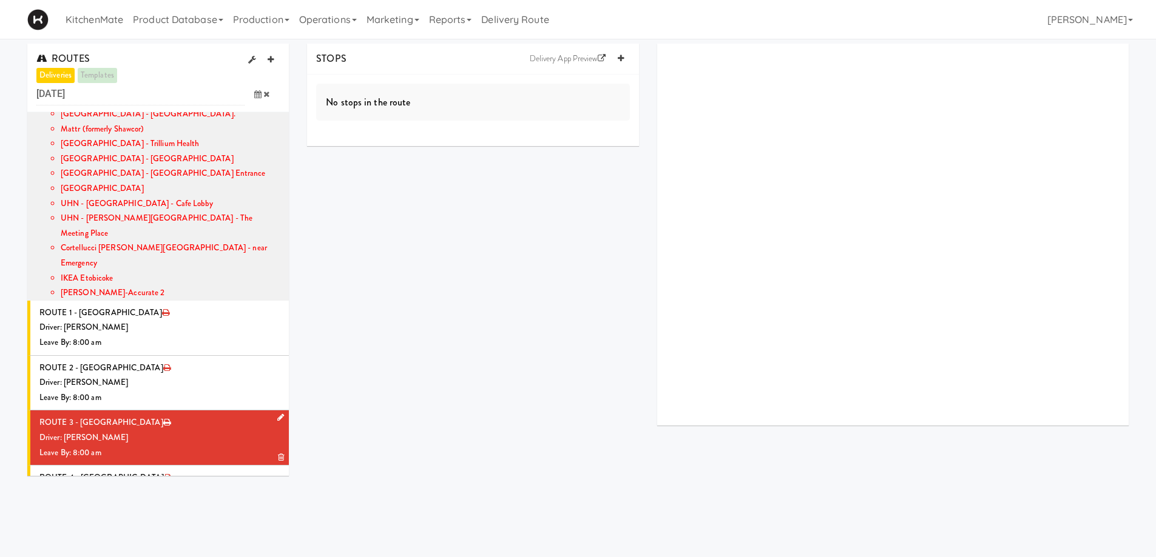
click at [183, 411] on li "ROUTE 3 - Idle Driver: Marwen Khammassi Leave By: 8:00 am" at bounding box center [157, 438] width 261 height 55
click at [622, 62] on icon at bounding box center [621, 59] width 6 height 8
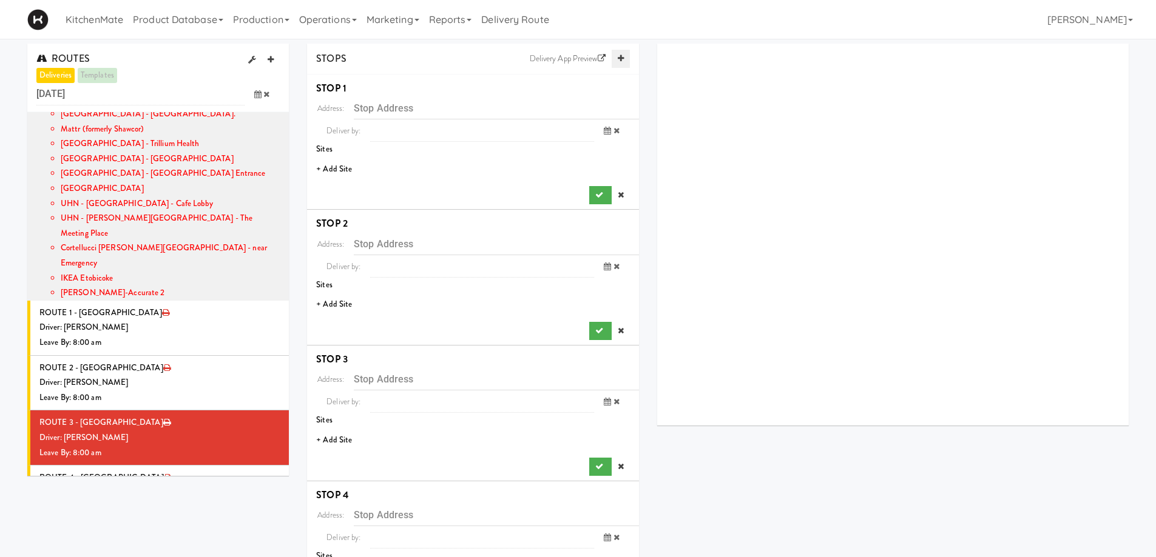
click at [622, 62] on icon at bounding box center [621, 59] width 6 height 8
click at [339, 166] on li "+ Add Site" at bounding box center [473, 169] width 332 height 25
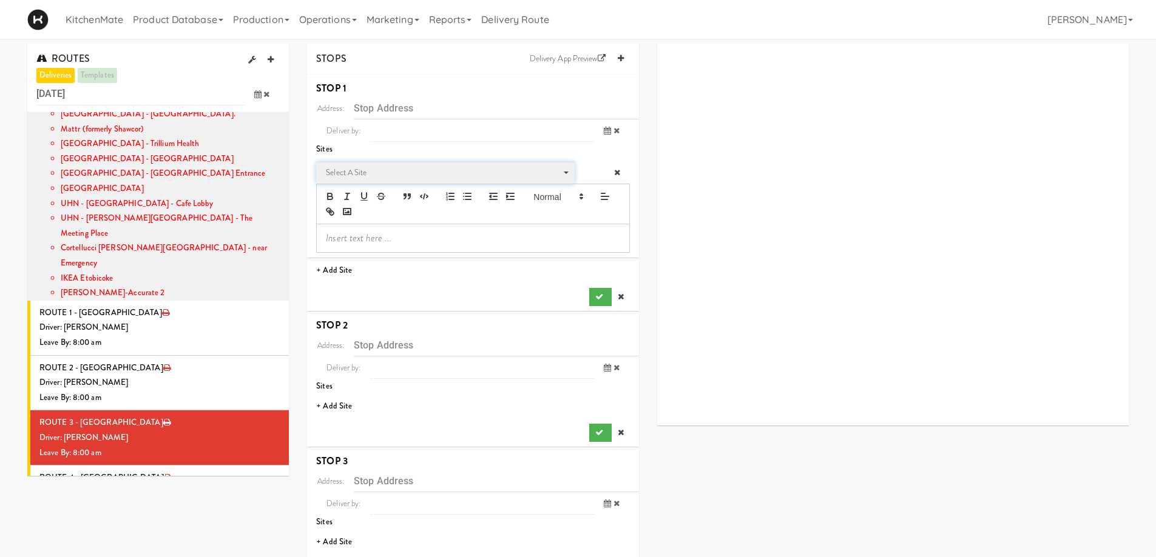
click at [405, 173] on span "Select a site" at bounding box center [441, 173] width 231 height 15
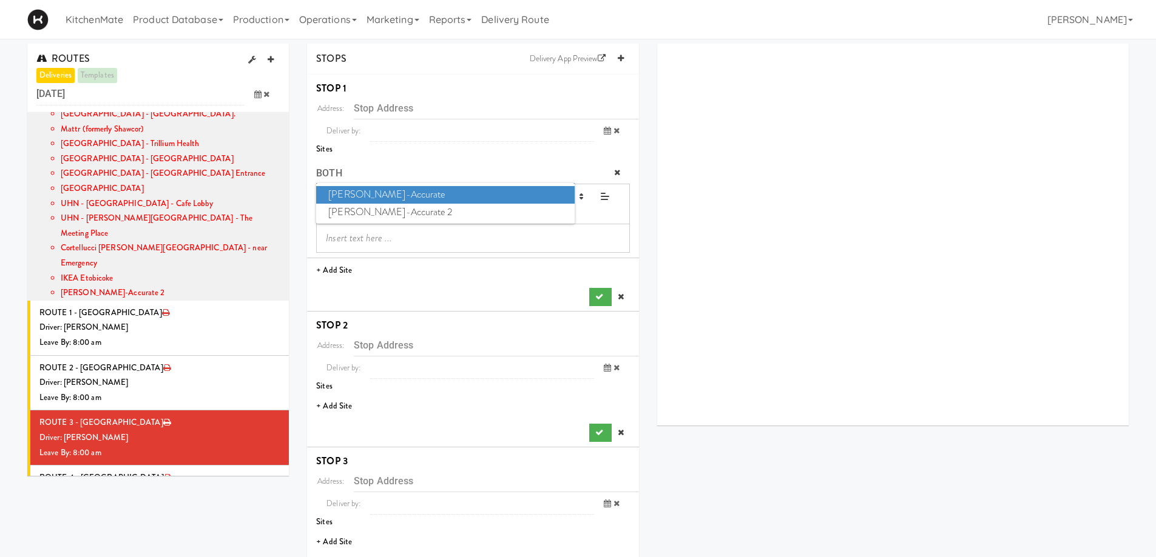
type input "BOTH"
click at [369, 193] on span "Bothwell-Accurate" at bounding box center [445, 195] width 258 height 18
type input "[STREET_ADDRESS]"
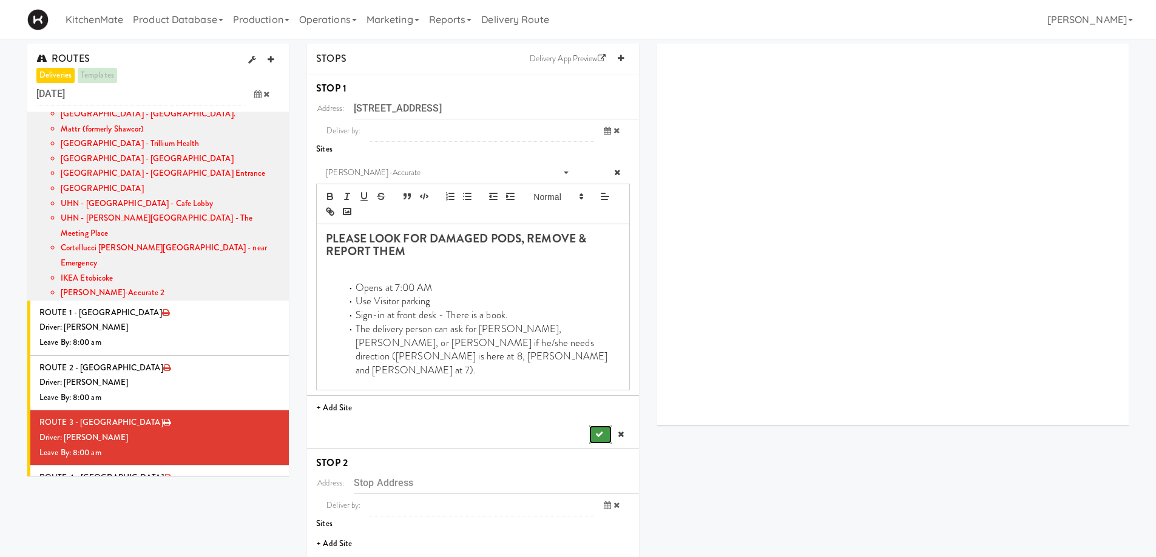
click at [603, 426] on button "submit" at bounding box center [600, 435] width 22 height 18
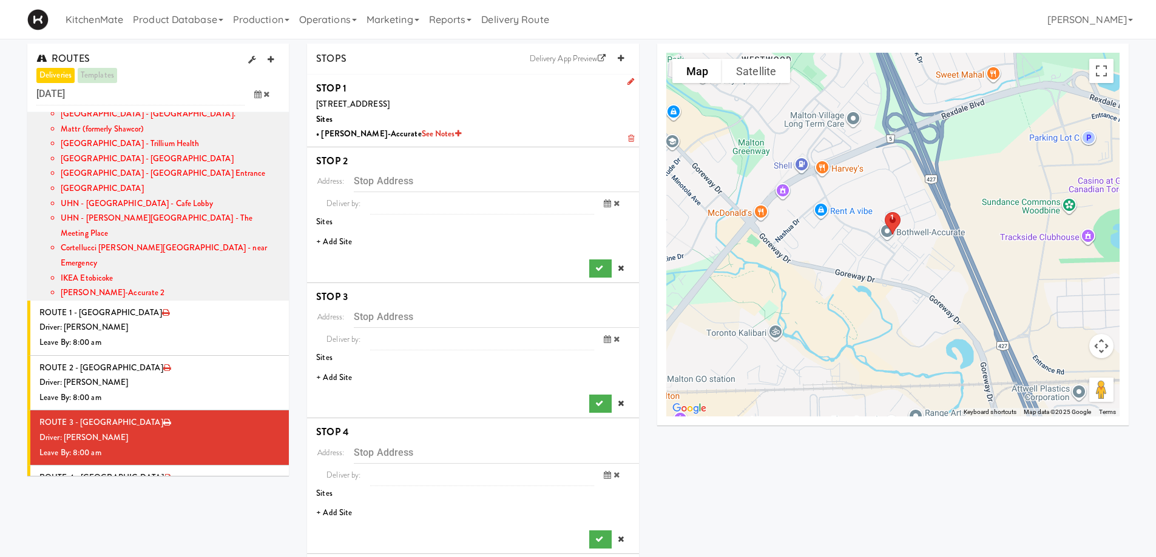
click at [345, 245] on li "+ Add Site" at bounding box center [473, 242] width 332 height 25
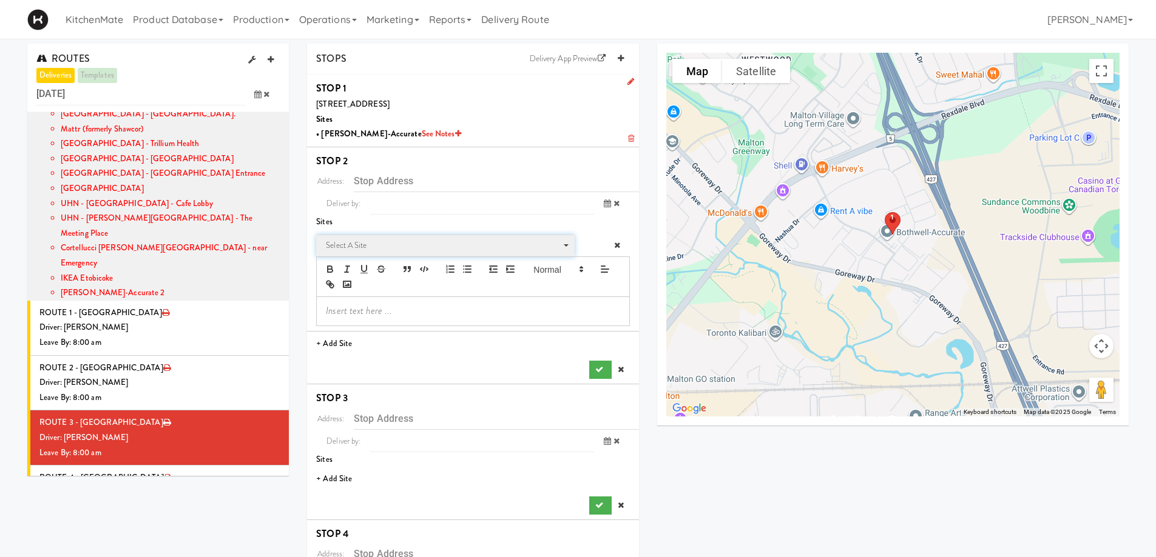
click at [394, 250] on span "Select a site" at bounding box center [441, 245] width 231 height 15
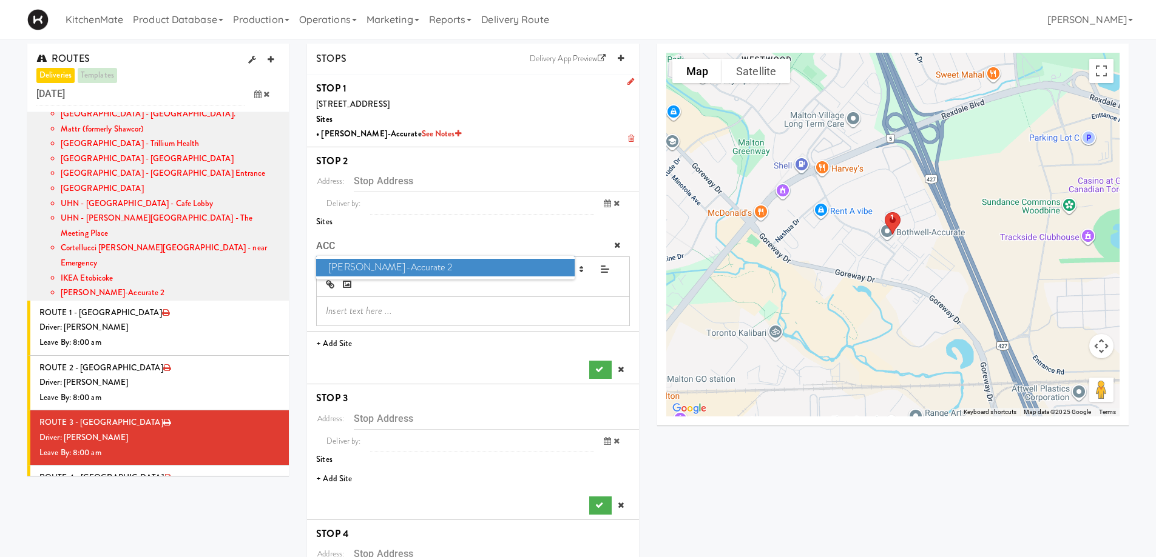
type input "ACC"
click at [404, 269] on span "Bothwell-Accurate 2" at bounding box center [445, 268] width 258 height 18
type input "[STREET_ADDRESS][PERSON_NAME]"
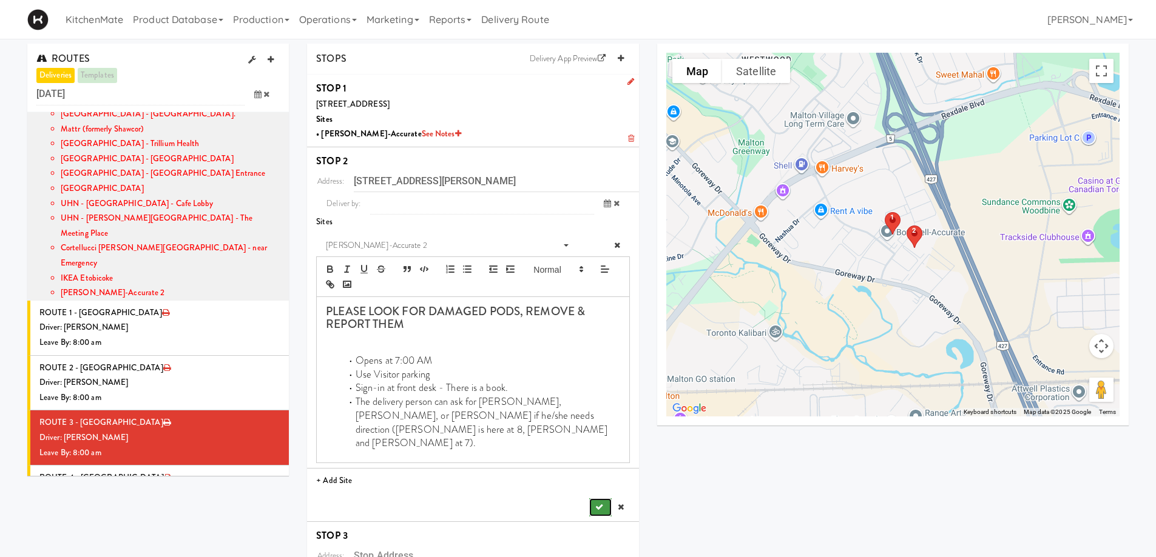
click at [598, 499] on button "submit" at bounding box center [600, 508] width 22 height 18
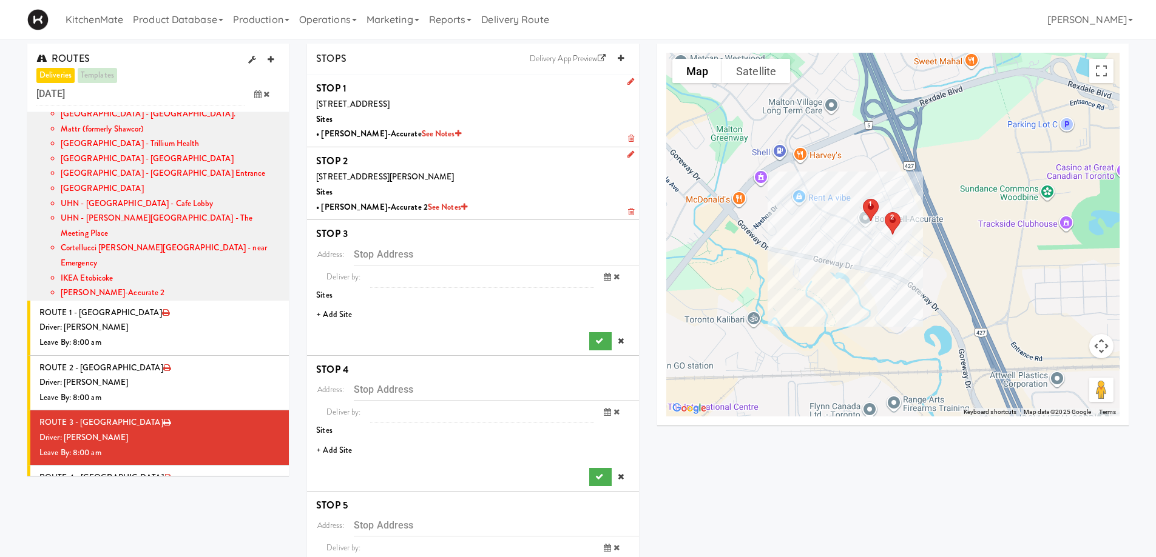
click at [351, 315] on li "+ Add Site" at bounding box center [473, 315] width 332 height 25
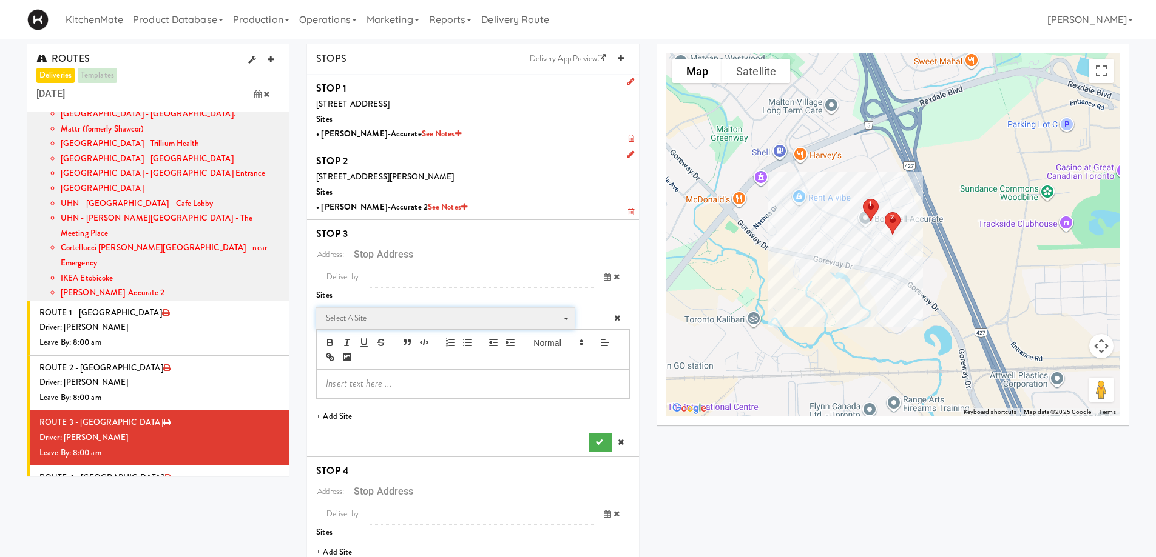
click at [382, 311] on span "Select a site" at bounding box center [441, 318] width 231 height 15
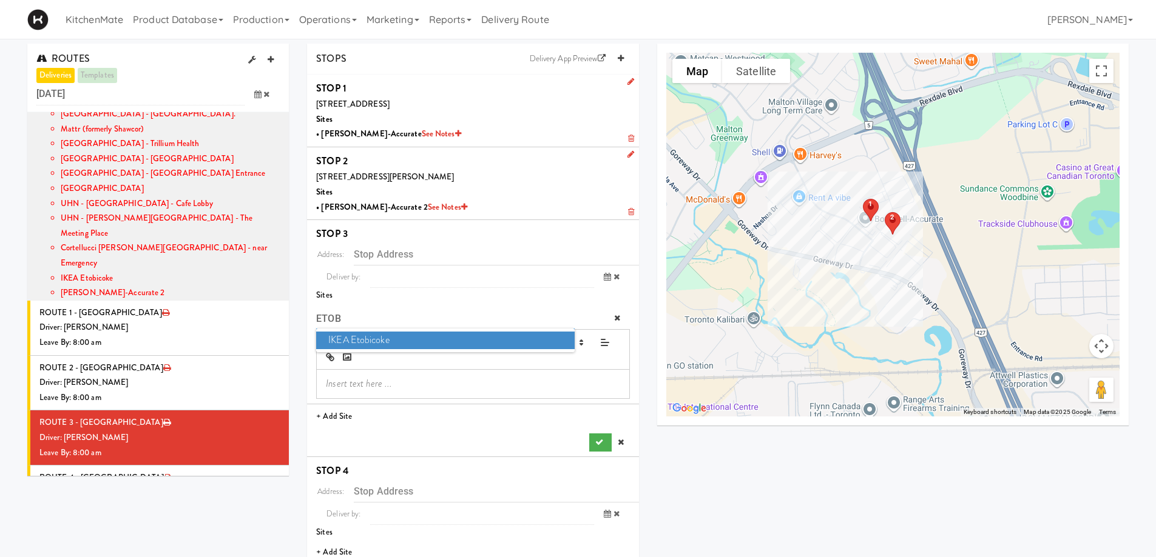
type input "ETOB"
click at [362, 334] on span "IKEA Etobicoke" at bounding box center [445, 341] width 258 height 18
type input "[STREET_ADDRESS]"
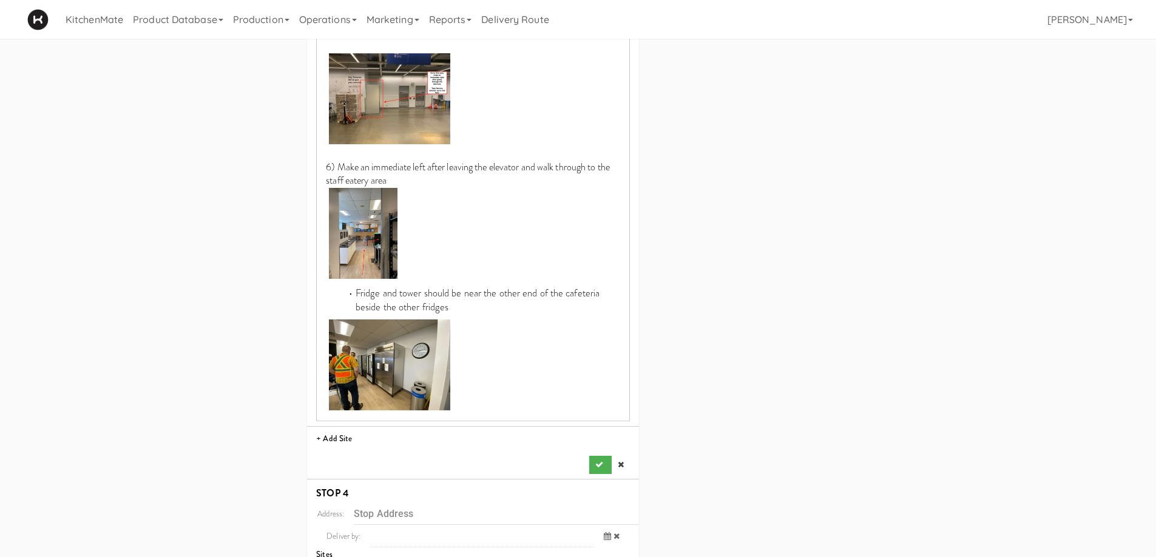
scroll to position [1092, 0]
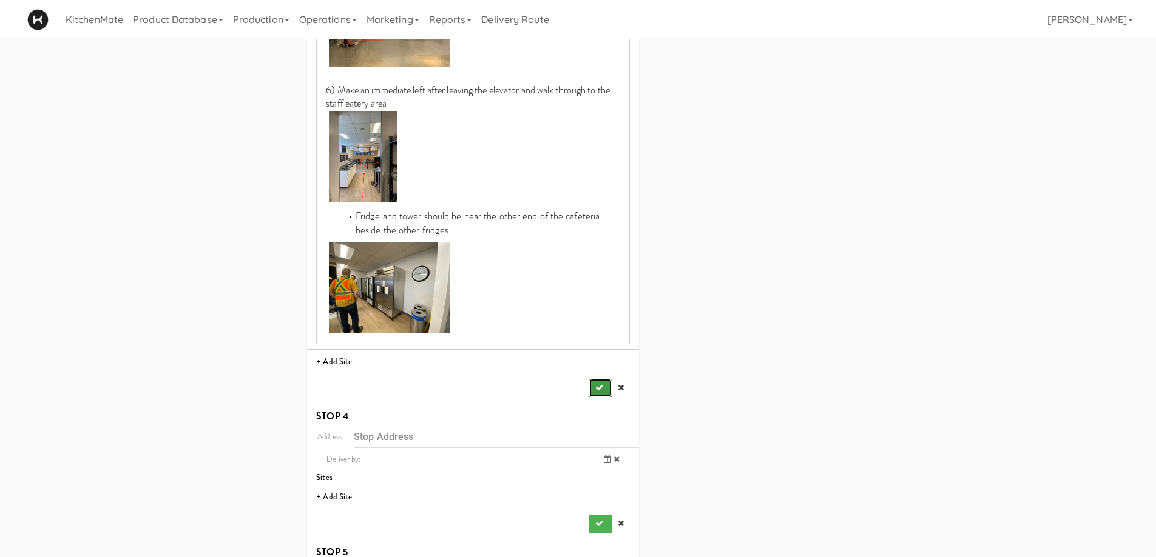
click at [598, 379] on button "submit" at bounding box center [600, 388] width 22 height 18
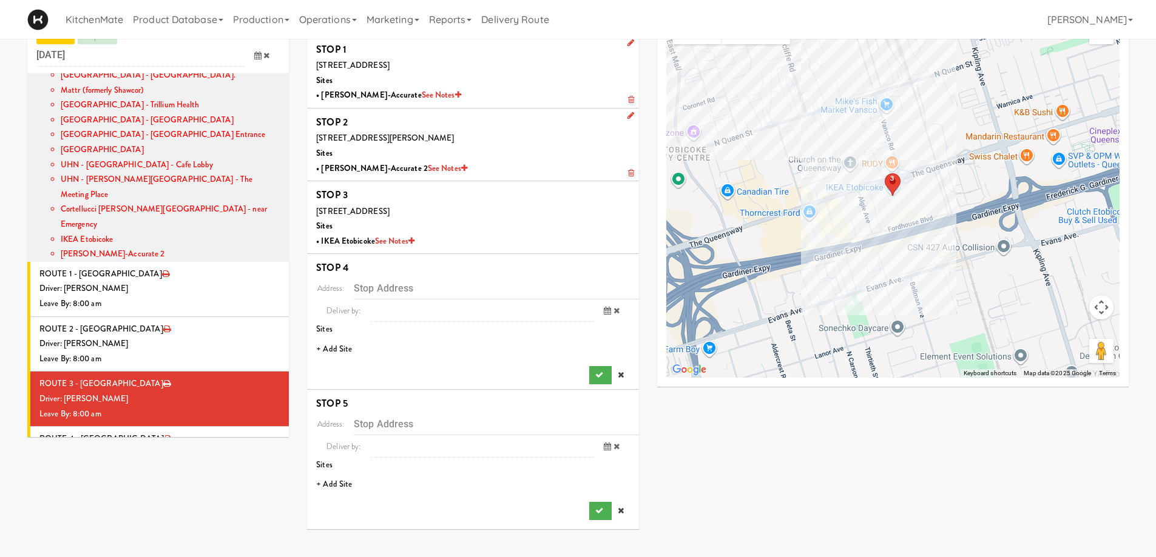
click at [339, 352] on li "+ Add Site" at bounding box center [473, 349] width 332 height 25
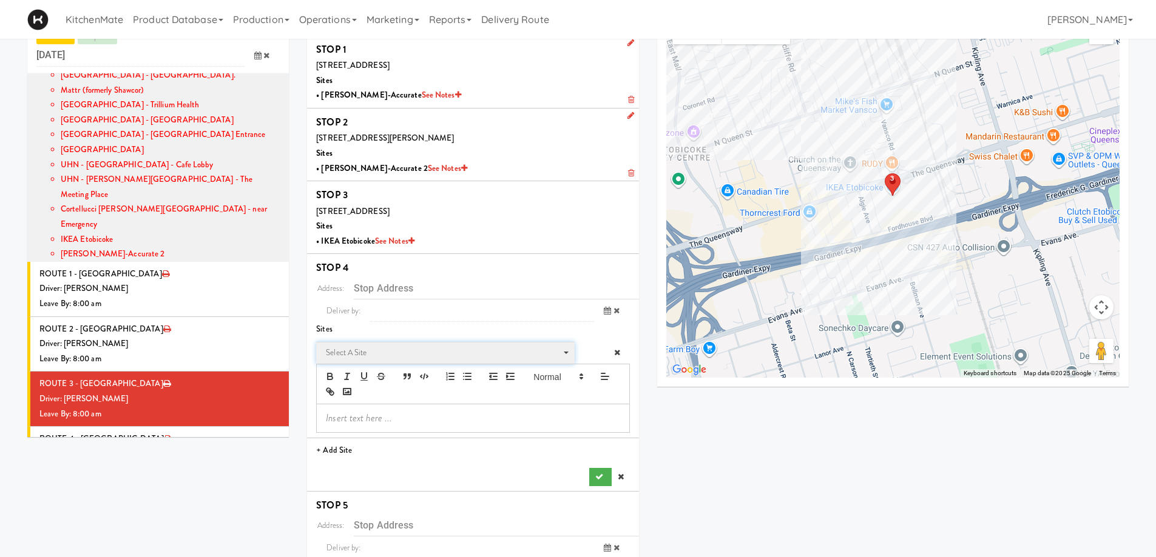
click at [394, 343] on span "Select a site Select a site" at bounding box center [445, 353] width 258 height 22
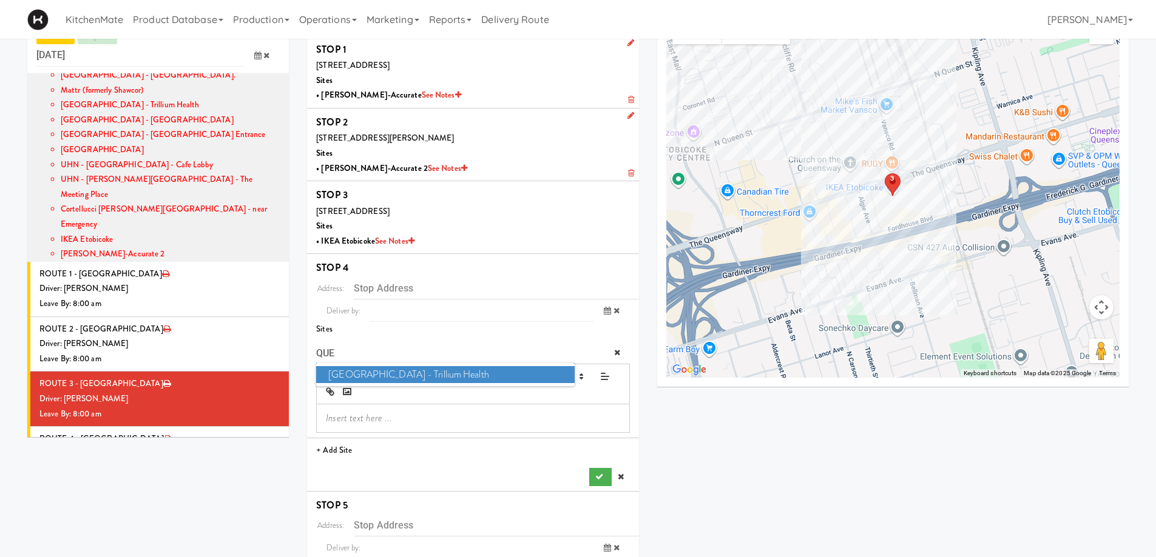
type input "QUE"
click at [411, 380] on span "Queensway Health Centre - Trillium Health" at bounding box center [445, 375] width 258 height 18
type input "[STREET_ADDRESS]"
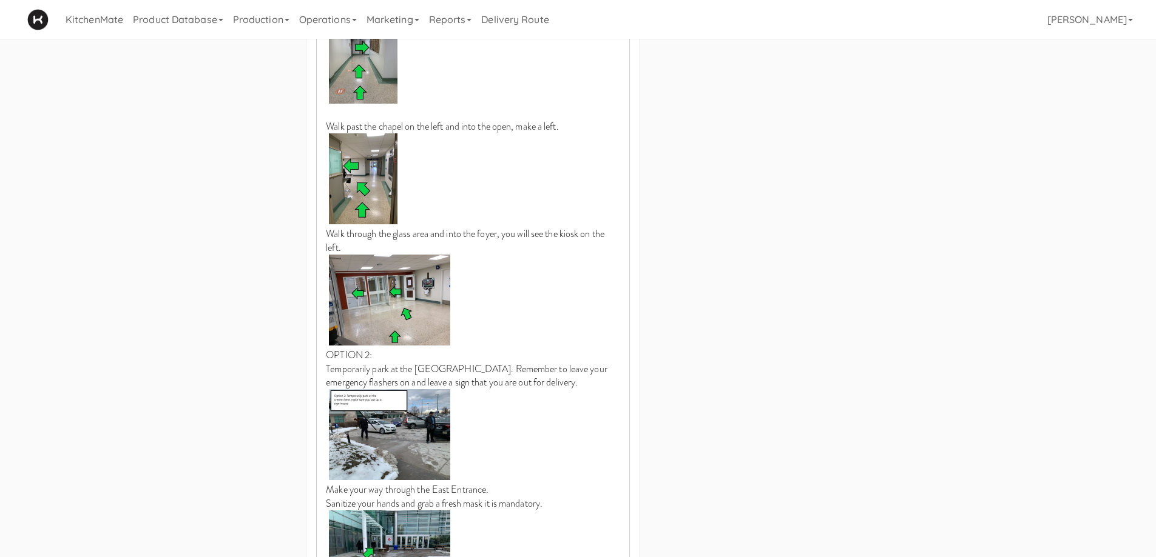
scroll to position [1252, 0]
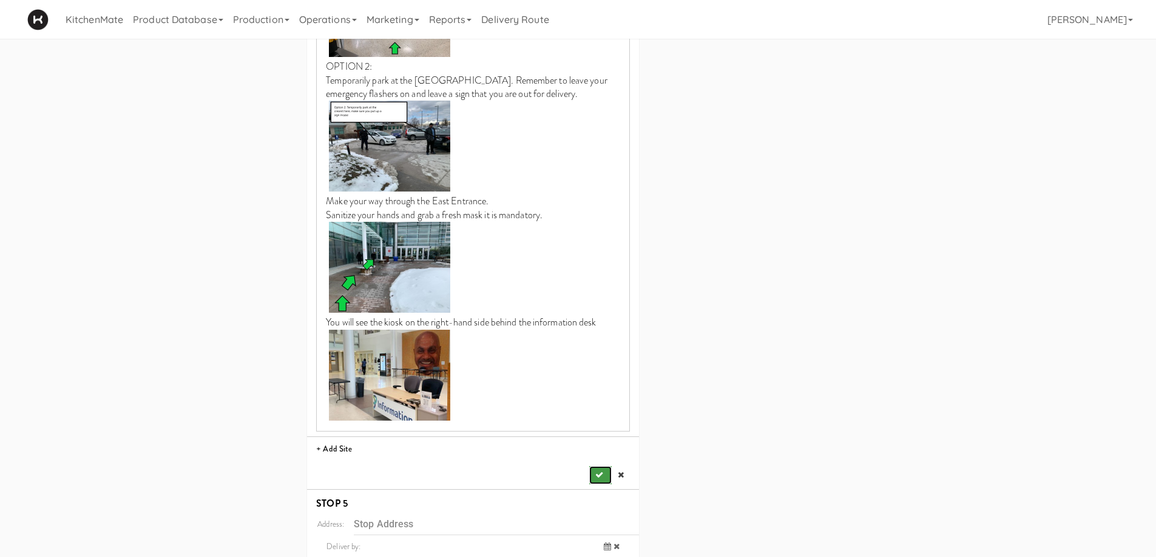
click at [602, 471] on icon "submit" at bounding box center [599, 475] width 8 height 8
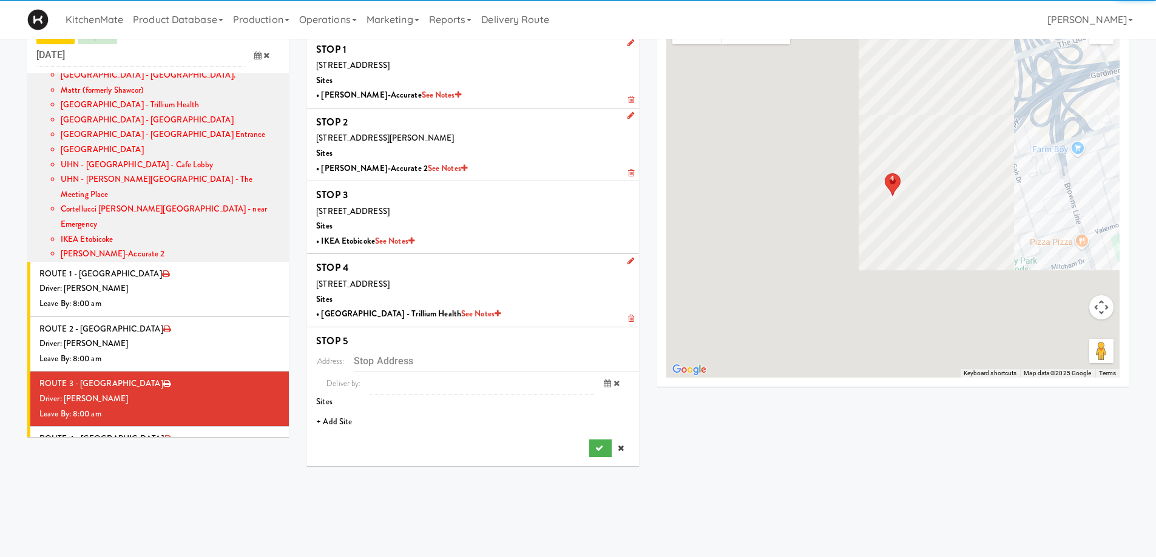
scroll to position [39, 0]
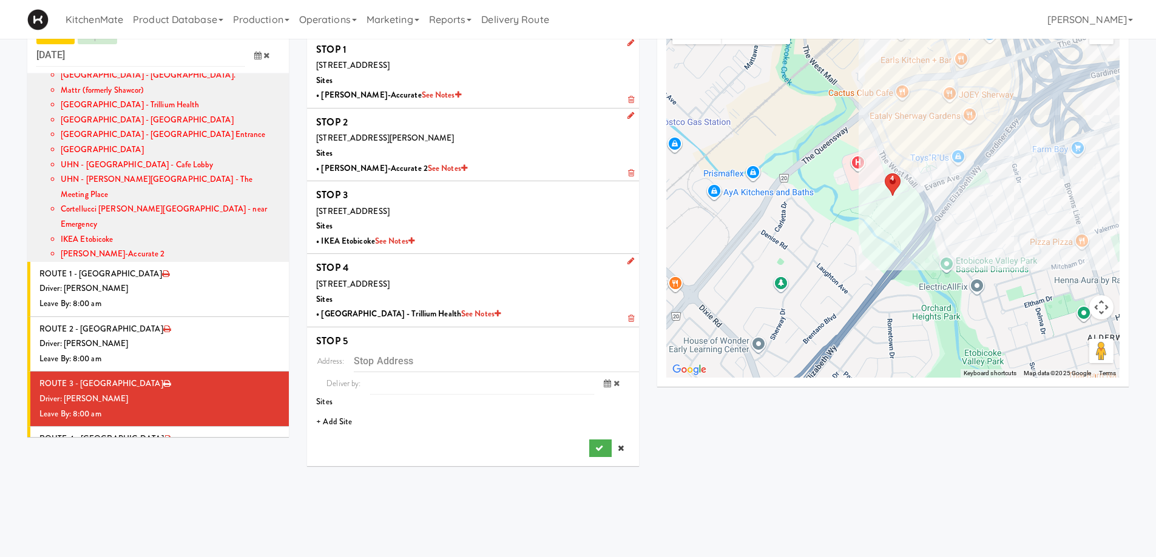
click at [341, 419] on li "+ Add Site" at bounding box center [473, 422] width 332 height 25
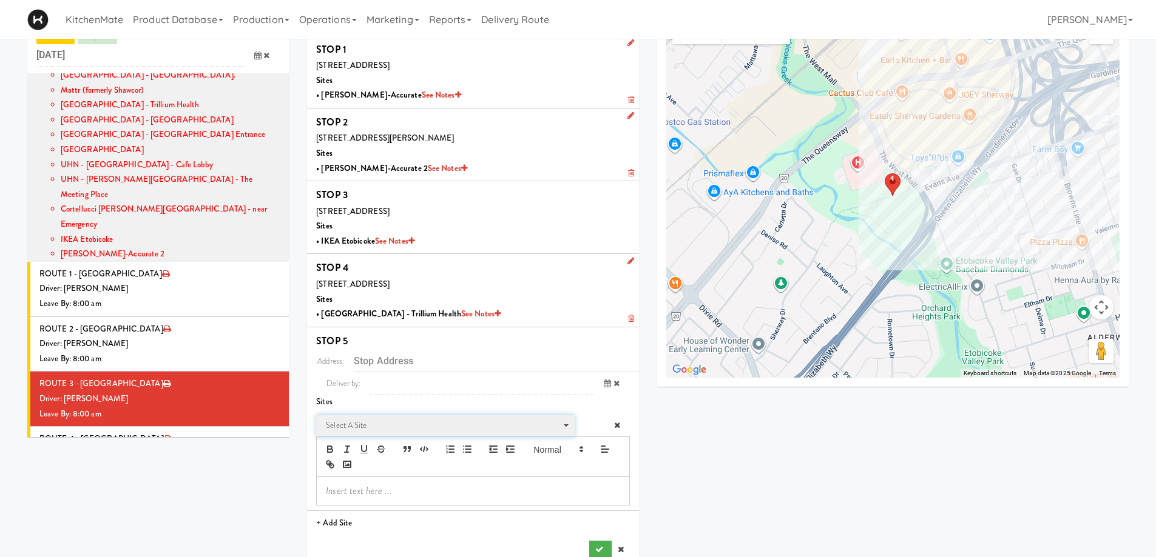
click at [376, 419] on span "Select a site" at bounding box center [441, 426] width 231 height 15
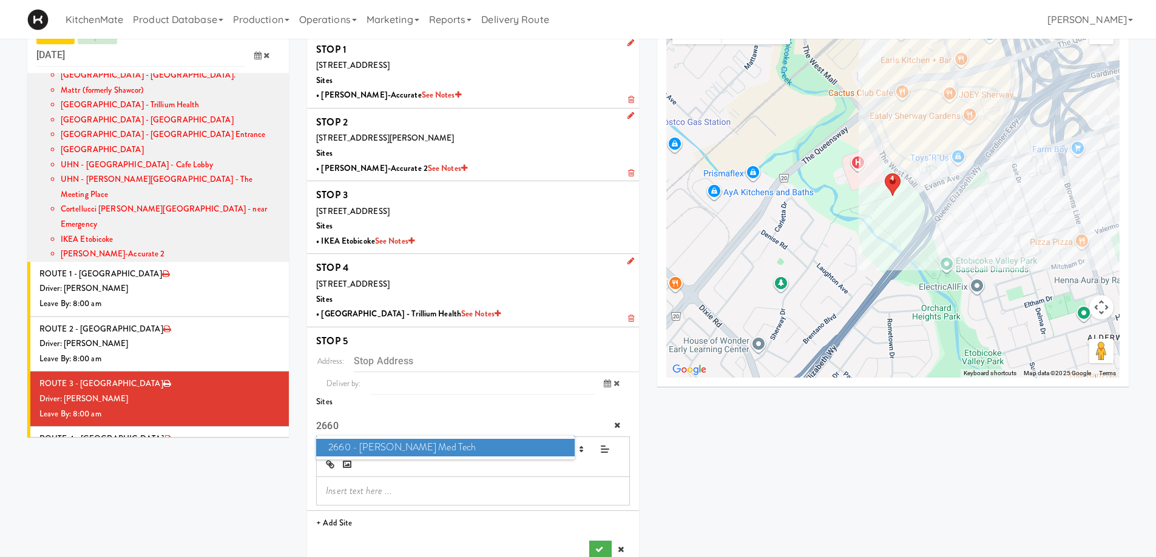
type input "2660"
click at [385, 448] on span "2660 - Baylis Med Tech" at bounding box center [445, 448] width 258 height 18
type input "[STREET_ADDRESS][PERSON_NAME][PERSON_NAME]"
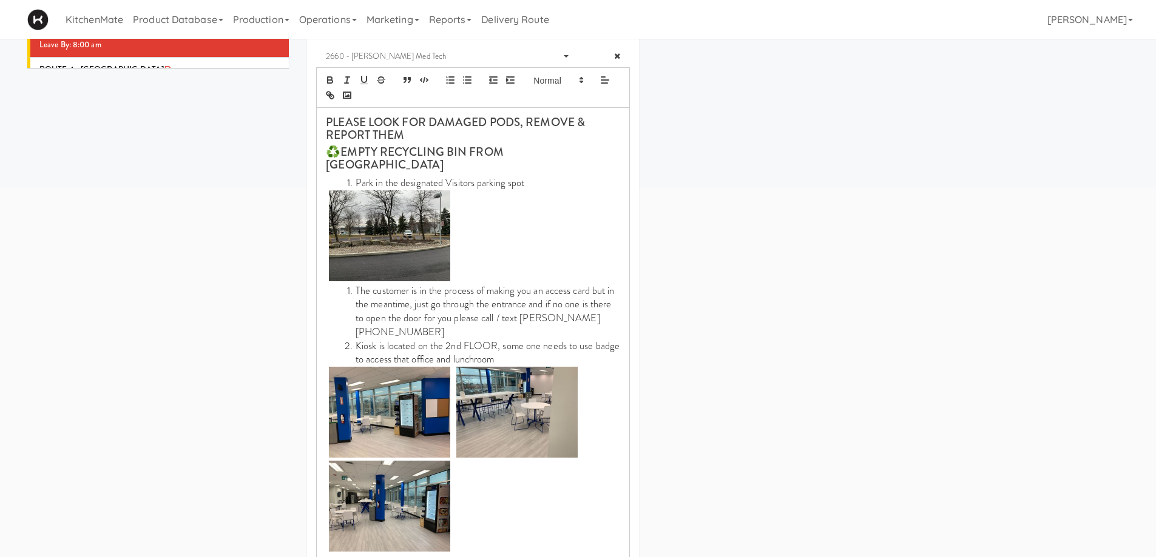
scroll to position [473, 0]
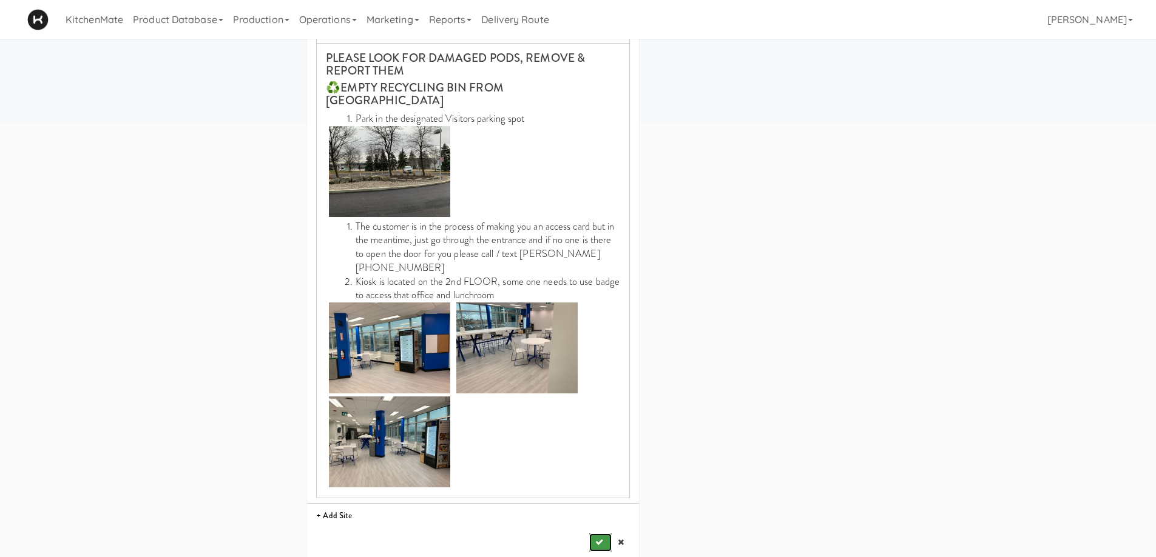
click at [602, 536] on button "submit" at bounding box center [600, 543] width 22 height 18
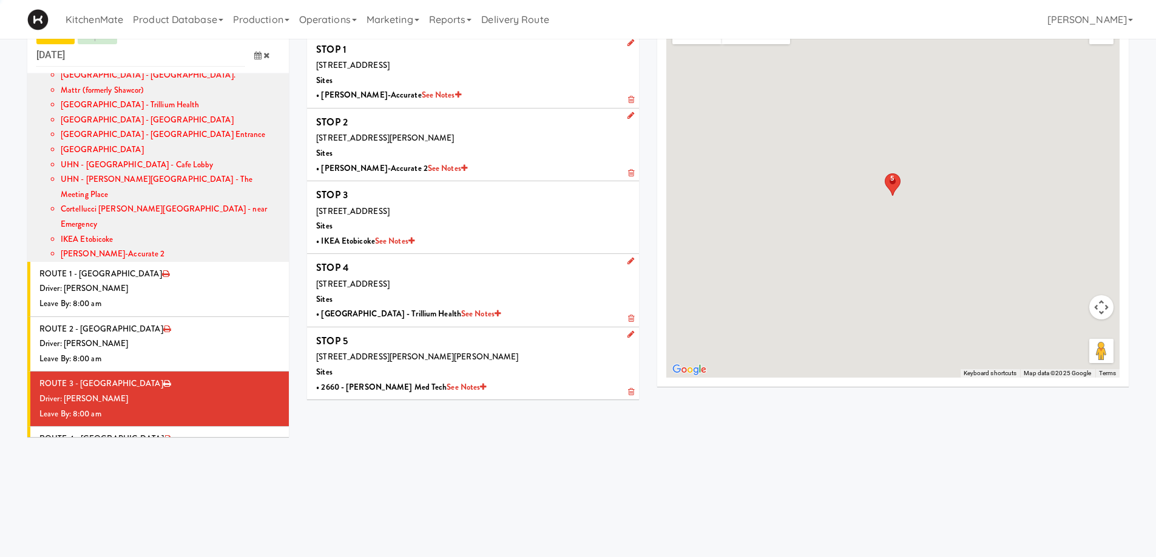
scroll to position [39, 0]
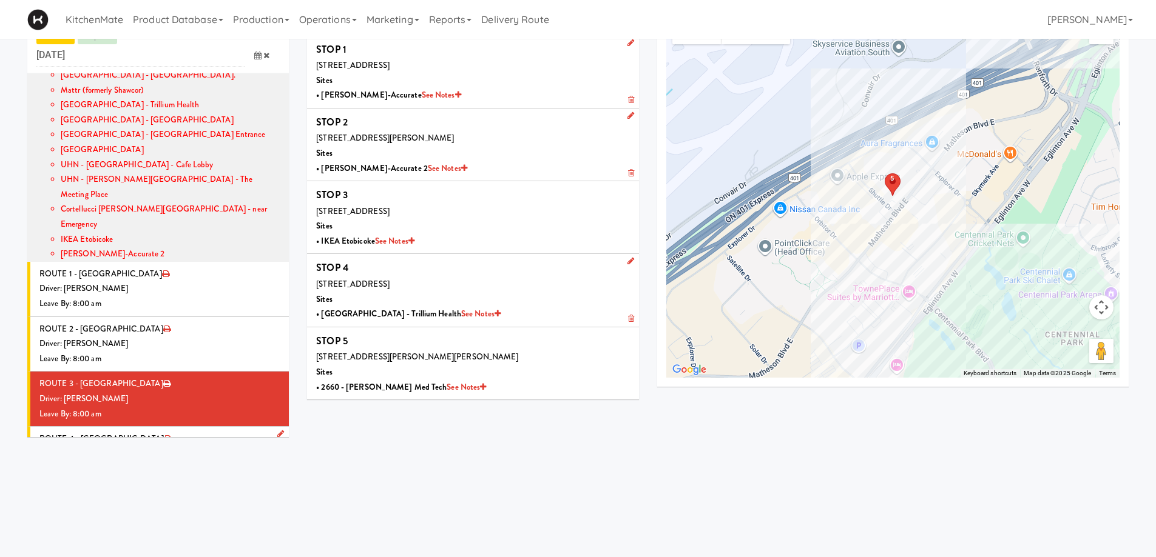
click at [153, 447] on div "Driver: No driver assigned" at bounding box center [159, 454] width 240 height 15
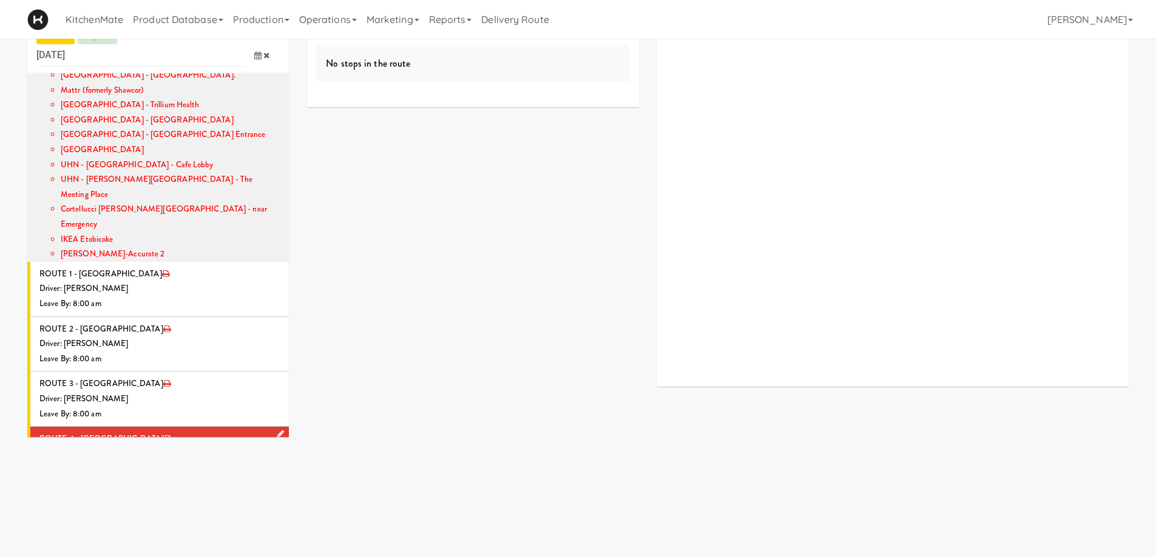
drag, startPoint x: 172, startPoint y: 392, endPoint x: 252, endPoint y: 400, distance: 80.5
click at [172, 427] on li "ROUTE 4 - Idle Driver: No driver assigned Leave By: 12:00 am" at bounding box center [157, 454] width 261 height 55
click at [277, 430] on icon at bounding box center [280, 434] width 7 height 8
click at [217, 447] on span "Select a driver Select a driver" at bounding box center [192, 458] width 176 height 22
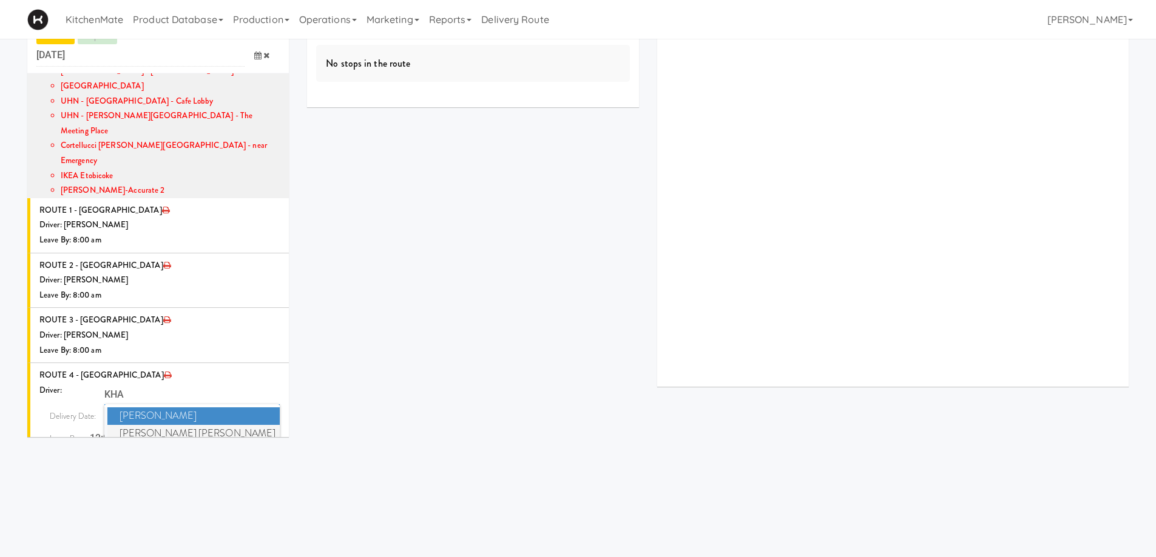
type input "KHA"
click at [150, 425] on span "Khalil Odim Chedid" at bounding box center [193, 434] width 173 height 18
click at [254, 435] on icon at bounding box center [257, 439] width 7 height 8
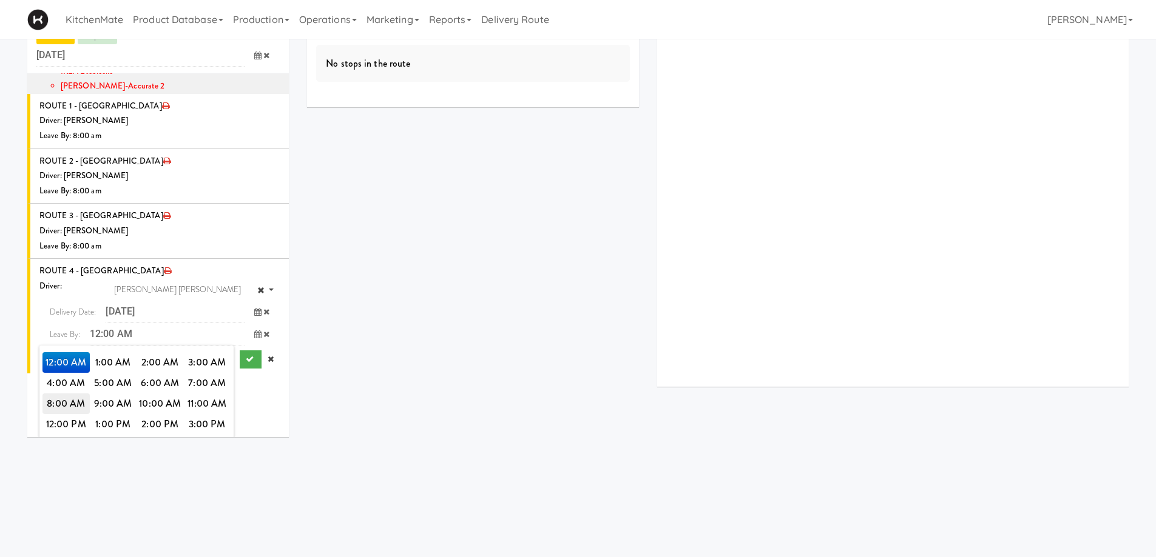
click at [64, 394] on span "8:00 AM" at bounding box center [65, 404] width 47 height 21
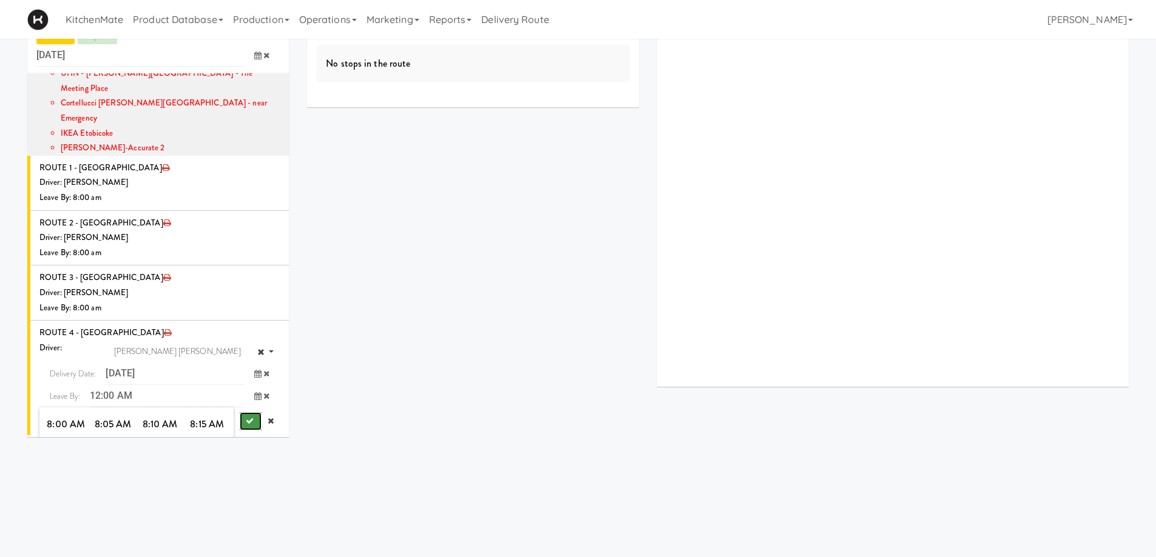
click at [246, 417] on icon "submit" at bounding box center [250, 421] width 8 height 8
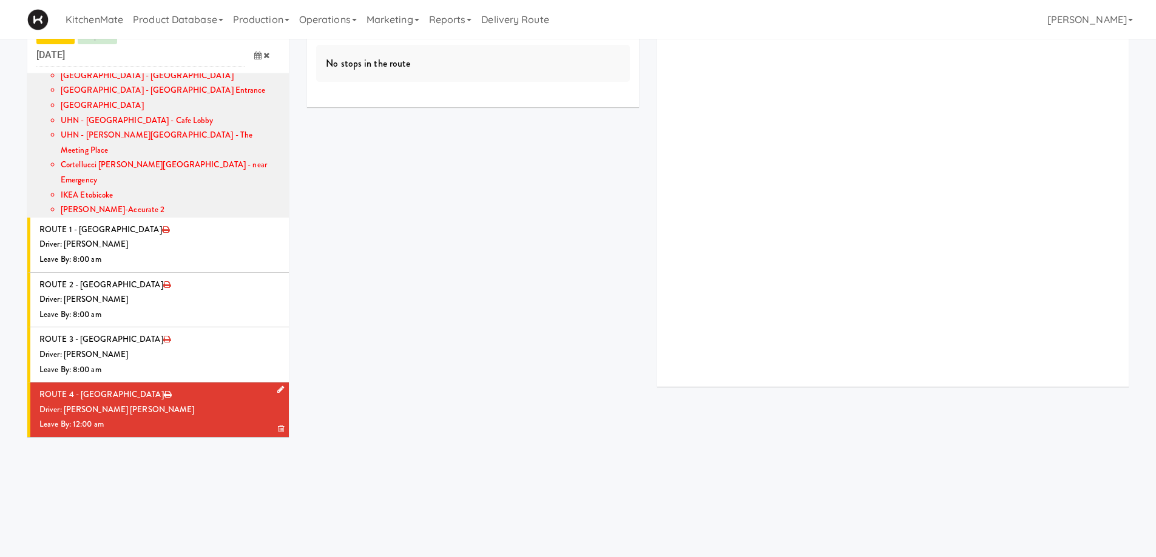
scroll to position [249, 0]
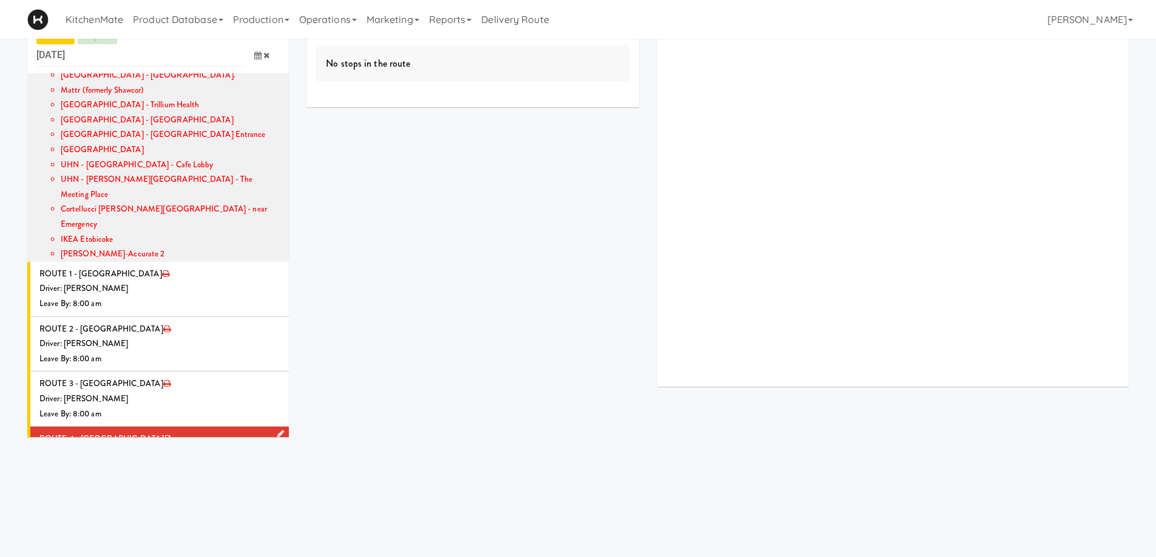
click at [166, 447] on div "Driver: [PERSON_NAME] [PERSON_NAME]" at bounding box center [159, 454] width 240 height 15
click at [277, 430] on icon at bounding box center [280, 434] width 7 height 8
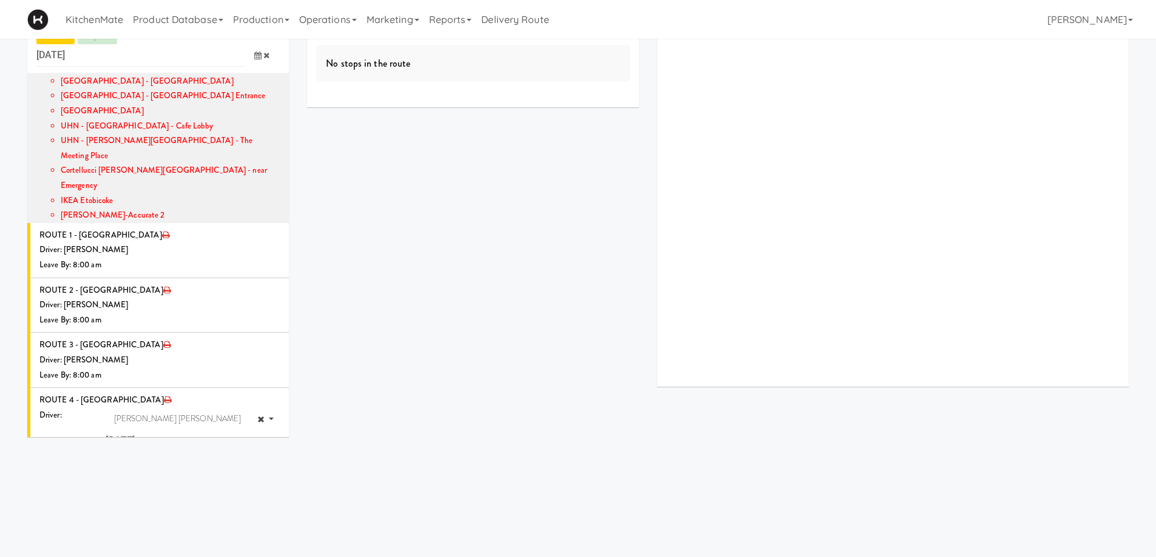
scroll to position [309, 0]
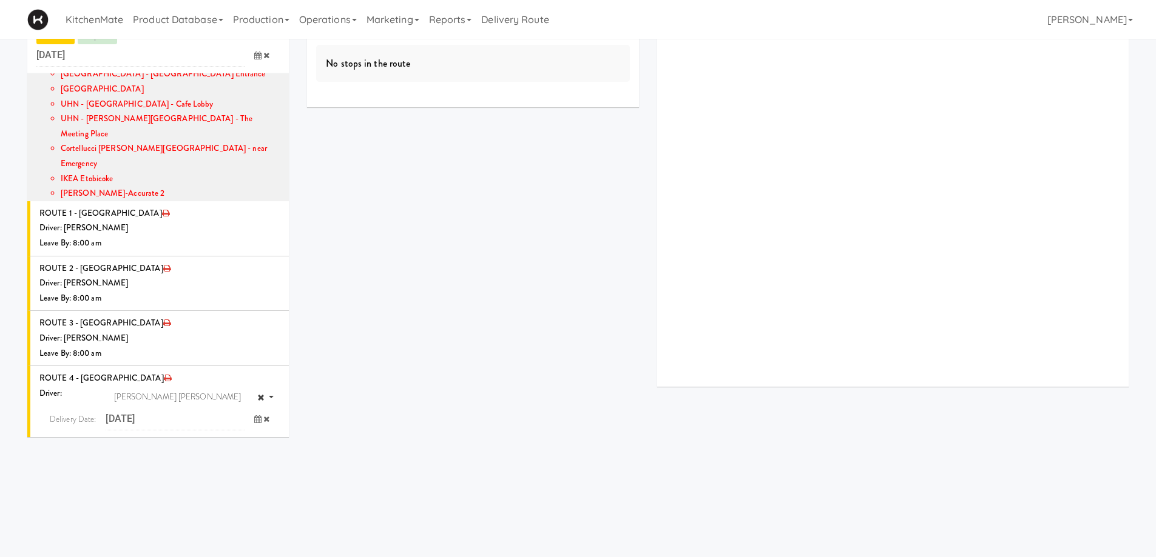
click at [254, 438] on icon at bounding box center [257, 442] width 7 height 8
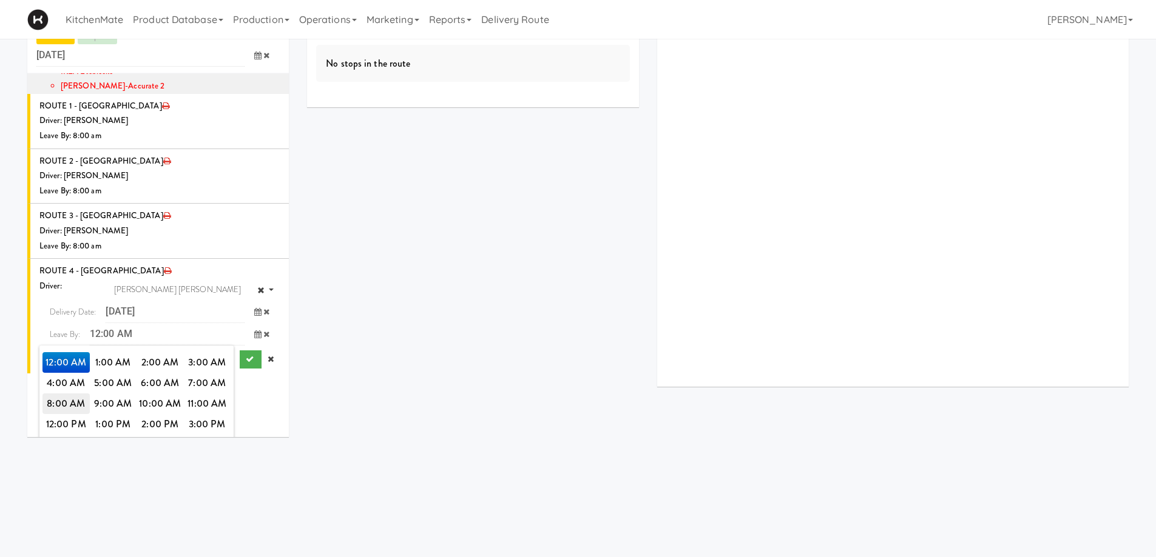
click at [58, 394] on span "8:00 AM" at bounding box center [65, 404] width 47 height 21
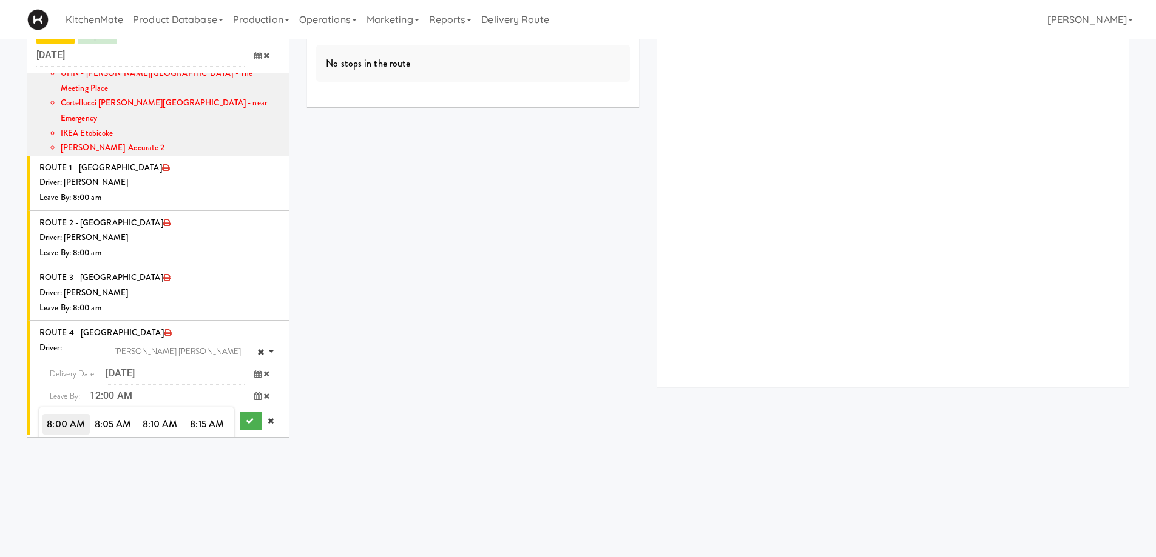
click at [59, 414] on span "8:00 AM" at bounding box center [65, 424] width 47 height 21
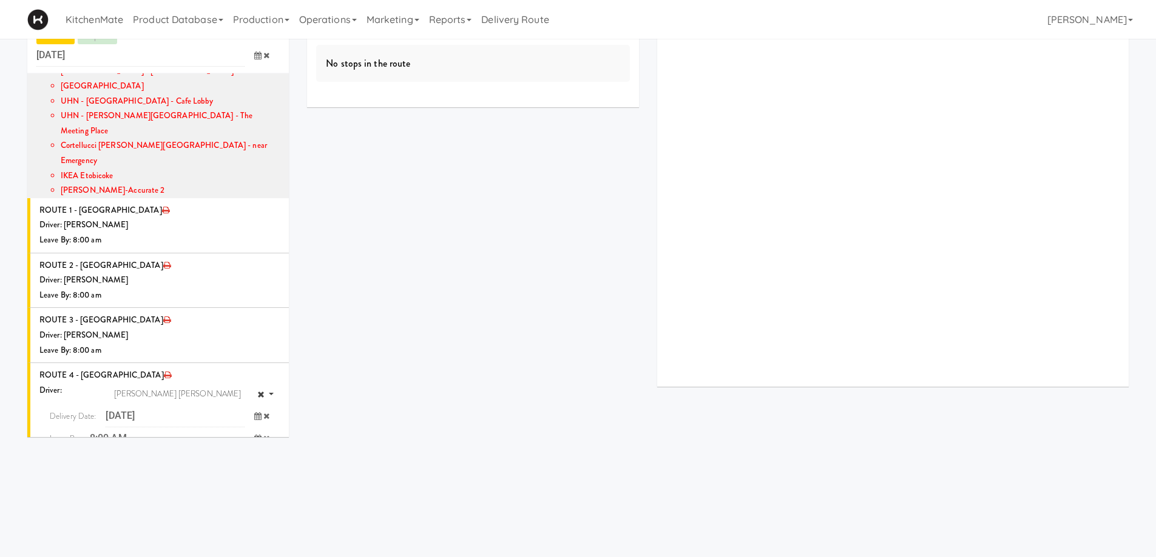
click at [246, 460] on icon "submit" at bounding box center [250, 464] width 8 height 8
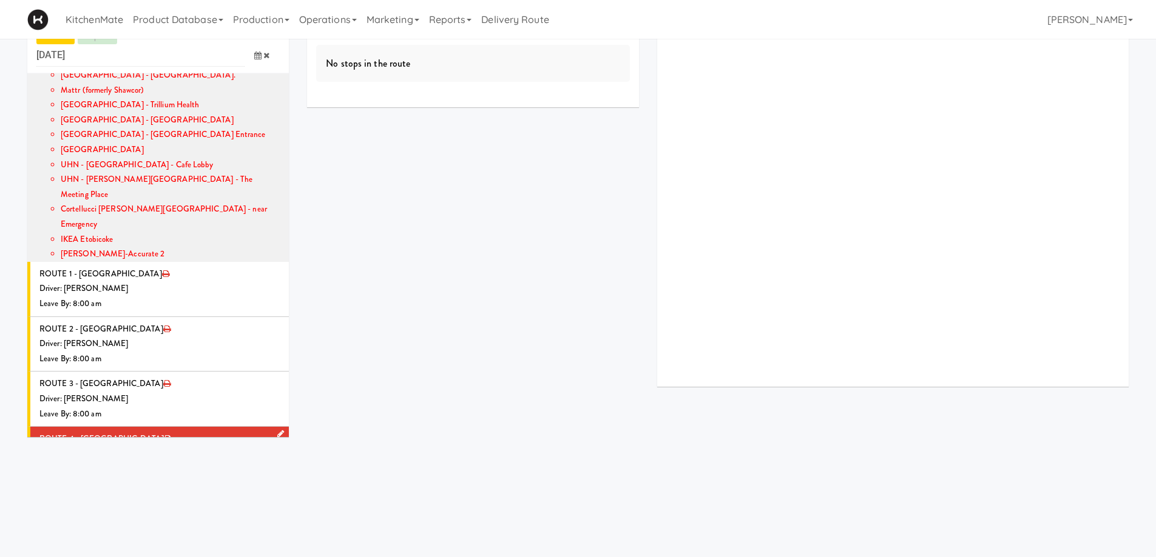
click at [129, 447] on div "Driver: [PERSON_NAME] [PERSON_NAME]" at bounding box center [159, 454] width 240 height 15
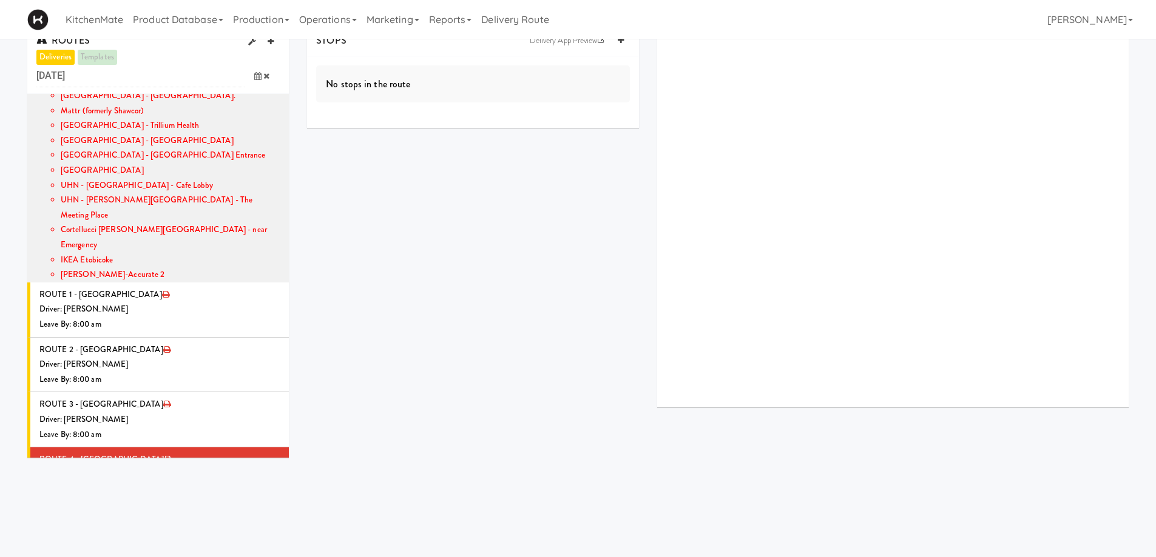
scroll to position [0, 0]
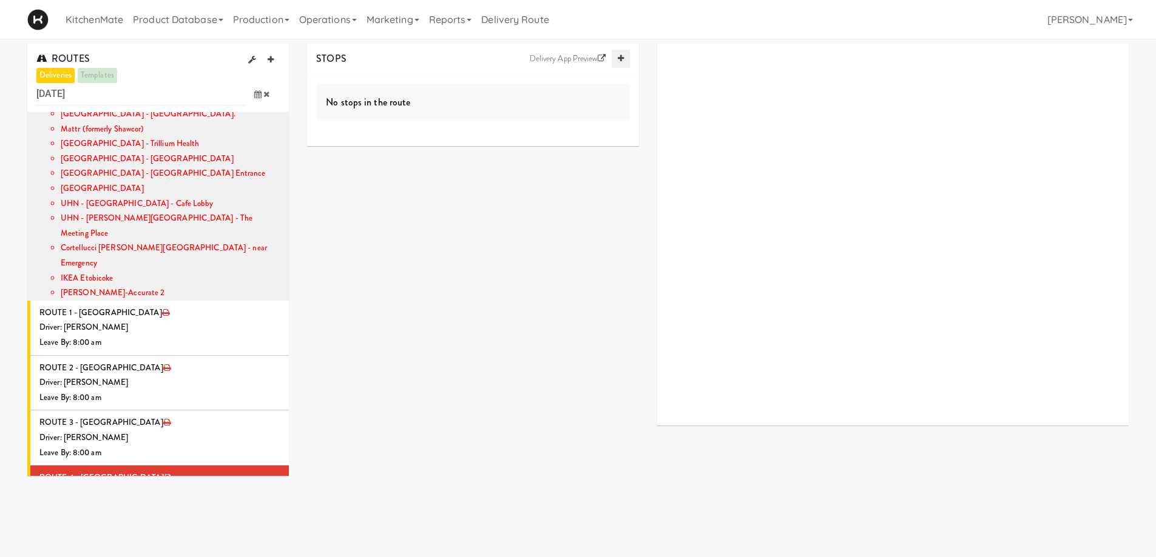
click at [624, 58] on link at bounding box center [620, 59] width 18 height 18
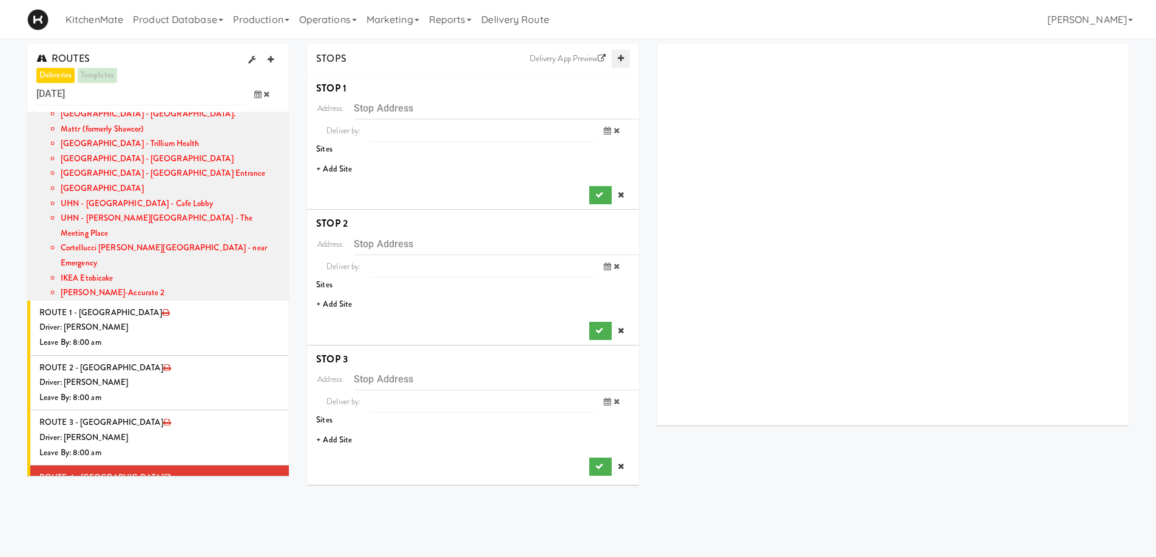
click at [624, 58] on link at bounding box center [620, 59] width 18 height 18
click at [336, 173] on li "+ Add Site" at bounding box center [473, 169] width 332 height 25
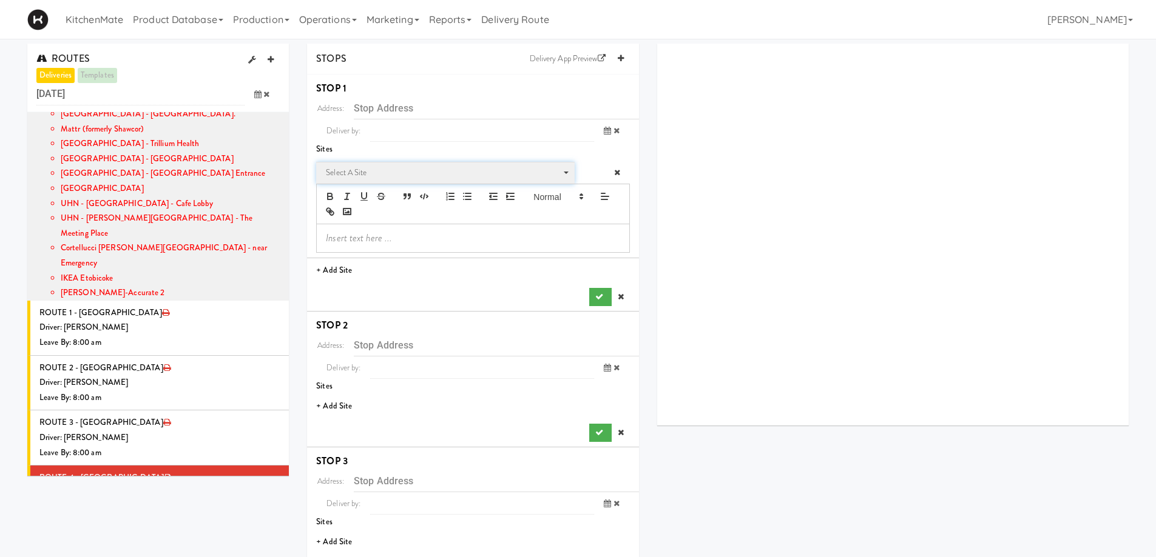
click at [371, 181] on span "Select a site" at bounding box center [445, 175] width 238 height 19
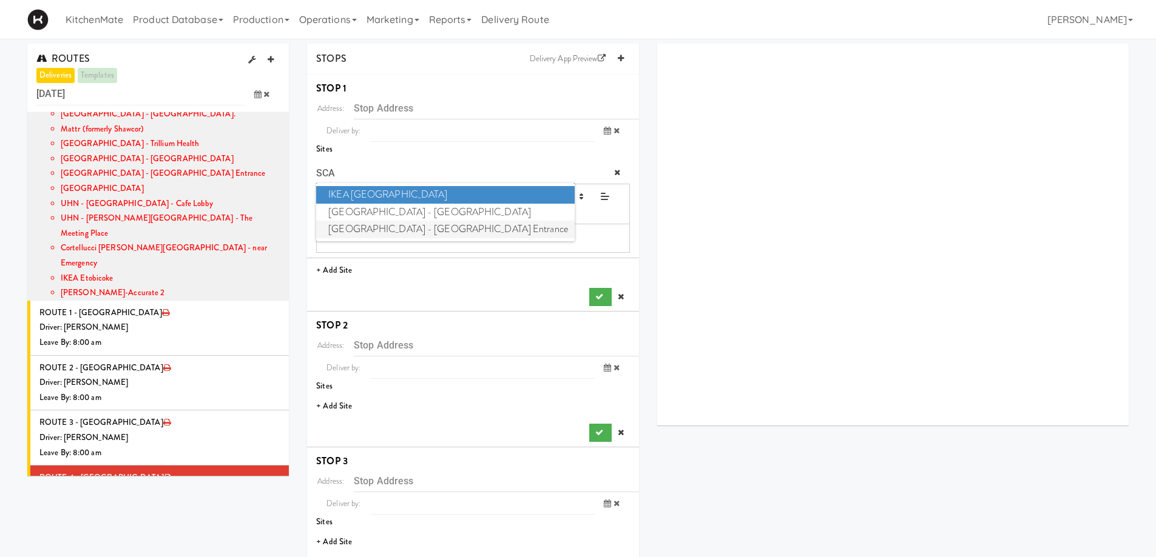
type input "SCA"
click at [411, 224] on span "Scarborough General Hospital - Tower Wing Entrance" at bounding box center [445, 230] width 258 height 18
type input "[STREET_ADDRESS][PERSON_NAME]"
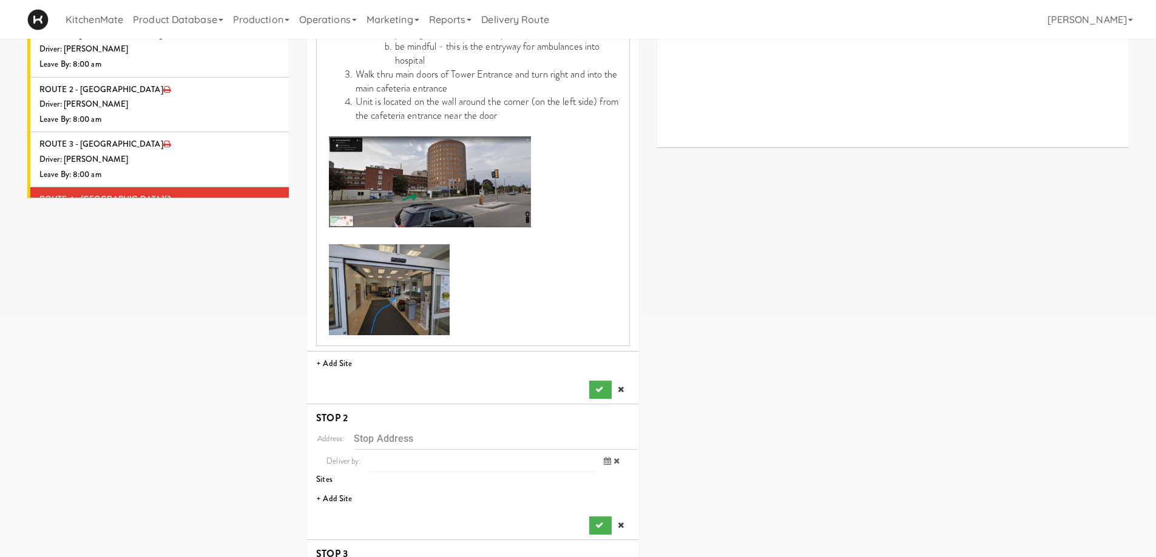
scroll to position [364, 0]
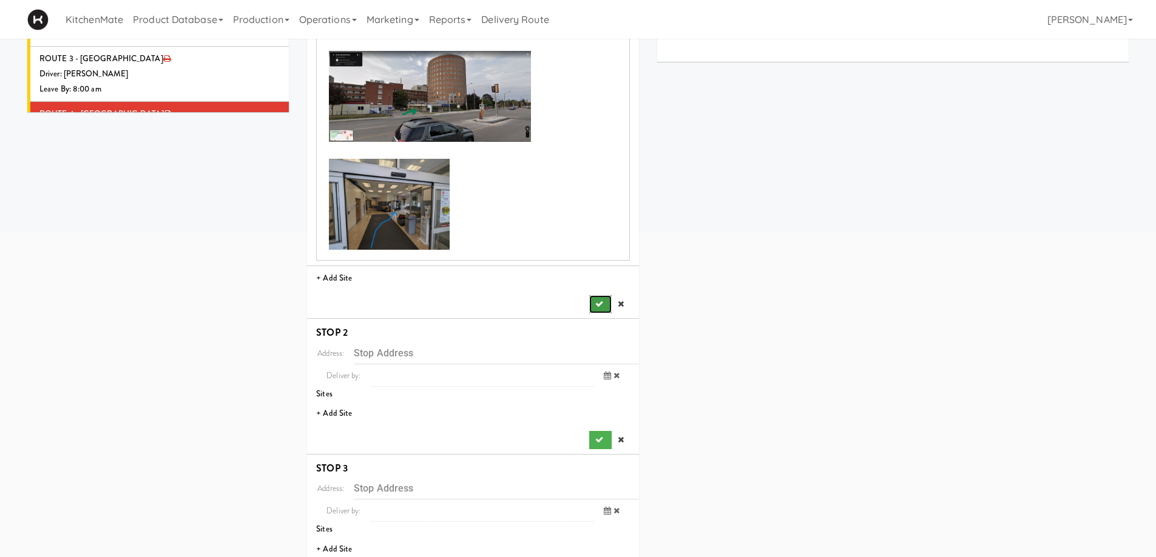
click at [601, 303] on icon "submit" at bounding box center [599, 304] width 8 height 8
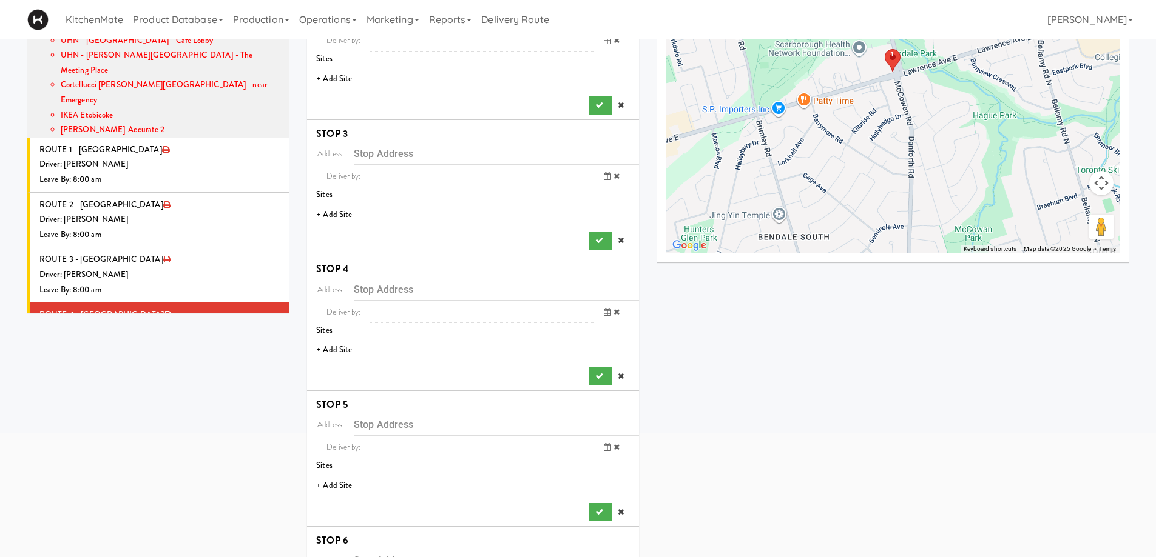
scroll to position [121, 0]
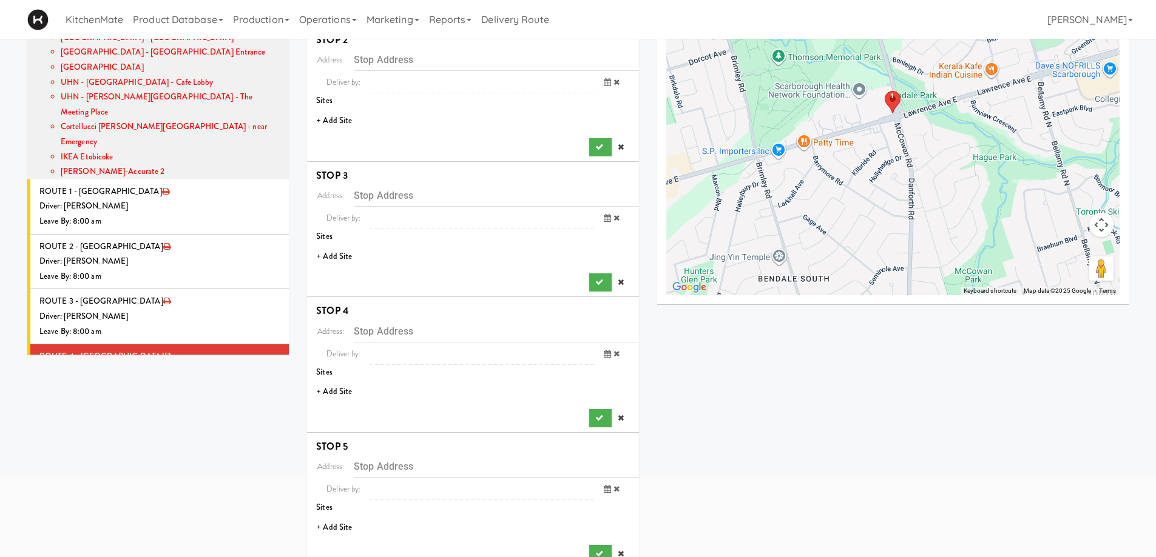
click at [334, 127] on li "+ Add Site" at bounding box center [473, 121] width 332 height 25
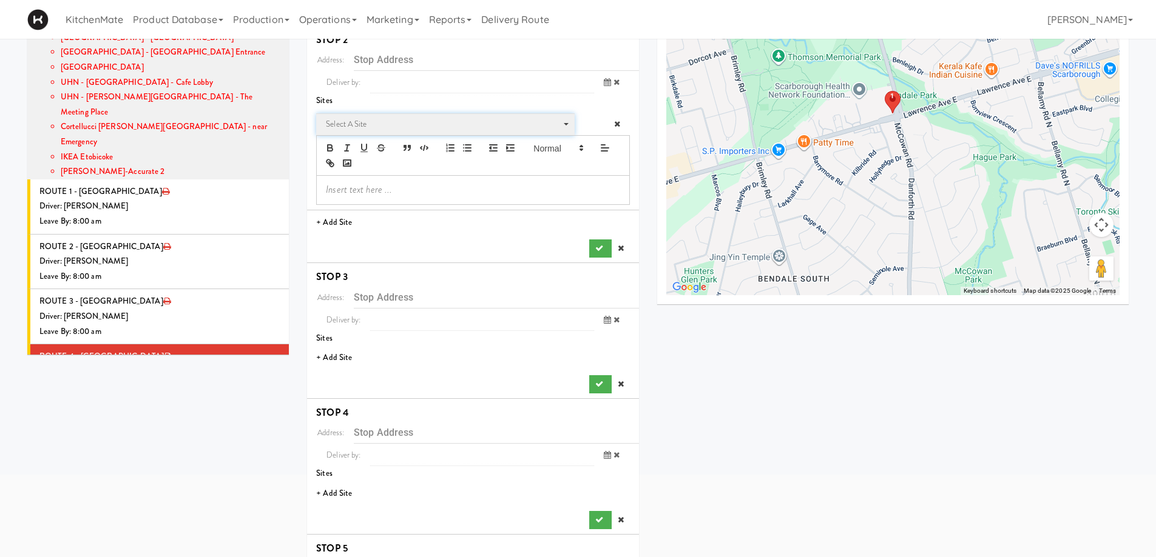
click at [353, 122] on span "Select a site" at bounding box center [441, 124] width 231 height 15
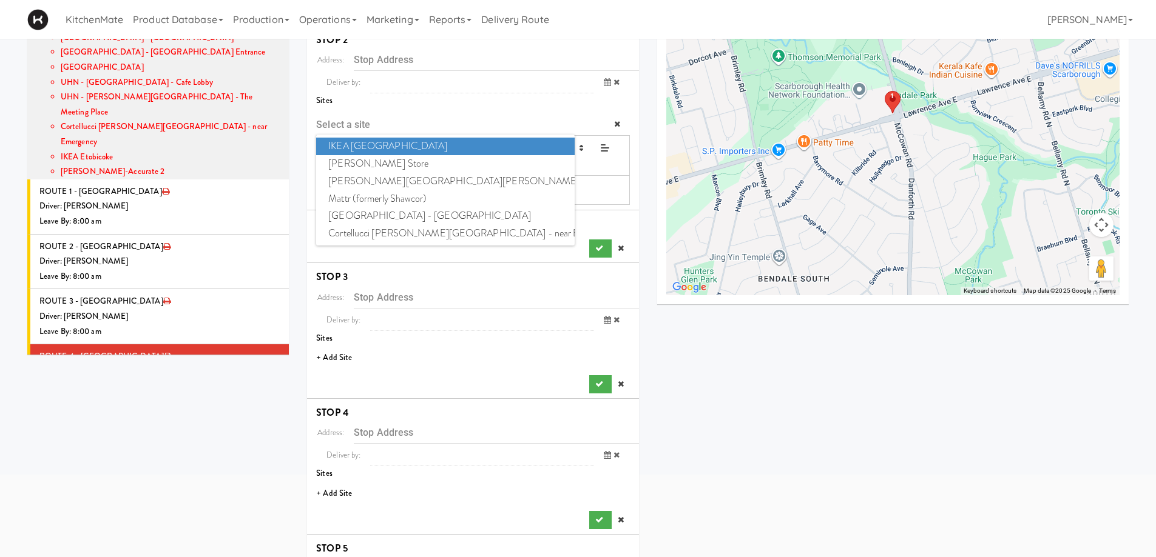
click at [417, 143] on span "IKEA Scarborough Town Center" at bounding box center [445, 147] width 258 height 18
type input "[STREET_ADDRESS]"
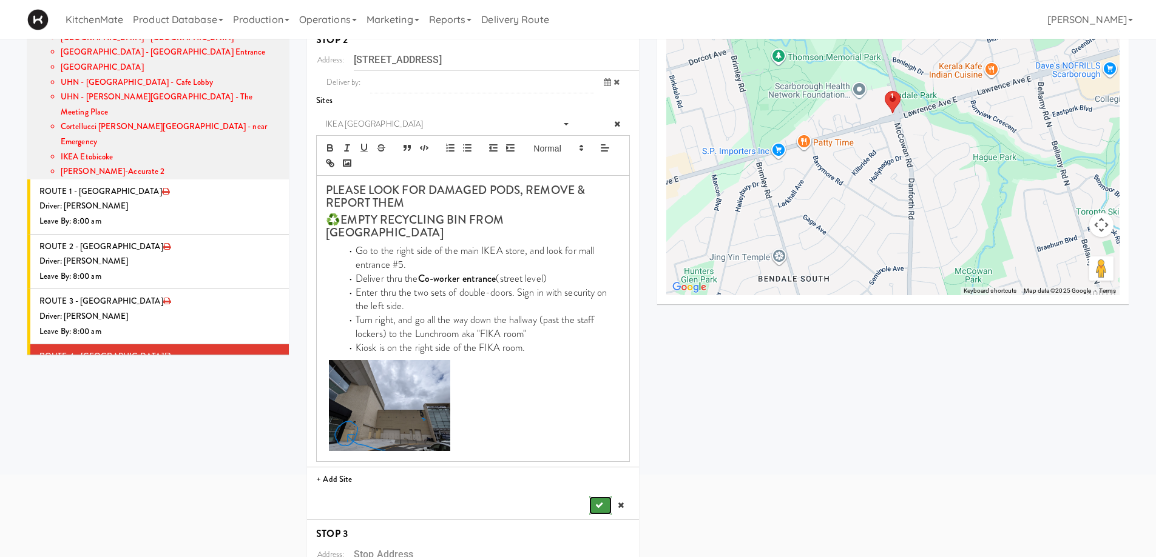
click at [602, 502] on icon "submit" at bounding box center [599, 506] width 8 height 8
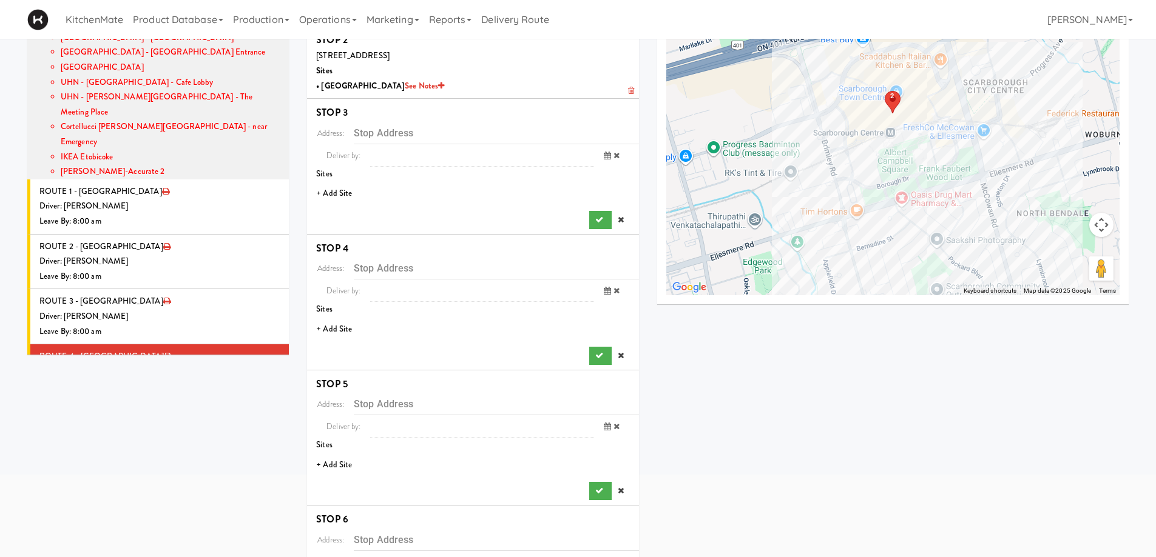
click at [341, 192] on li "+ Add Site" at bounding box center [473, 193] width 332 height 25
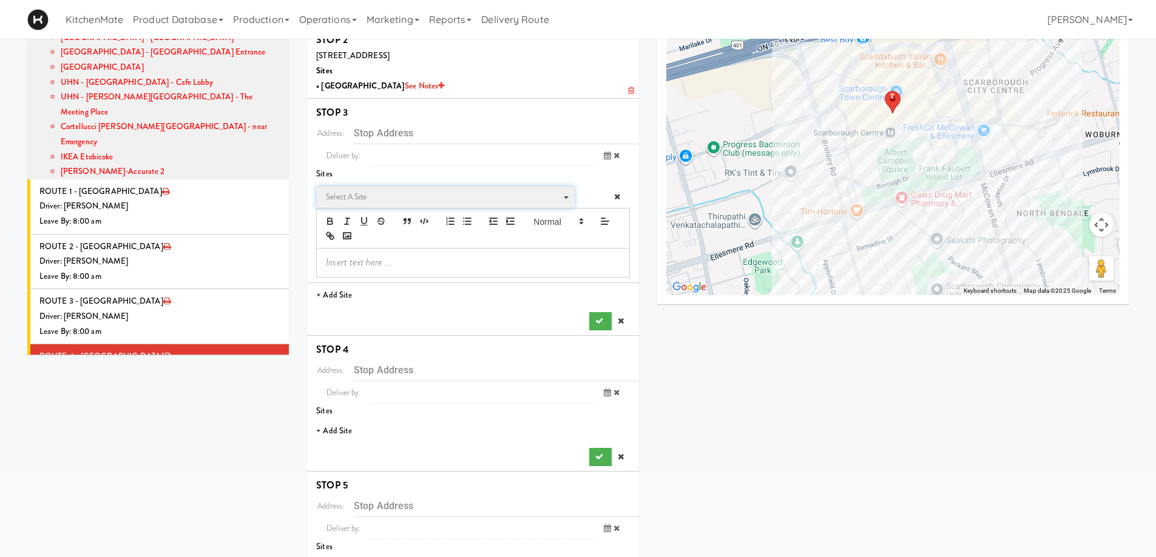
click at [425, 200] on span "Select a site" at bounding box center [441, 197] width 231 height 15
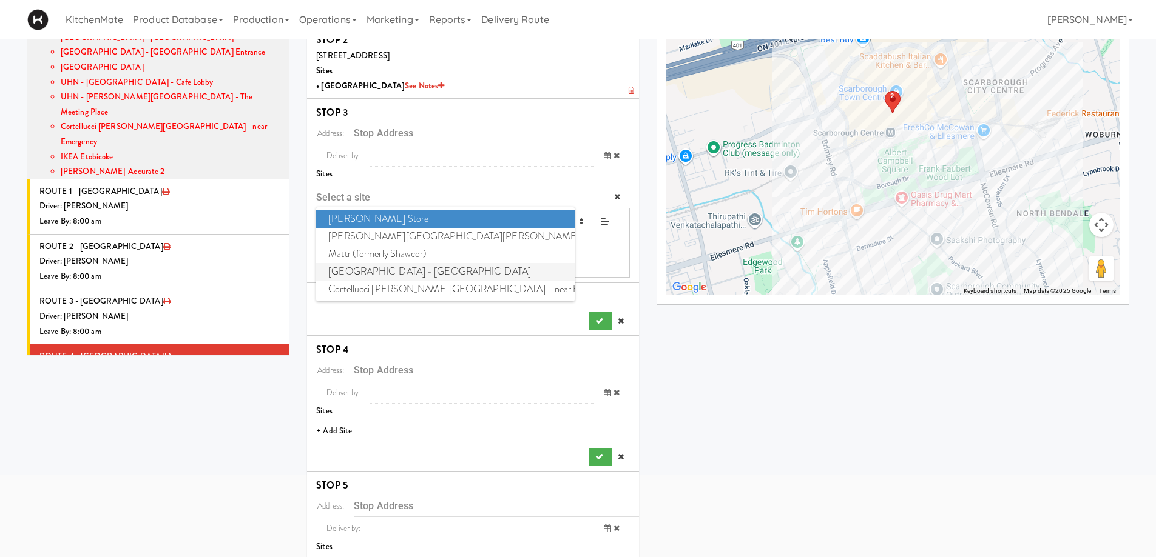
click at [433, 275] on span "Scarborough Birchmount Hospital - Main Lobby" at bounding box center [445, 272] width 258 height 18
type input "[STREET_ADDRESS]"
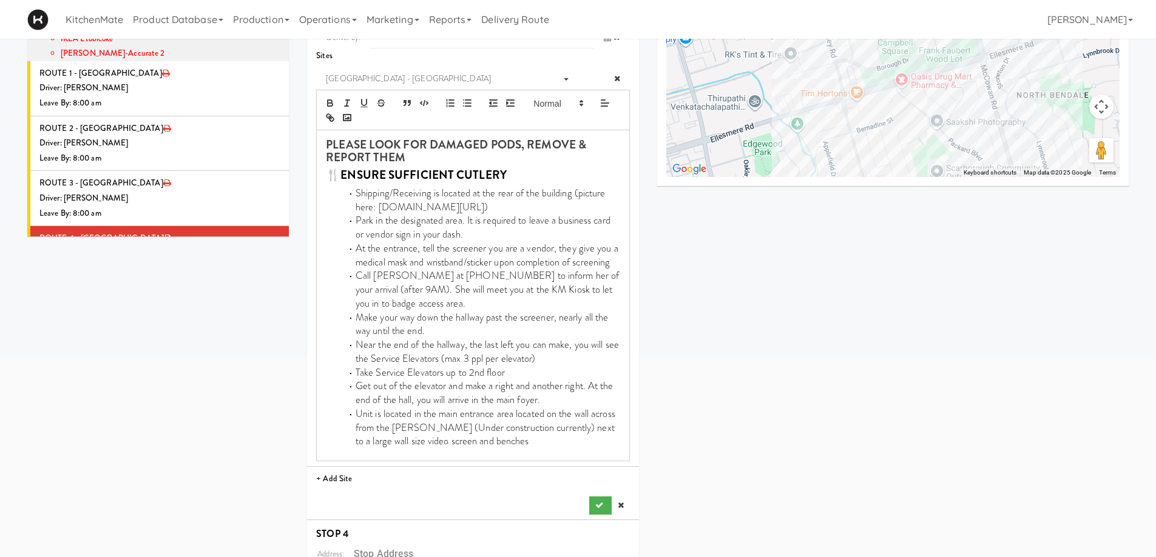
scroll to position [607, 0]
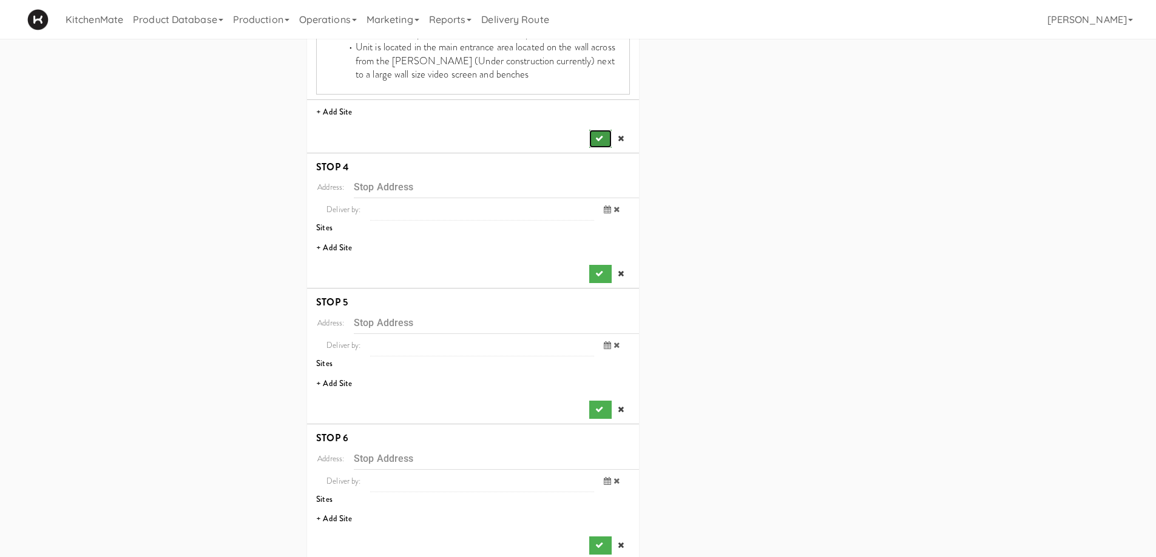
click at [595, 141] on icon "submit" at bounding box center [599, 139] width 8 height 8
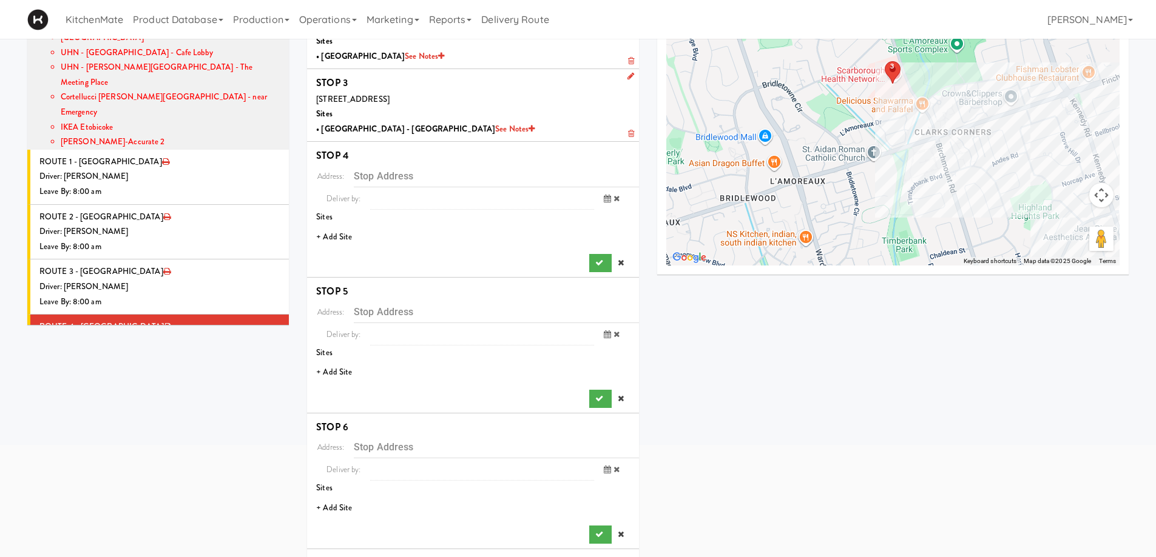
scroll to position [109, 0]
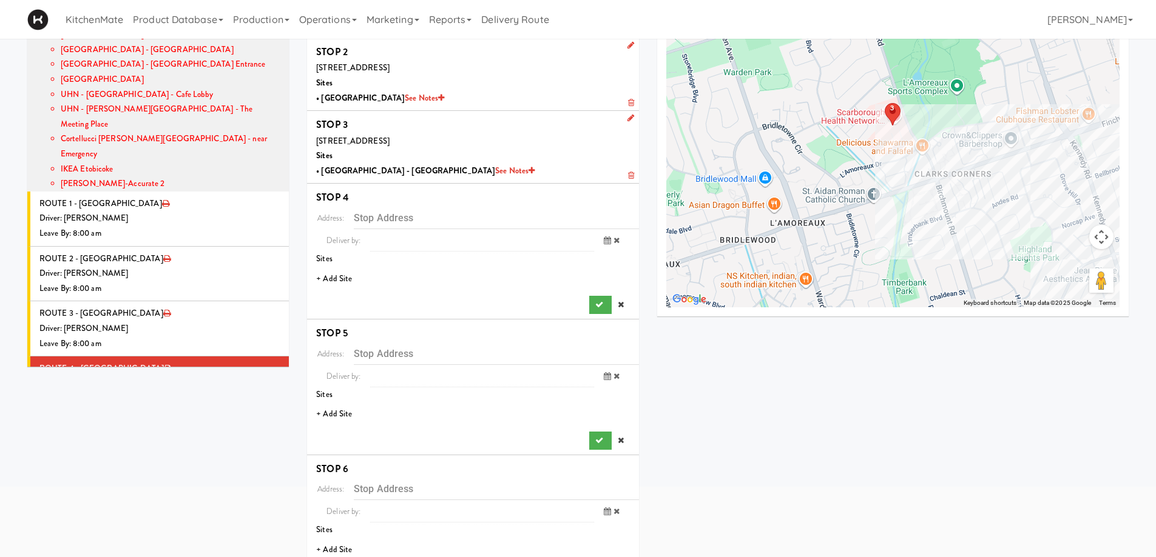
click at [342, 281] on li "+ Add Site" at bounding box center [473, 279] width 332 height 25
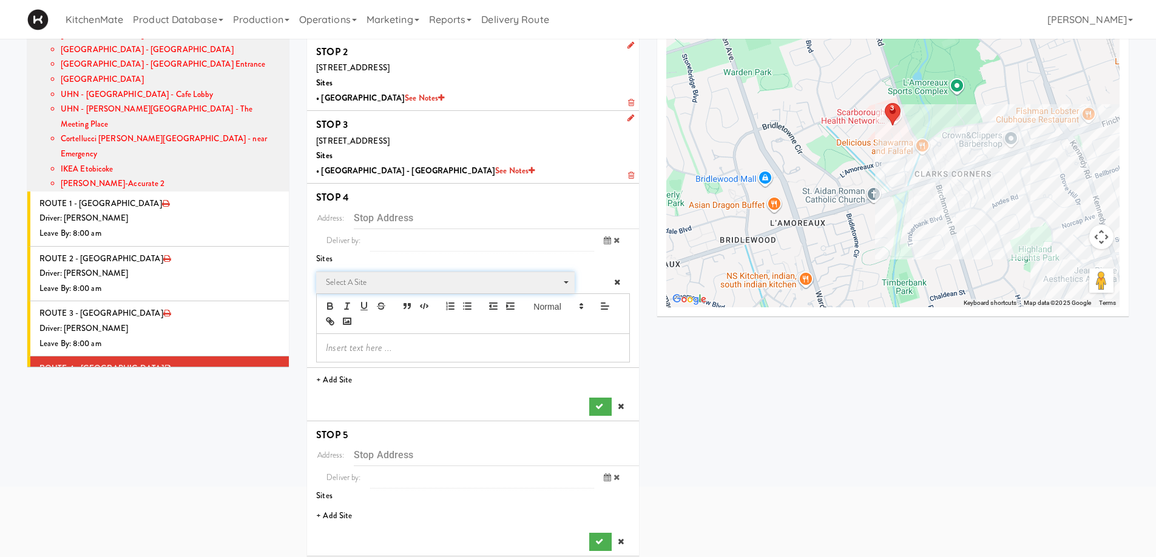
click at [421, 284] on span "Select a site" at bounding box center [441, 282] width 231 height 15
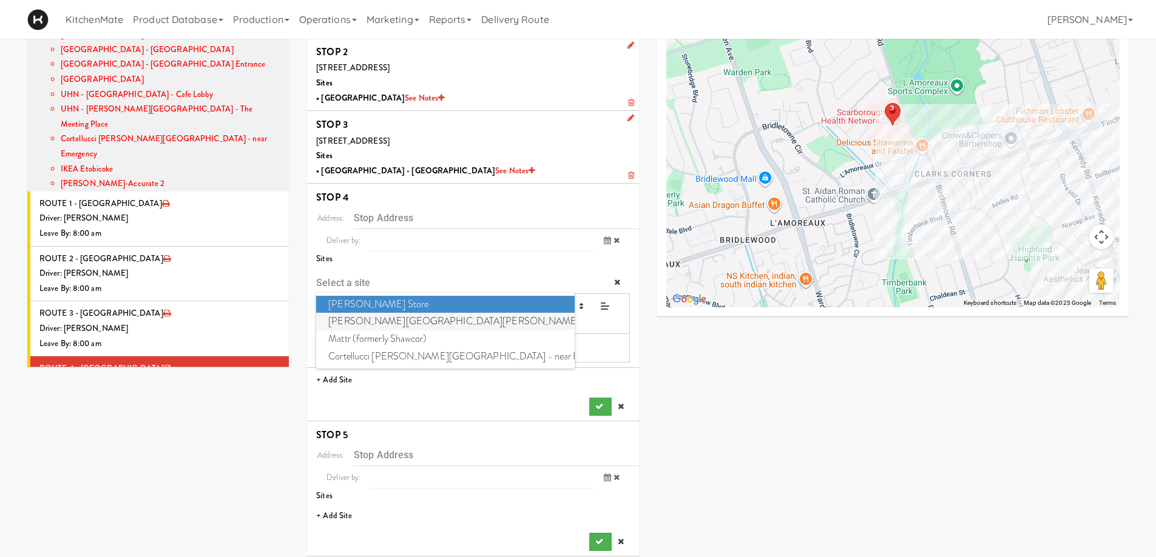
click at [389, 318] on span "Mackenzie Richmond Hill Hospital - Emergency Room" at bounding box center [445, 322] width 258 height 18
type input "[STREET_ADDRESS]"
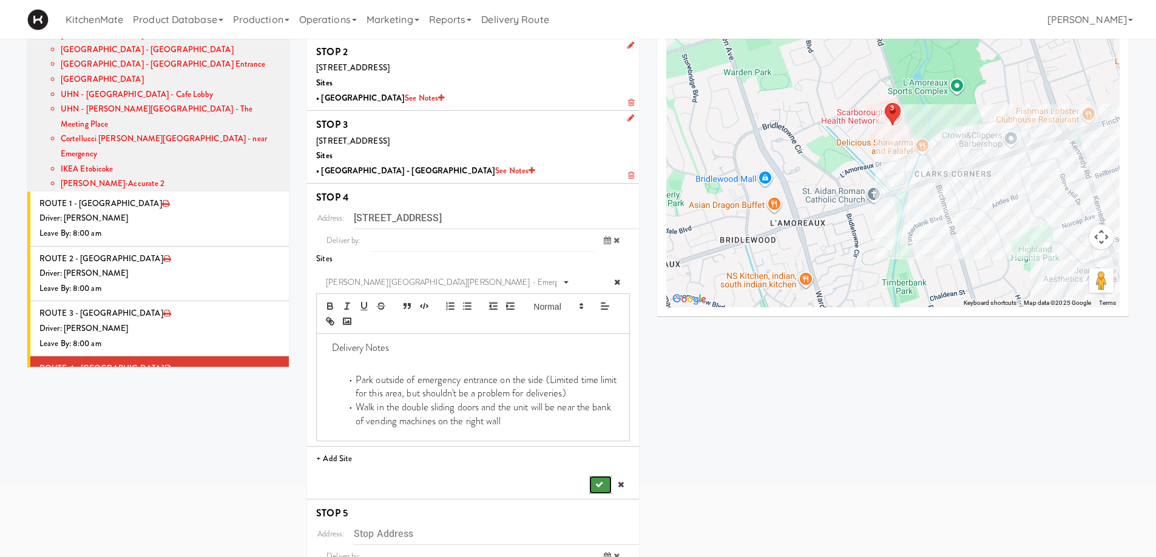
click at [599, 487] on icon "submit" at bounding box center [599, 485] width 8 height 8
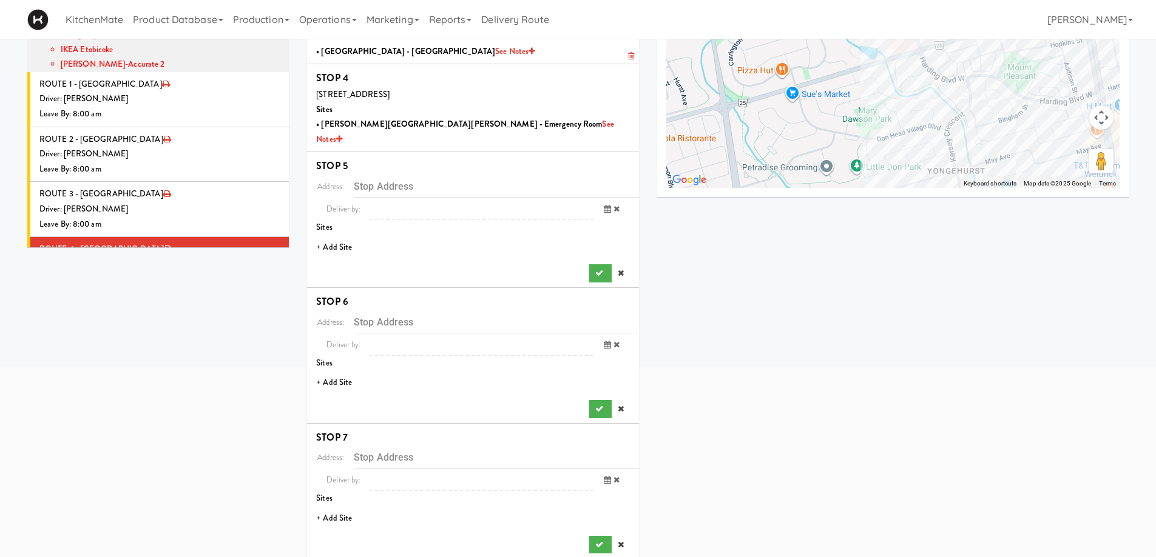
click at [326, 235] on li "+ Add Site" at bounding box center [473, 247] width 332 height 25
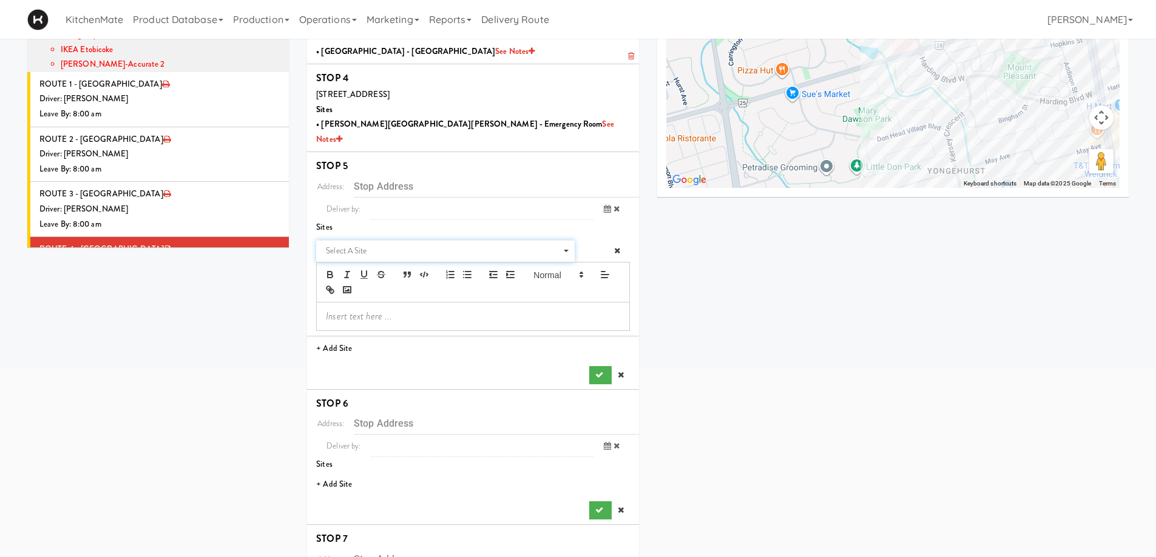
click at [417, 244] on span "Select a site" at bounding box center [441, 251] width 231 height 15
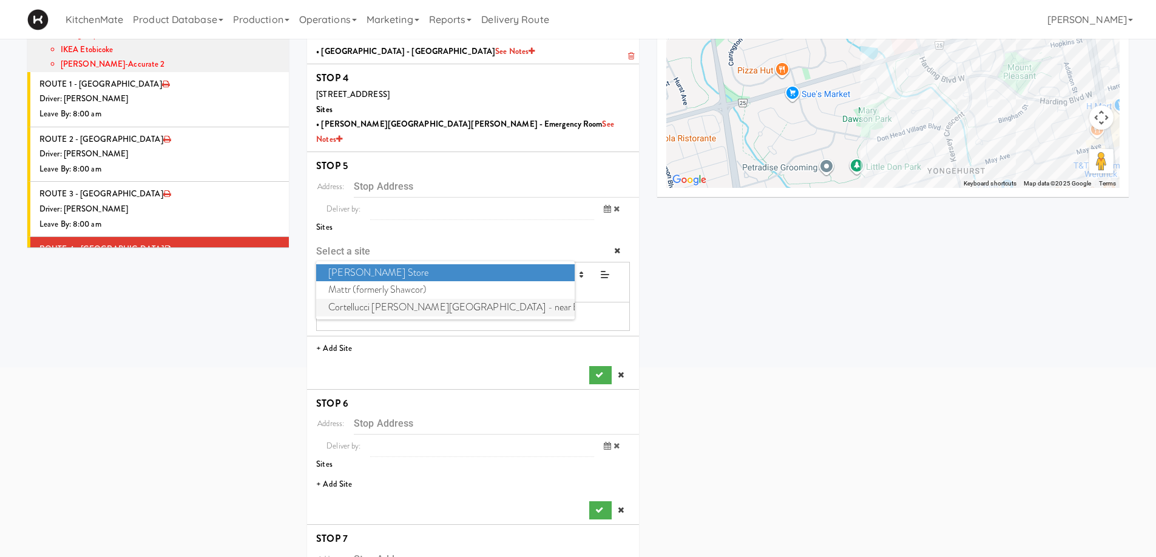
click at [378, 299] on span "Cortellucci Vaughan Hospital - near Emergency" at bounding box center [445, 308] width 258 height 18
type input "[STREET_ADDRESS][PERSON_NAME]"
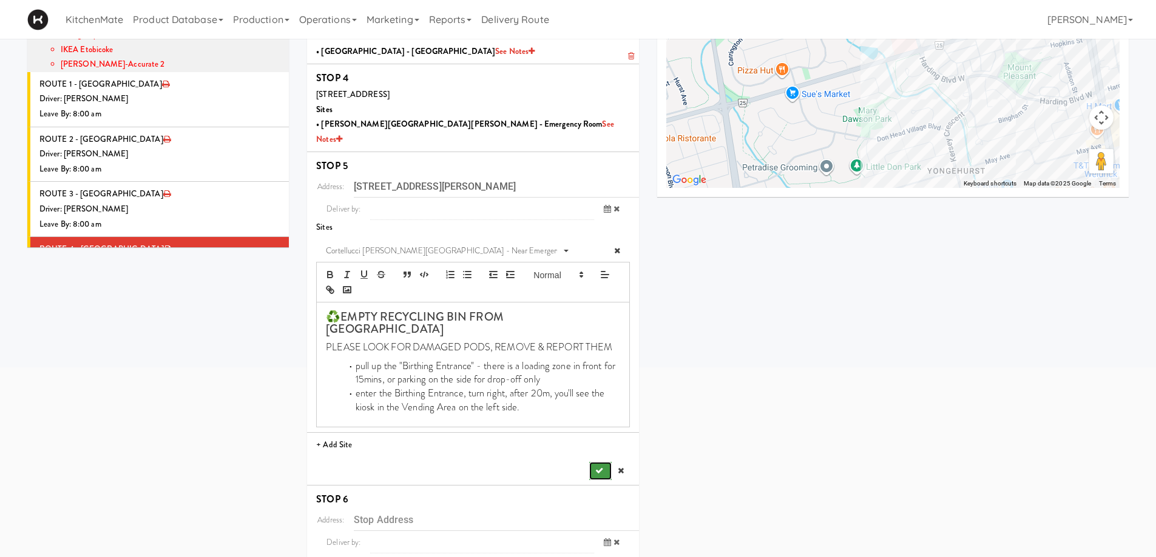
click at [592, 462] on button "submit" at bounding box center [600, 471] width 22 height 18
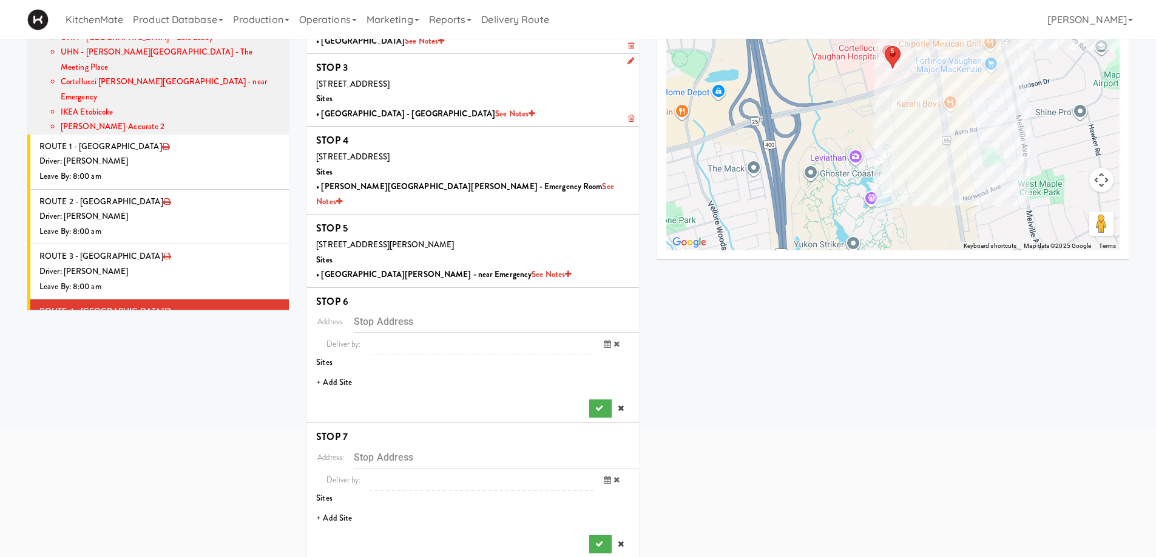
click at [326, 371] on li "+ Add Site" at bounding box center [473, 383] width 332 height 25
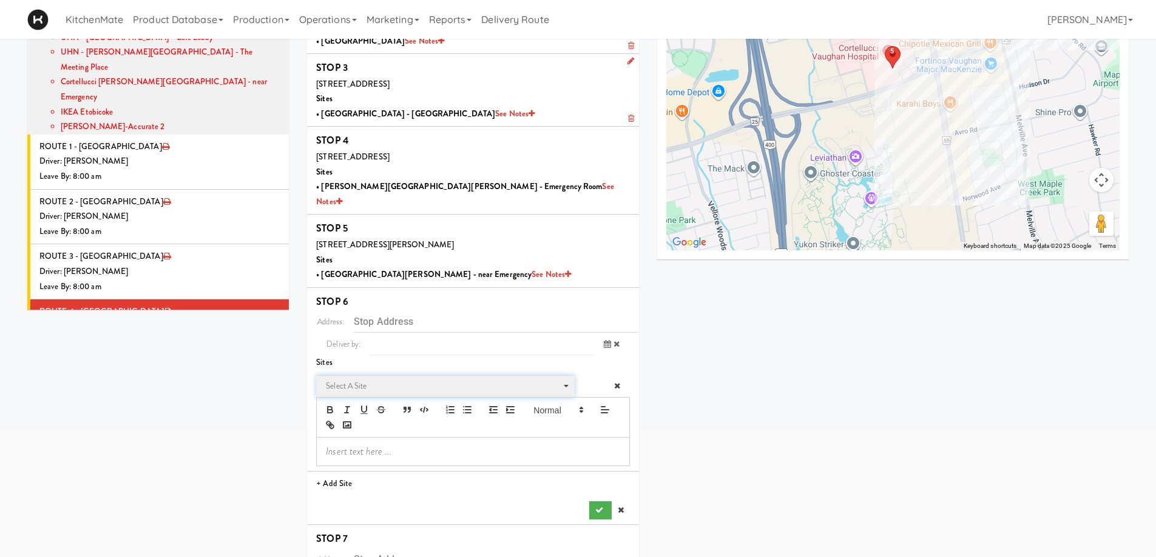
click at [396, 379] on span "Select a site" at bounding box center [441, 386] width 231 height 15
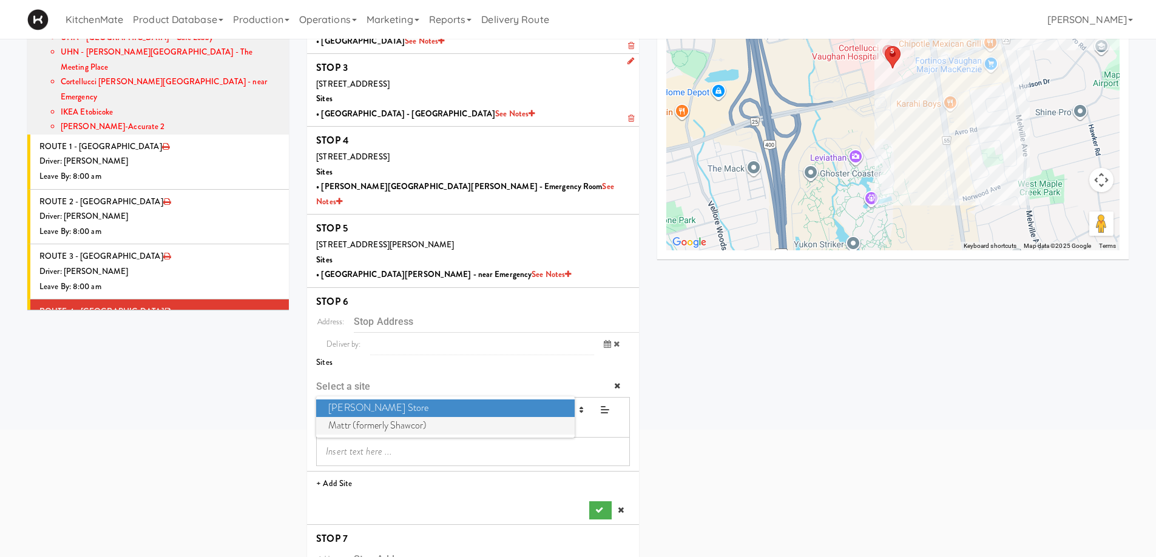
click at [381, 417] on span "Mattr (formerly Shawcor)" at bounding box center [445, 426] width 258 height 18
type input "[STREET_ADDRESS][PERSON_NAME]"
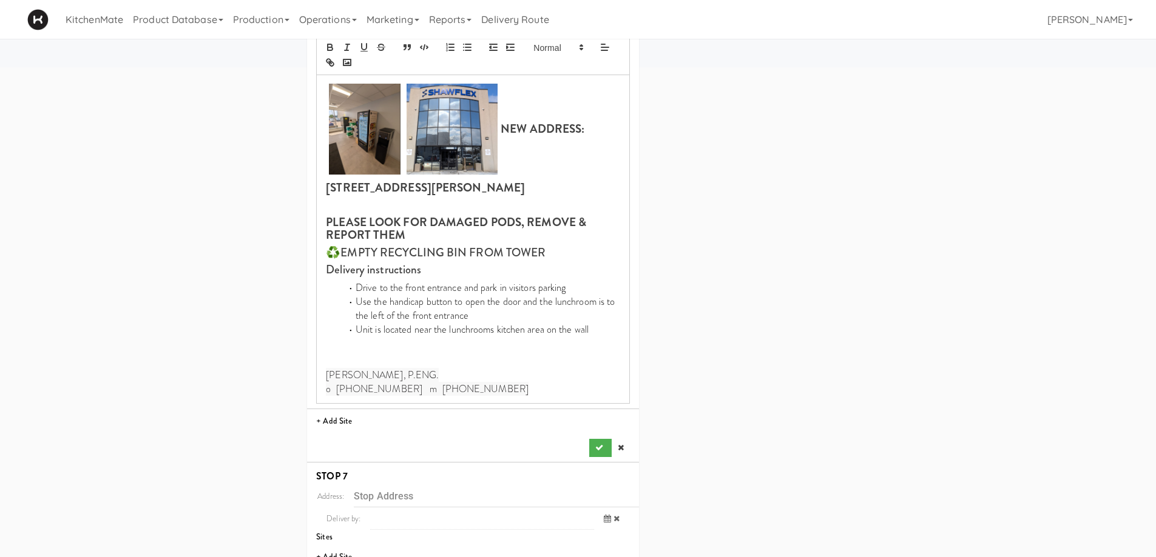
scroll to position [530, 0]
click at [606, 438] on button "submit" at bounding box center [600, 447] width 22 height 18
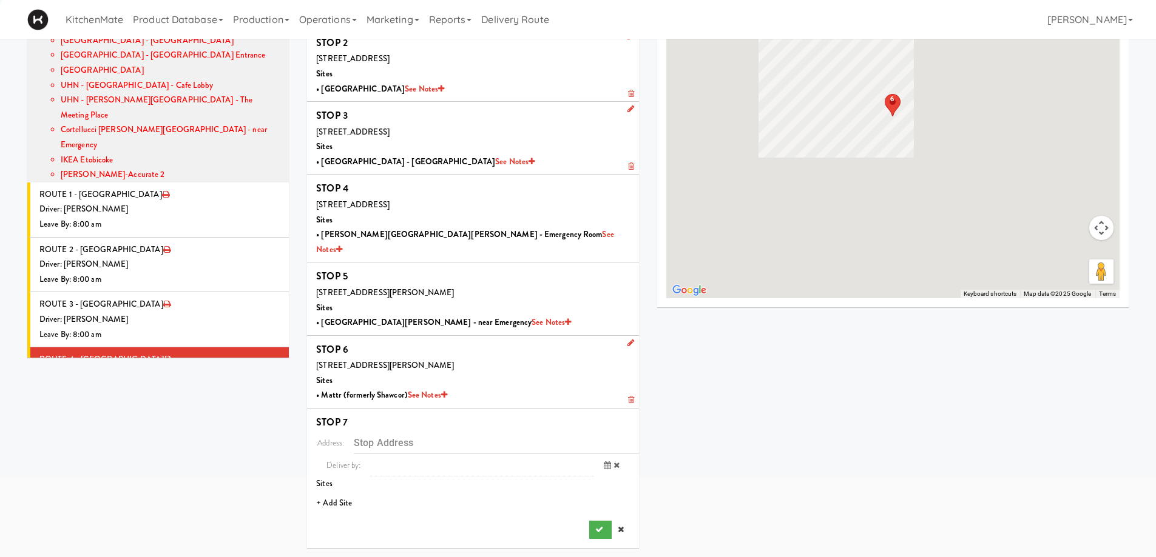
scroll to position [103, 0]
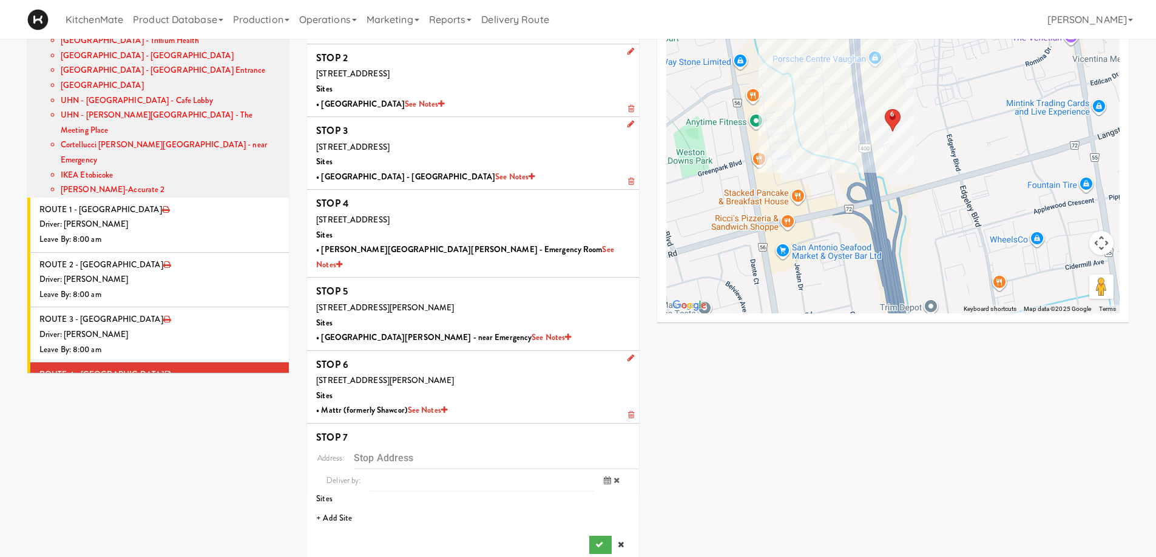
click at [333, 507] on li "+ Add Site" at bounding box center [473, 519] width 332 height 25
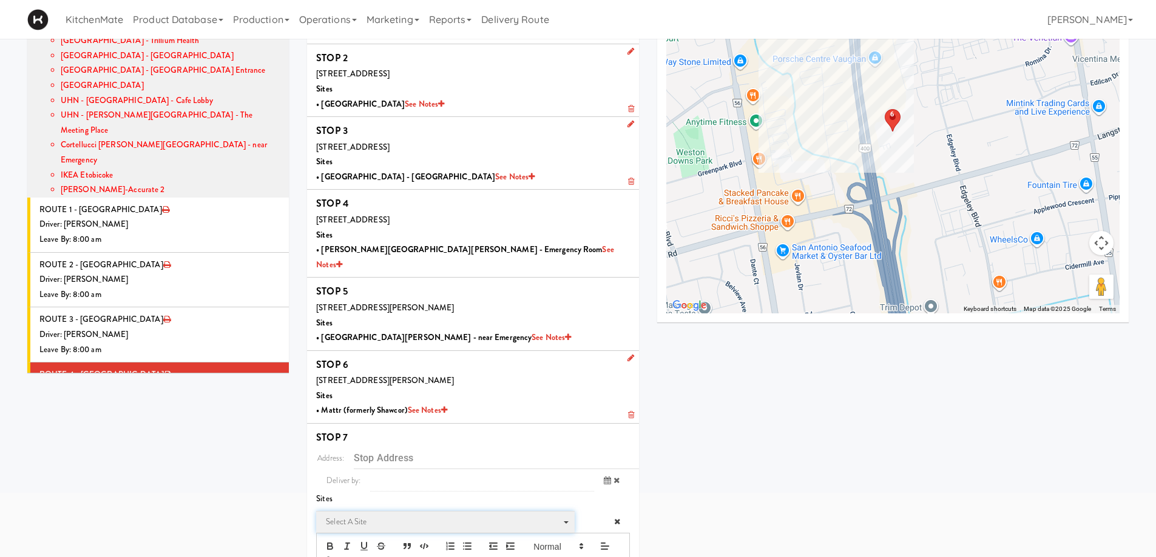
click at [366, 515] on span "Select a site" at bounding box center [441, 522] width 231 height 15
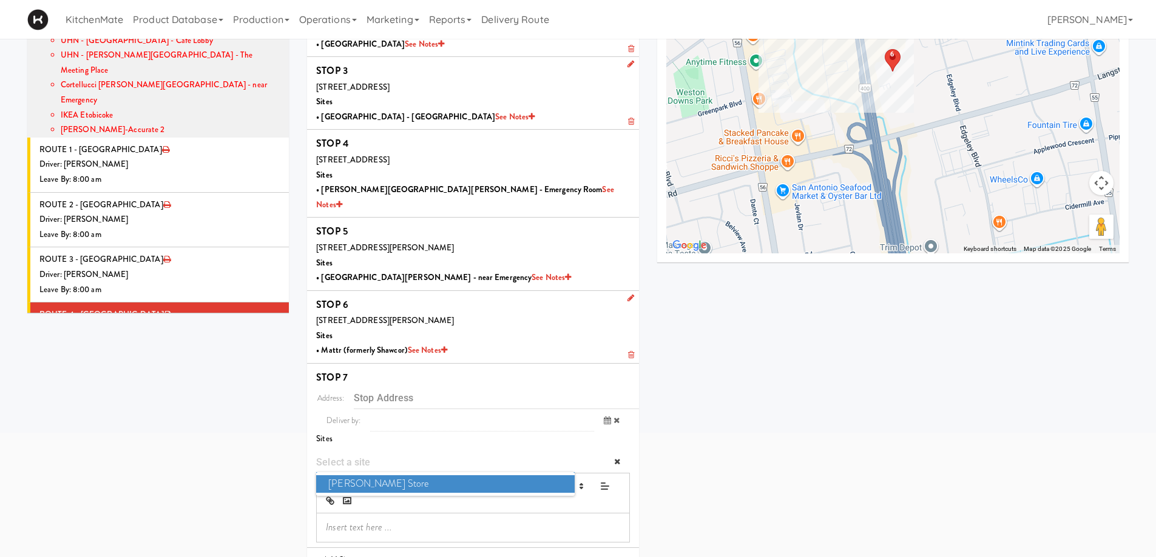
scroll to position [164, 0]
click at [408, 475] on span "IKEA Vaughan Store" at bounding box center [445, 484] width 258 height 18
type input "[STREET_ADDRESS]"
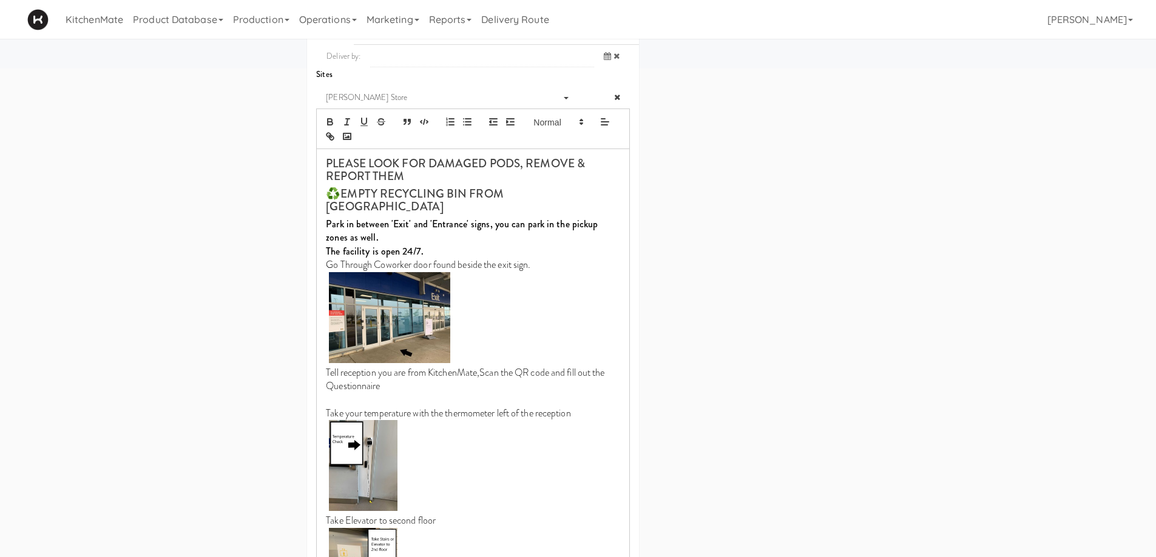
scroll to position [765, 0]
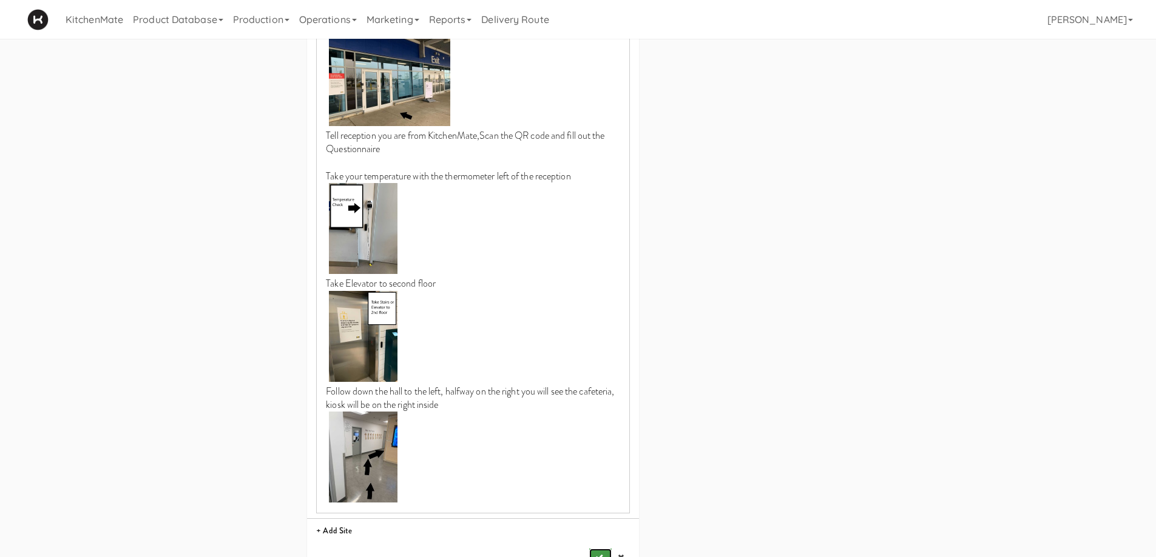
click at [601, 549] on button "submit" at bounding box center [600, 558] width 22 height 18
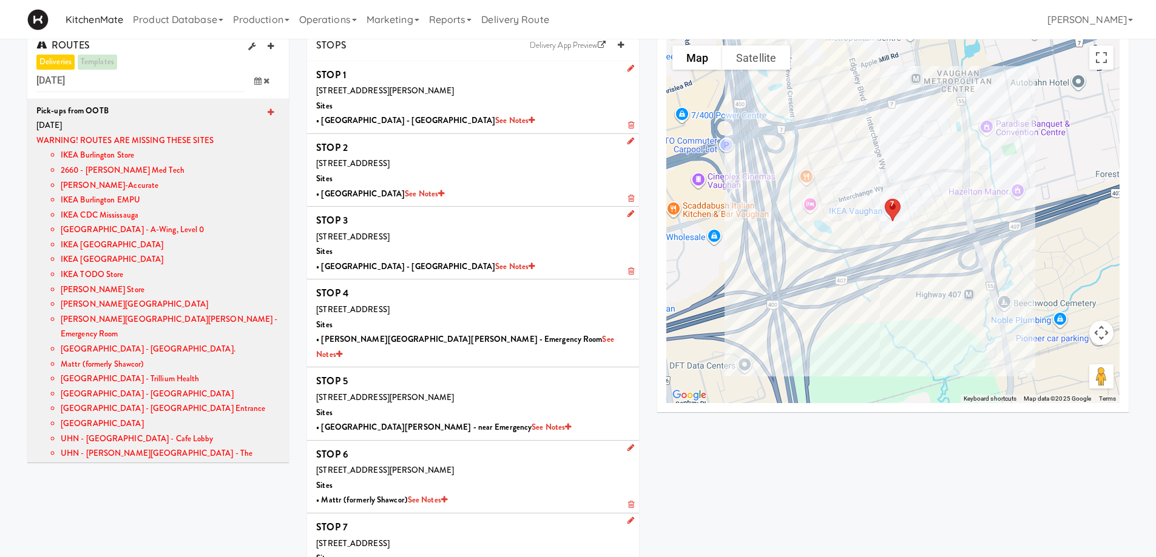
scroll to position [0, 0]
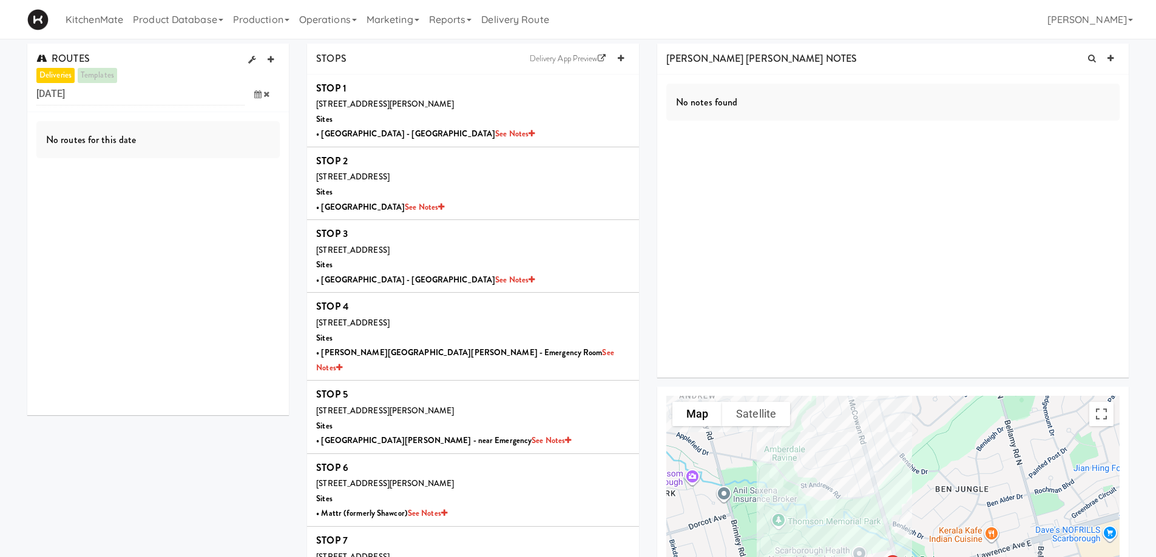
click at [255, 98] on span at bounding box center [261, 94] width 35 height 22
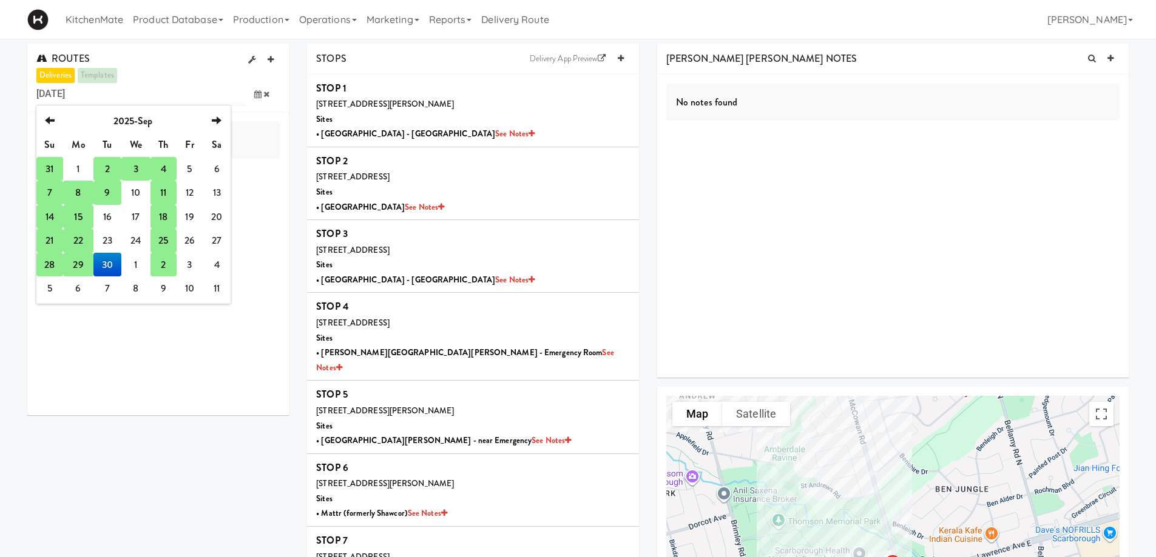
click at [162, 269] on td "2" at bounding box center [162, 265] width 25 height 24
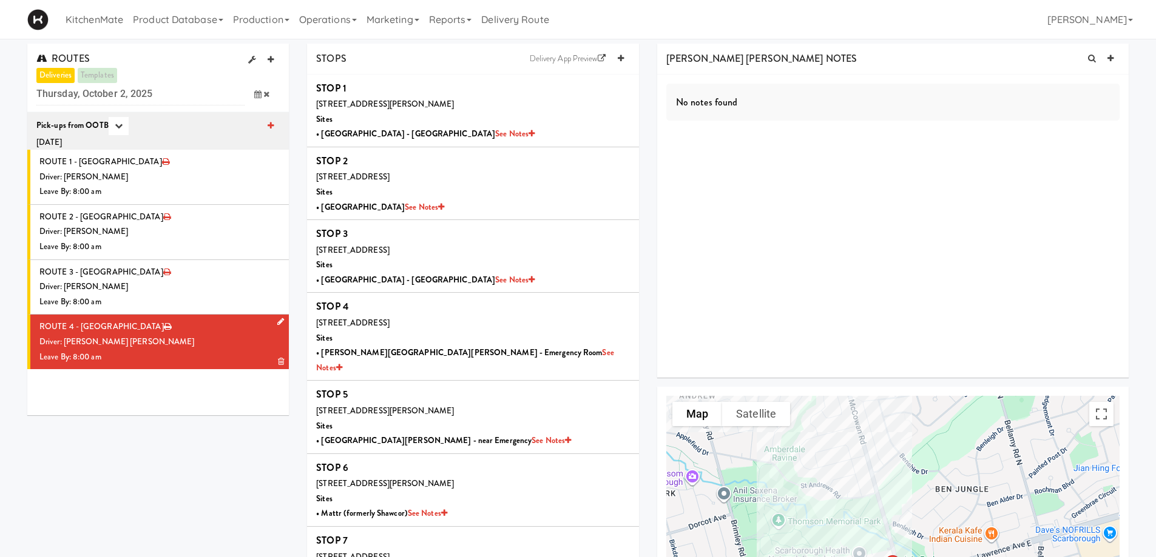
click at [157, 368] on li "ROUTE 4 - Idle Driver: Khalil Odim Chedid Leave By: 8:00 am" at bounding box center [157, 342] width 261 height 55
click at [162, 161] on icon at bounding box center [165, 162] width 7 height 8
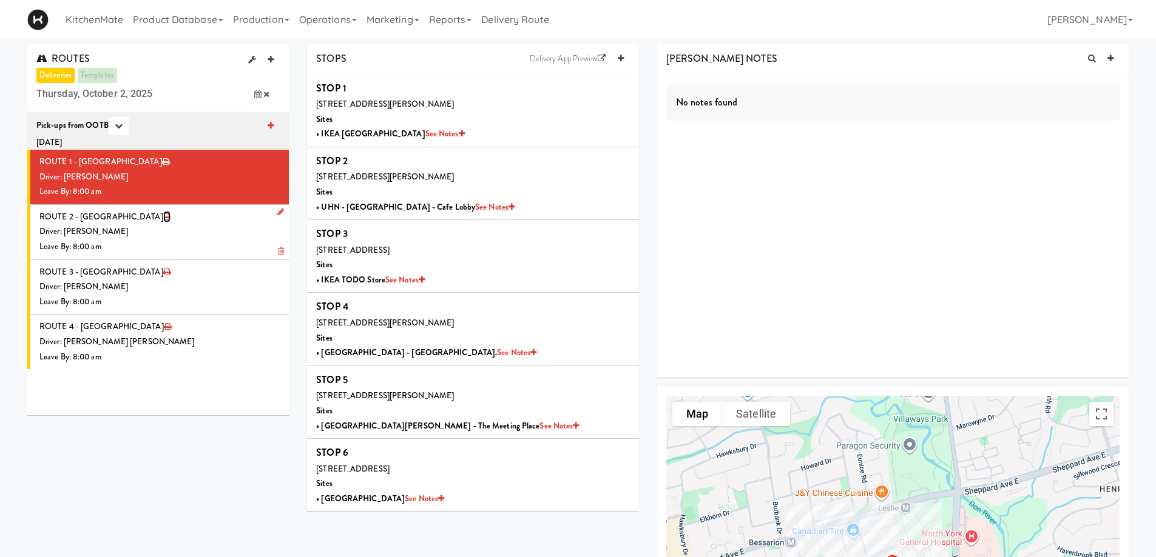
click at [163, 217] on icon at bounding box center [166, 217] width 7 height 8
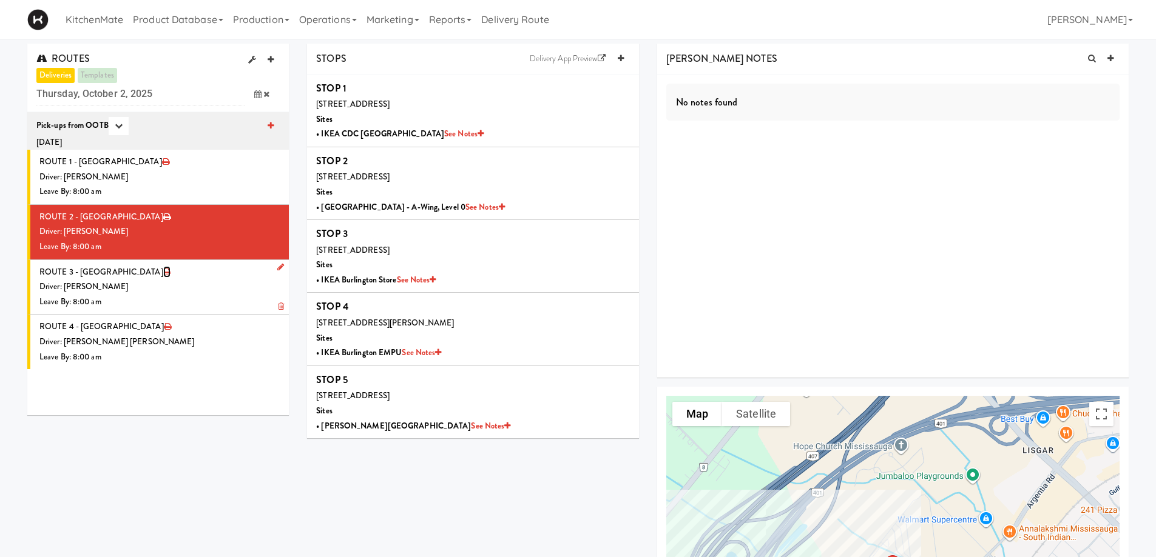
click at [163, 273] on icon at bounding box center [166, 272] width 7 height 8
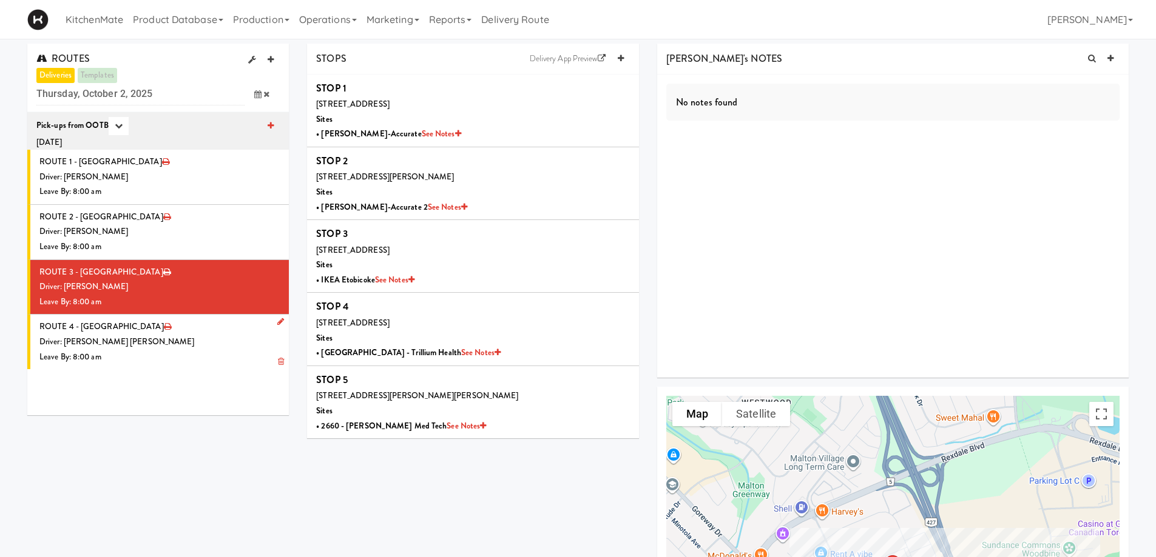
click at [203, 340] on div "Driver: [PERSON_NAME] [PERSON_NAME]" at bounding box center [159, 342] width 240 height 15
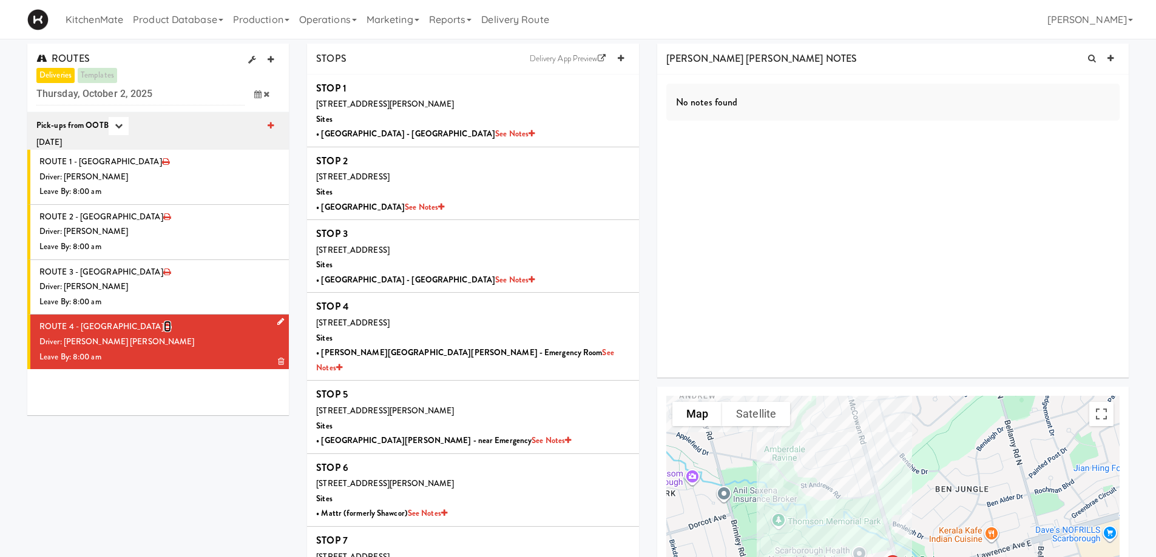
click at [164, 328] on icon at bounding box center [167, 327] width 7 height 8
